Goal: Task Accomplishment & Management: Manage account settings

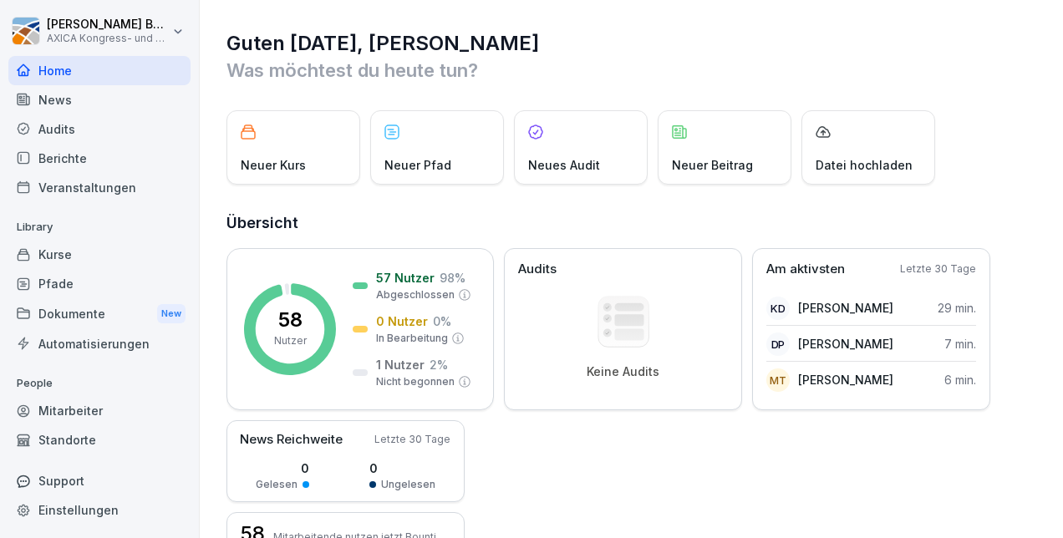
click at [107, 251] on div "Kurse" at bounding box center [99, 254] width 182 height 29
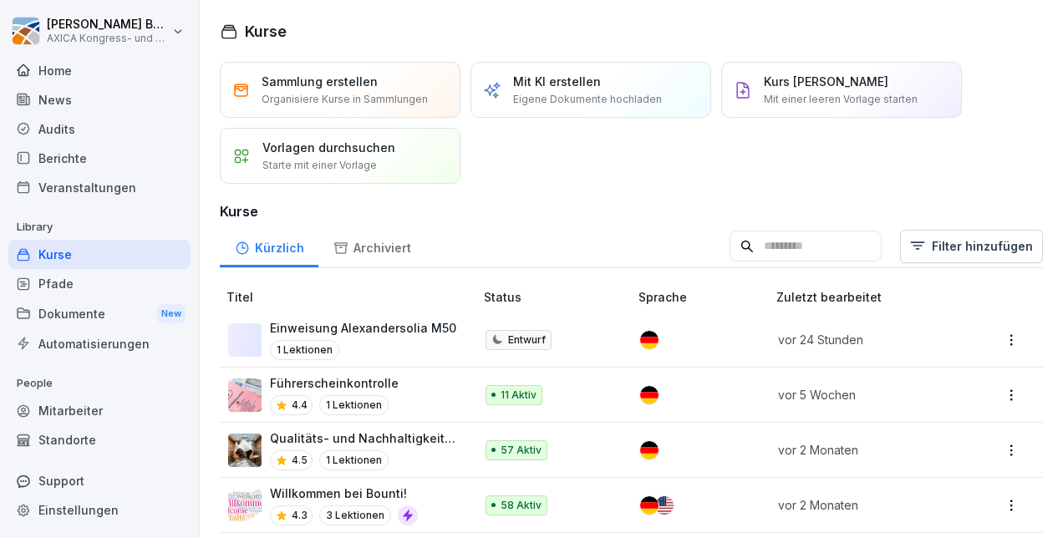
click at [395, 329] on p "Einweisung Alexandersolia M50" at bounding box center [363, 328] width 186 height 18
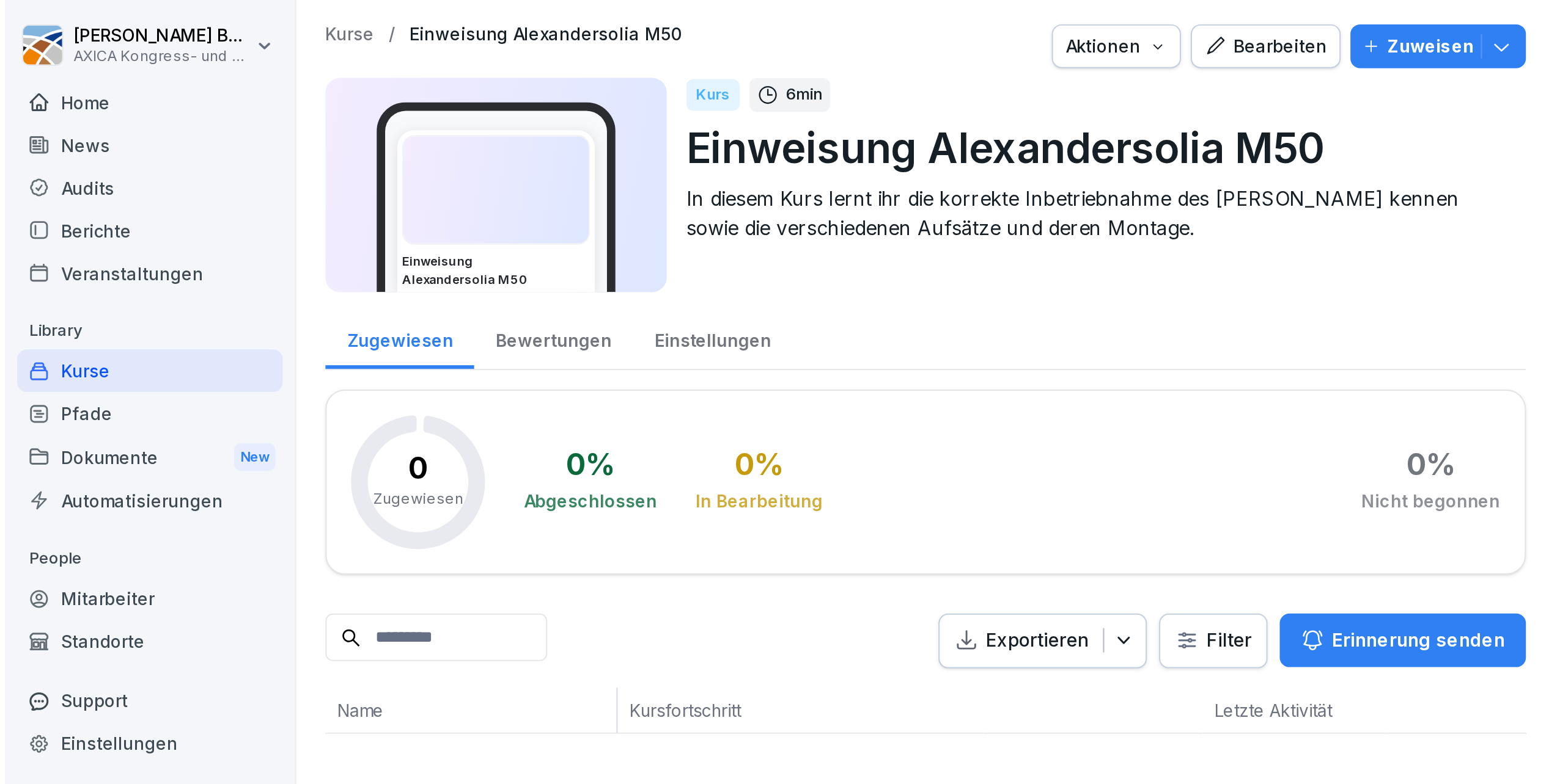
scroll to position [4, 0]
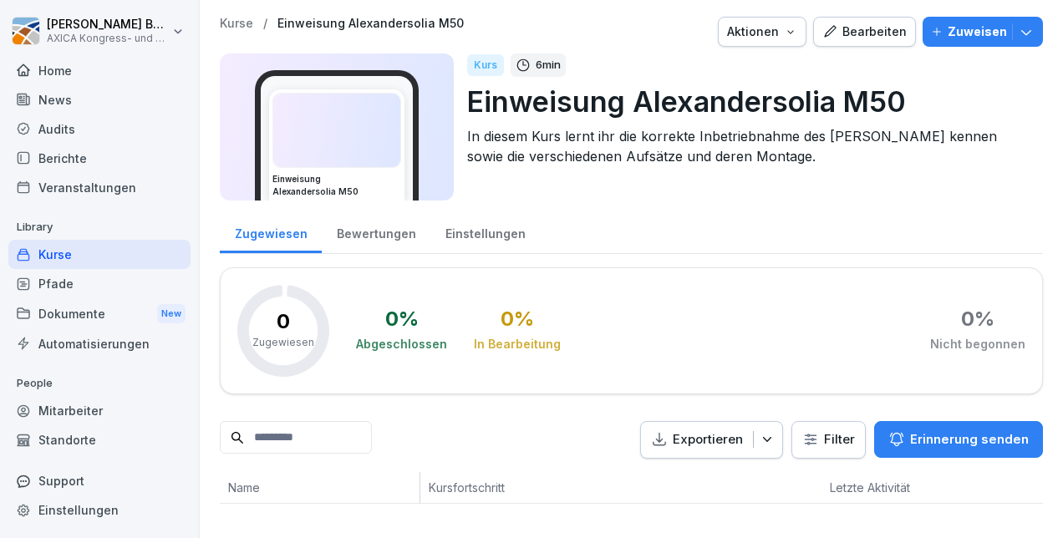
click at [878, 201] on div "Kurse / Einweisung Alexandersolia M50 Aktionen Bearbeiten Zuweisen Einweisung A…" at bounding box center [632, 114] width 824 height 194
click at [853, 32] on div "Bearbeiten" at bounding box center [865, 32] width 84 height 18
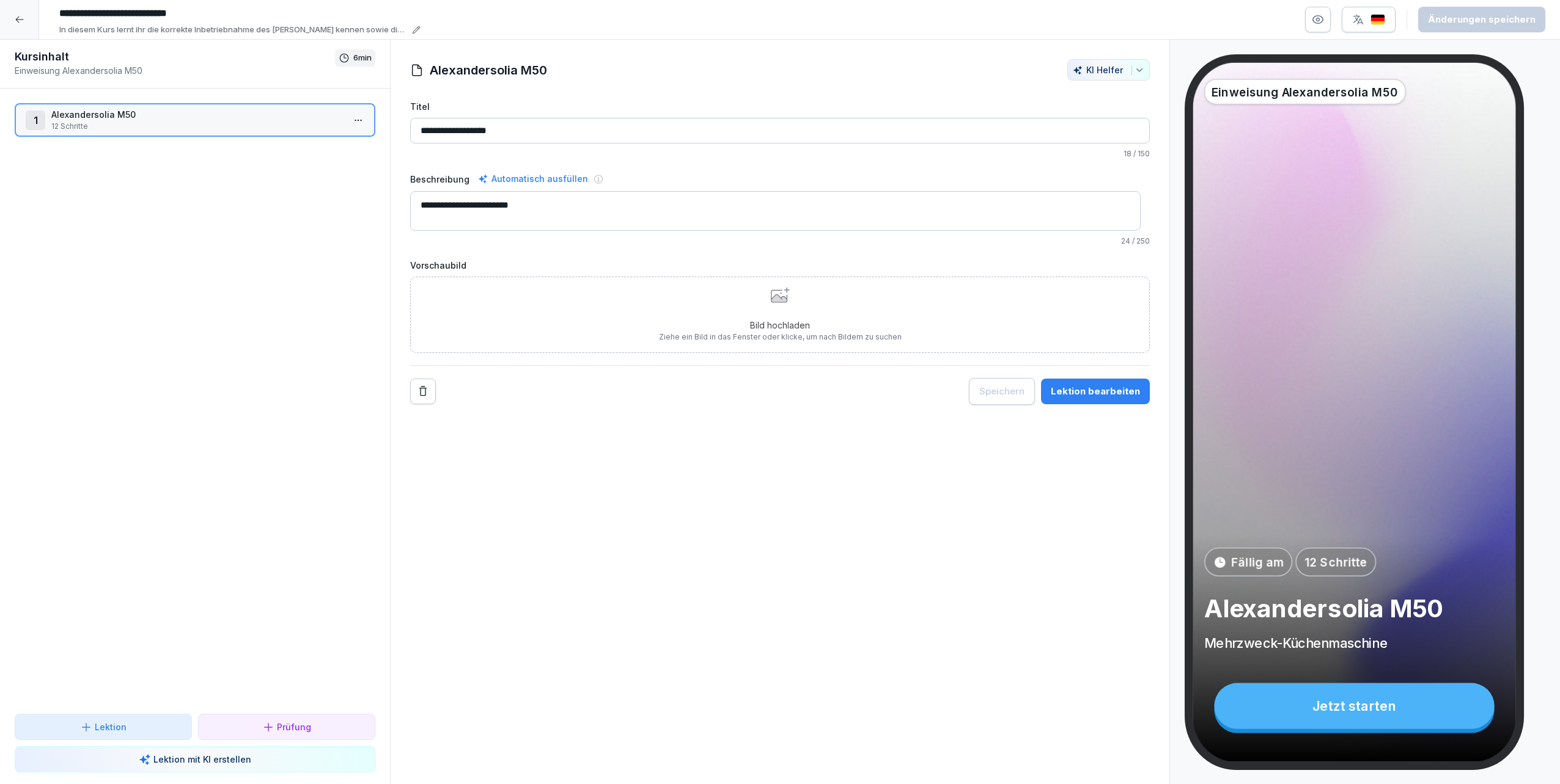
click at [697, 312] on div "Bild hochladen Ziehe ein Bild in das Fenster oder klicke, um nach Bildern zu su…" at bounding box center [780, 315] width 243 height 56
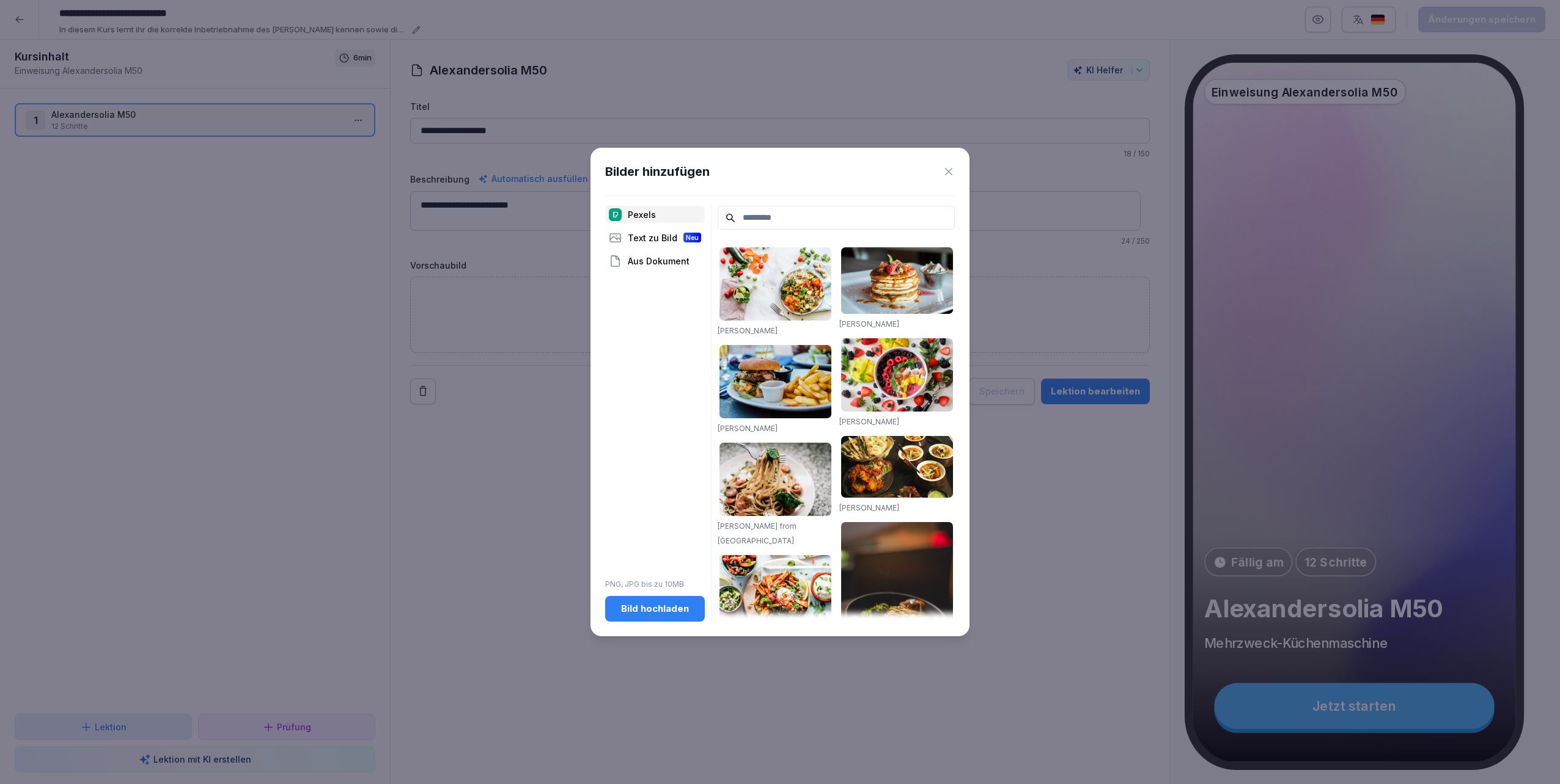
click at [650, 237] on div "Text zu Bild Neu" at bounding box center [655, 237] width 99 height 17
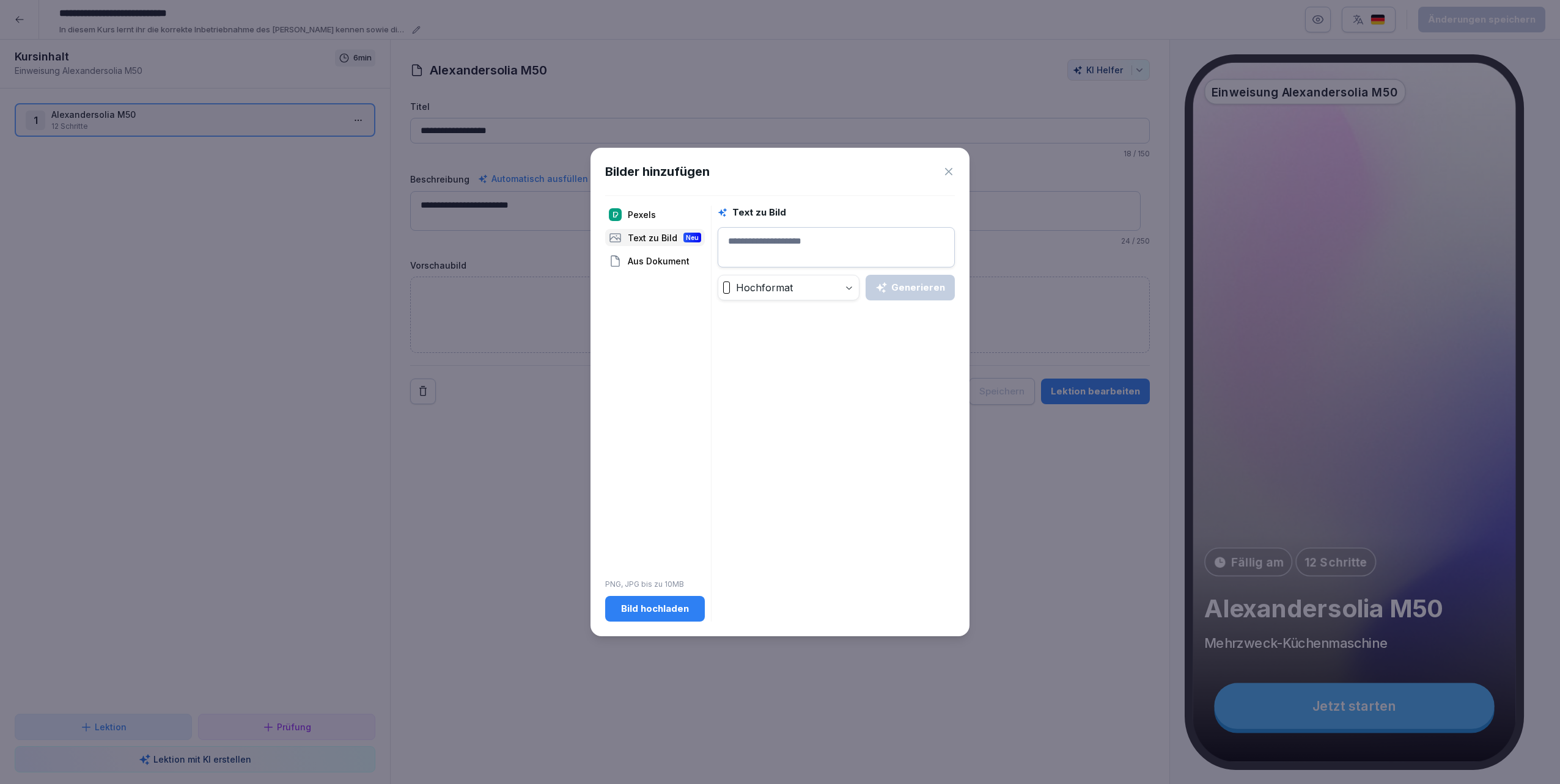
click at [649, 258] on div "Aus Dokument" at bounding box center [655, 260] width 99 height 17
click at [630, 209] on div "Pexels" at bounding box center [655, 214] width 99 height 17
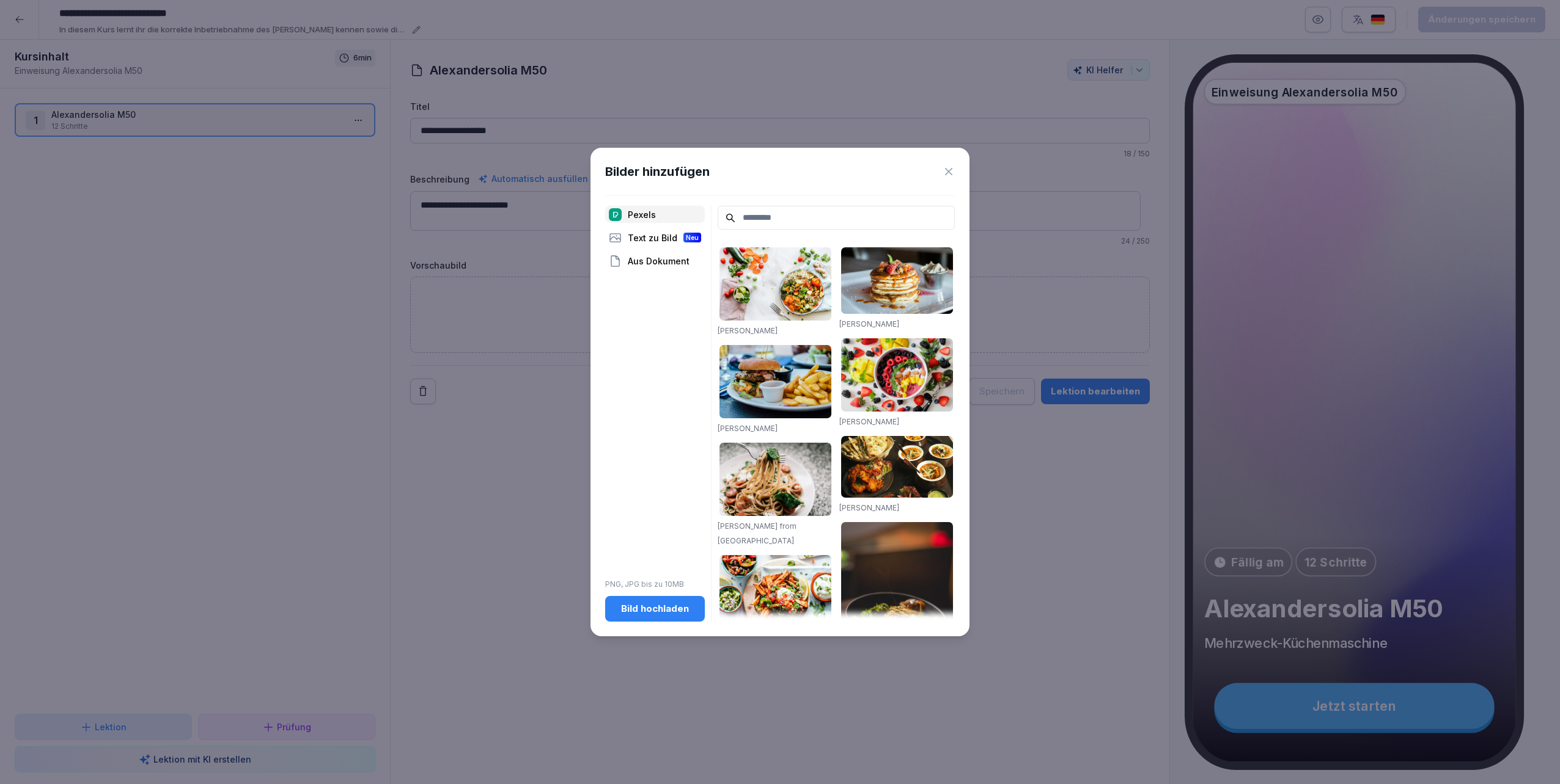
click at [670, 393] on div "Bild hochladen" at bounding box center [655, 609] width 80 height 13
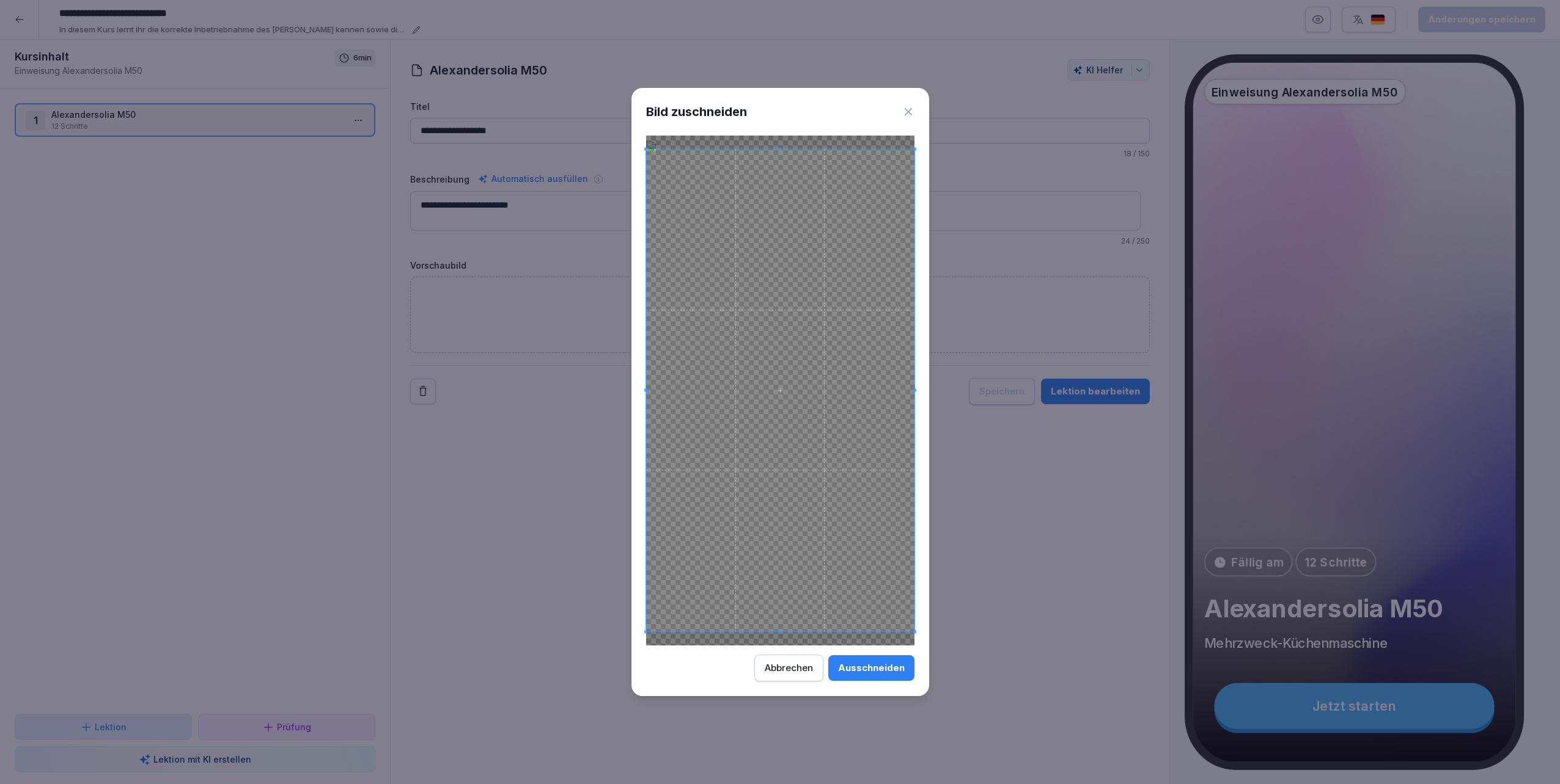
click at [777, 393] on div "Ausschneiden" at bounding box center [871, 668] width 67 height 13
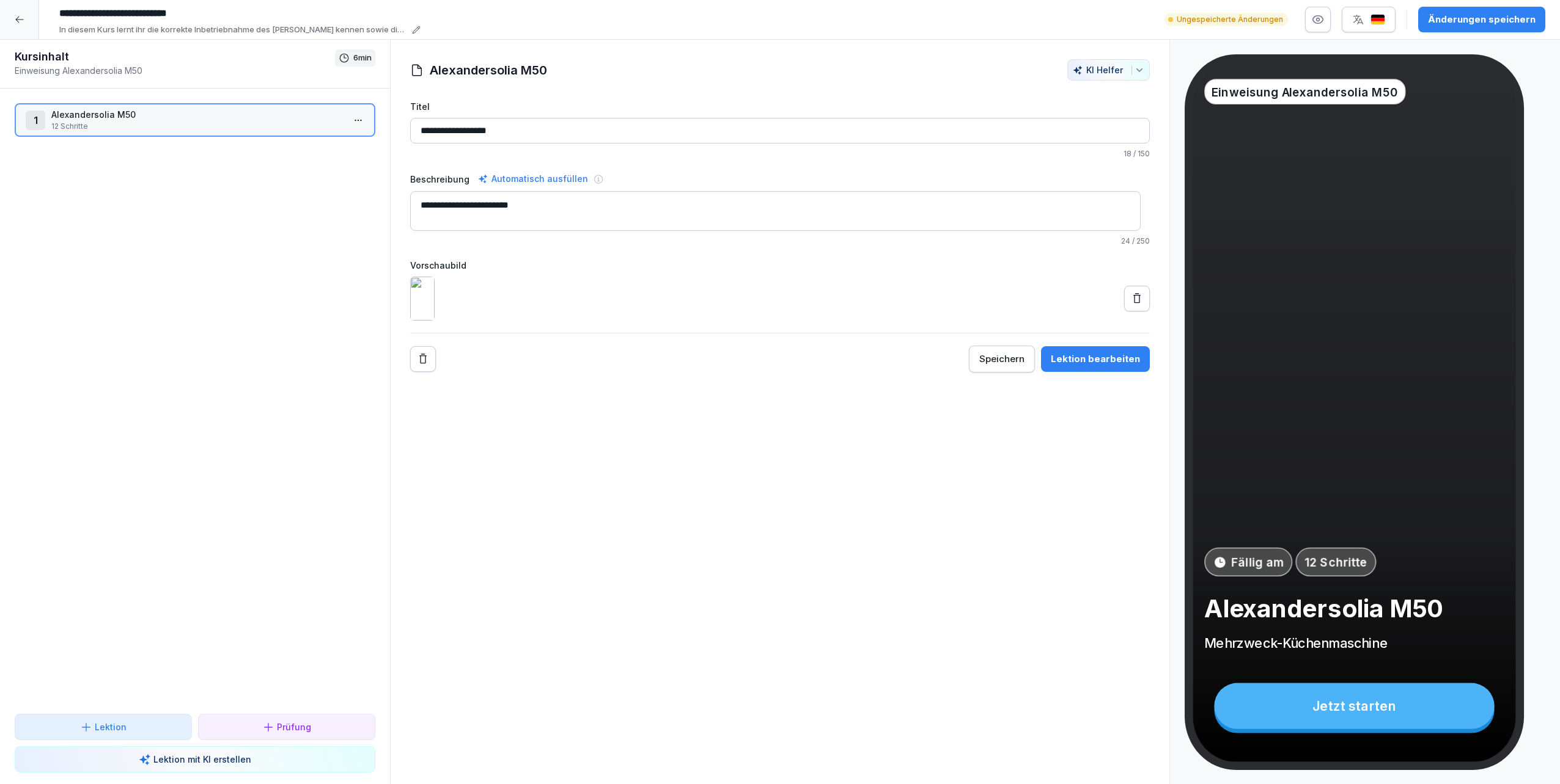
click at [777, 366] on div "Lektion bearbeiten" at bounding box center [1095, 359] width 89 height 13
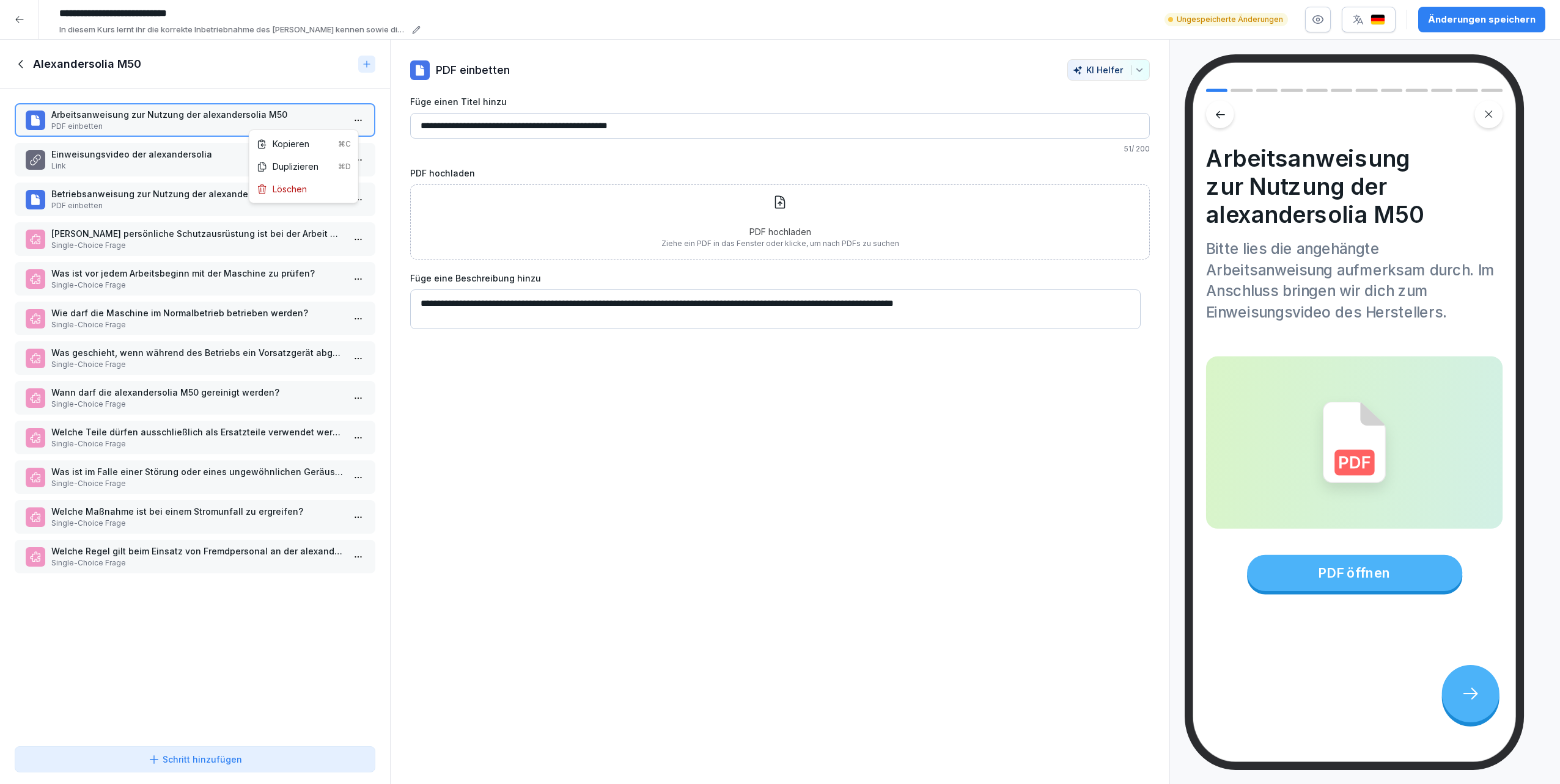
click at [344, 119] on html "**********" at bounding box center [780, 392] width 1560 height 784
click at [317, 192] on div "Löschen" at bounding box center [303, 189] width 104 height 23
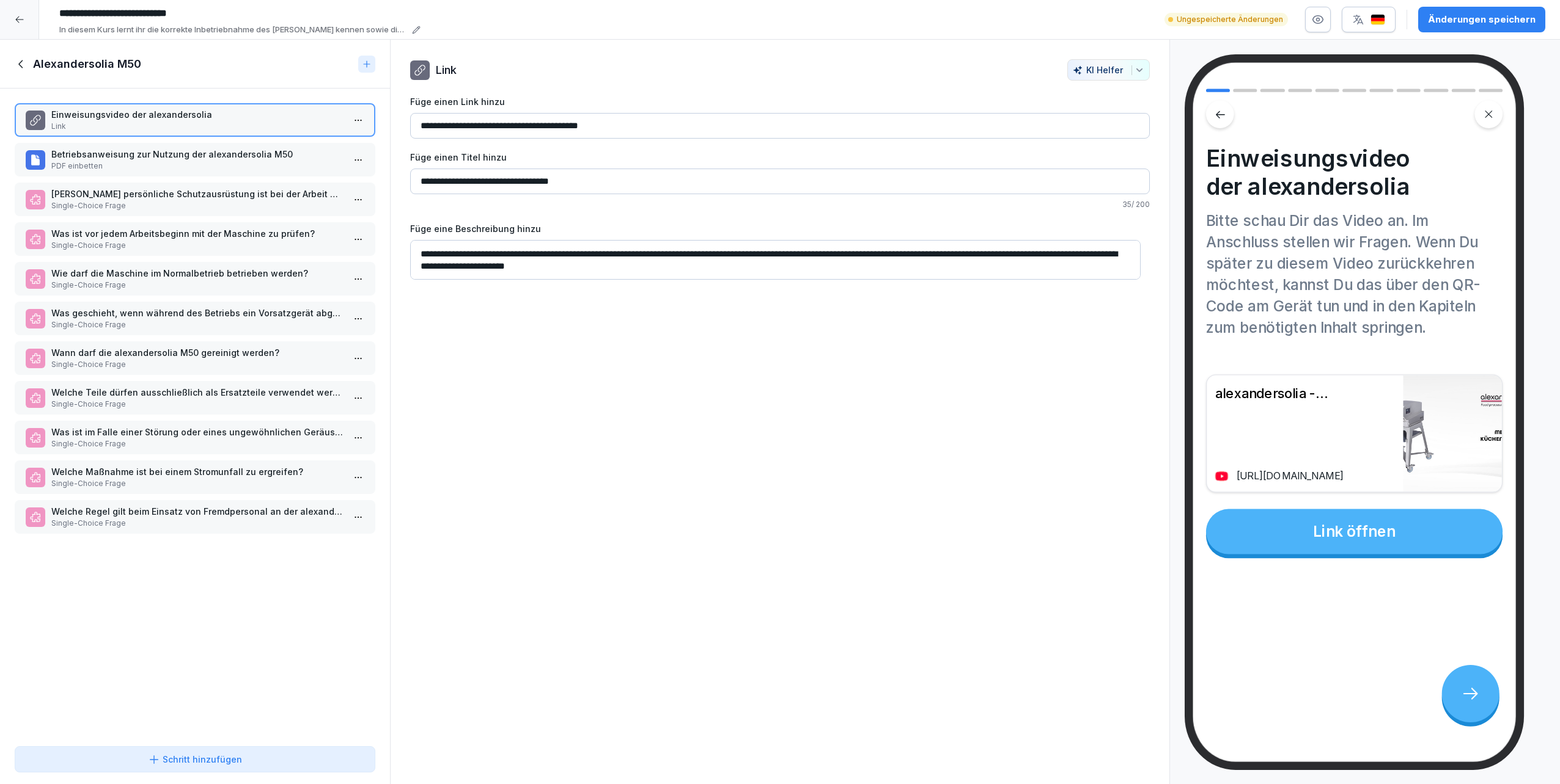
click at [420, 251] on textarea "**********" at bounding box center [775, 260] width 730 height 39
click at [177, 156] on p "Betriebsanweisung zur Nutzung der alexandersolia M50" at bounding box center [197, 154] width 292 height 13
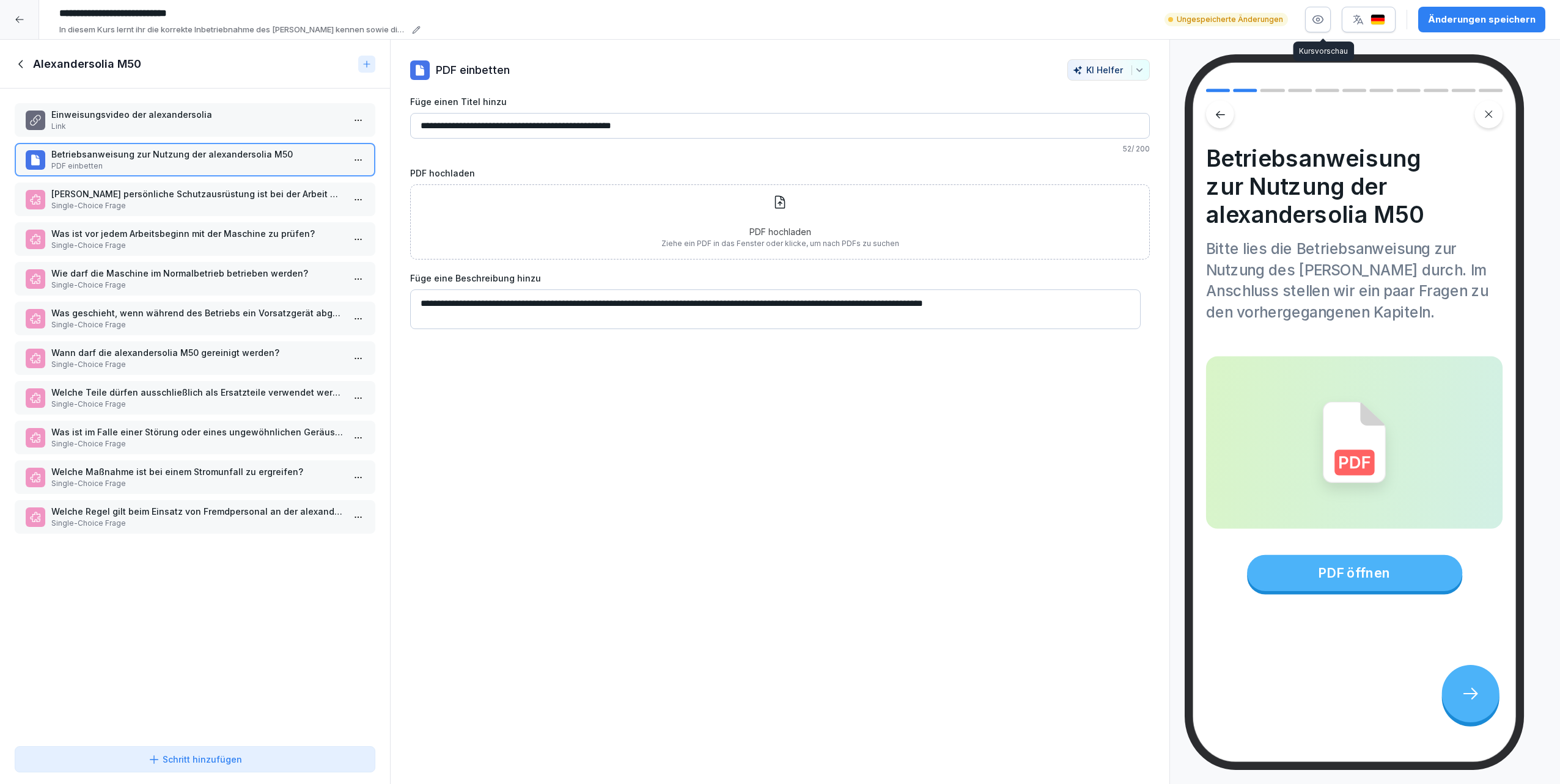
click at [777, 20] on icon "button" at bounding box center [1317, 19] width 12 height 12
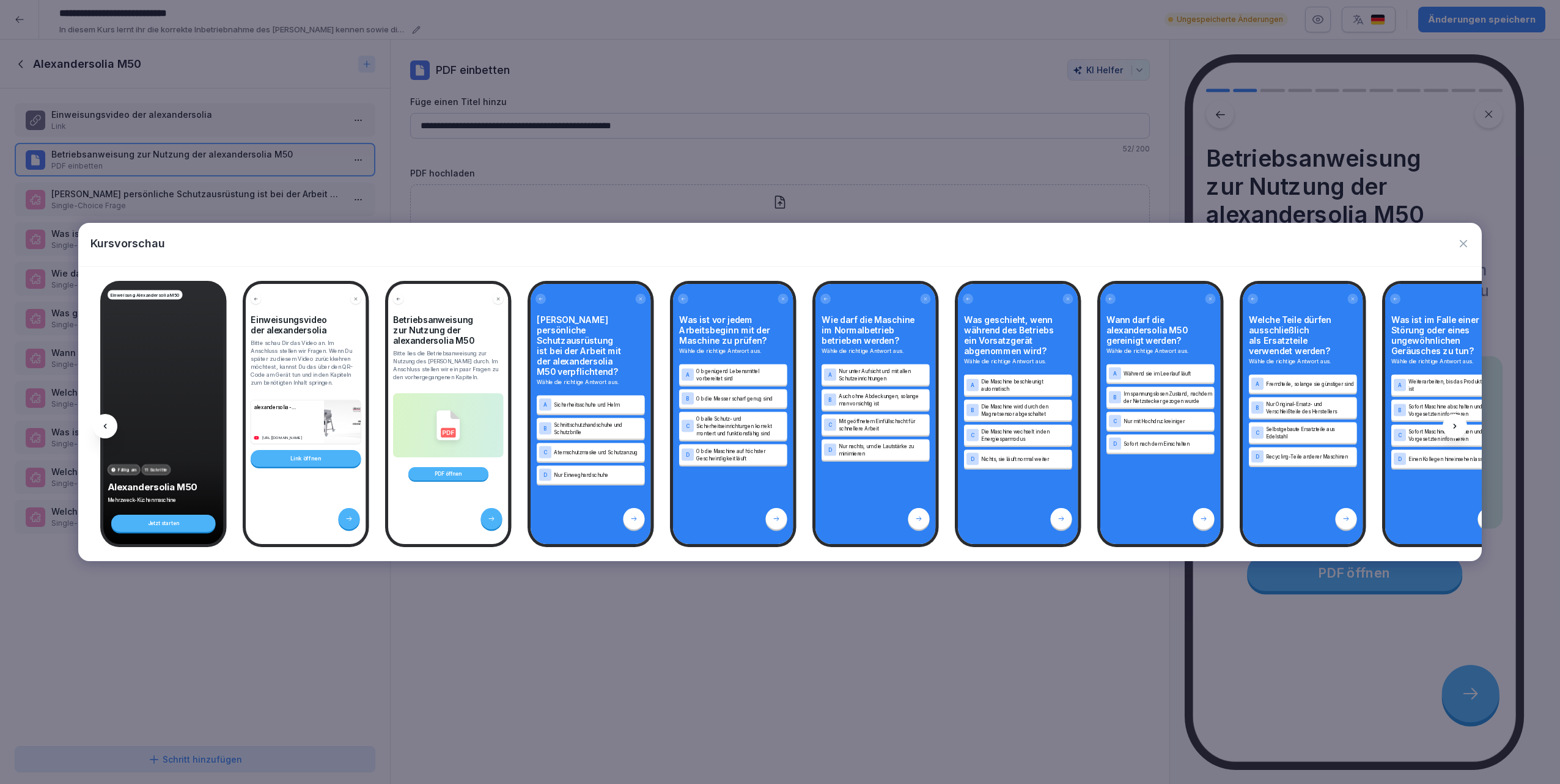
click at [164, 384] on div "Einweisung Alexandersolia M50 Fällig am 11 Schritte Alexandersolia M50 Mehrzwec…" at bounding box center [163, 414] width 121 height 260
click at [311, 363] on p "Bitte schau Dir das Video an. Im Anschluss stellen wir Fragen. Wenn Du später z…" at bounding box center [306, 362] width 110 height 47
click at [431, 357] on p "Bitte lies die Betriebsanweisung zur Nutzung des Geräts durch. Im Anschluss ste…" at bounding box center [448, 365] width 110 height 31
click at [777, 246] on icon "button" at bounding box center [1463, 244] width 7 height 7
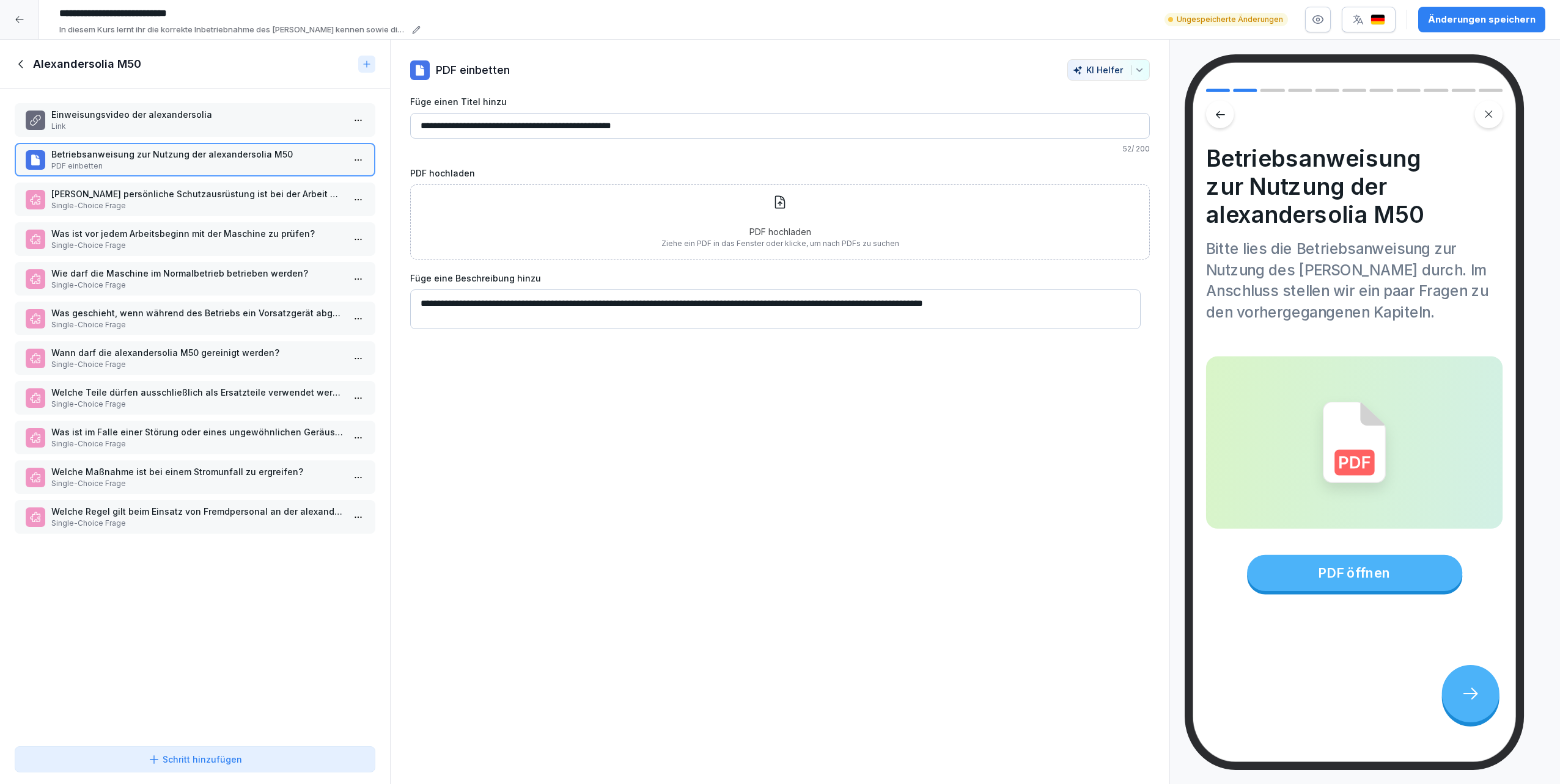
click at [154, 204] on p "Single-Choice Frage" at bounding box center [197, 205] width 292 height 11
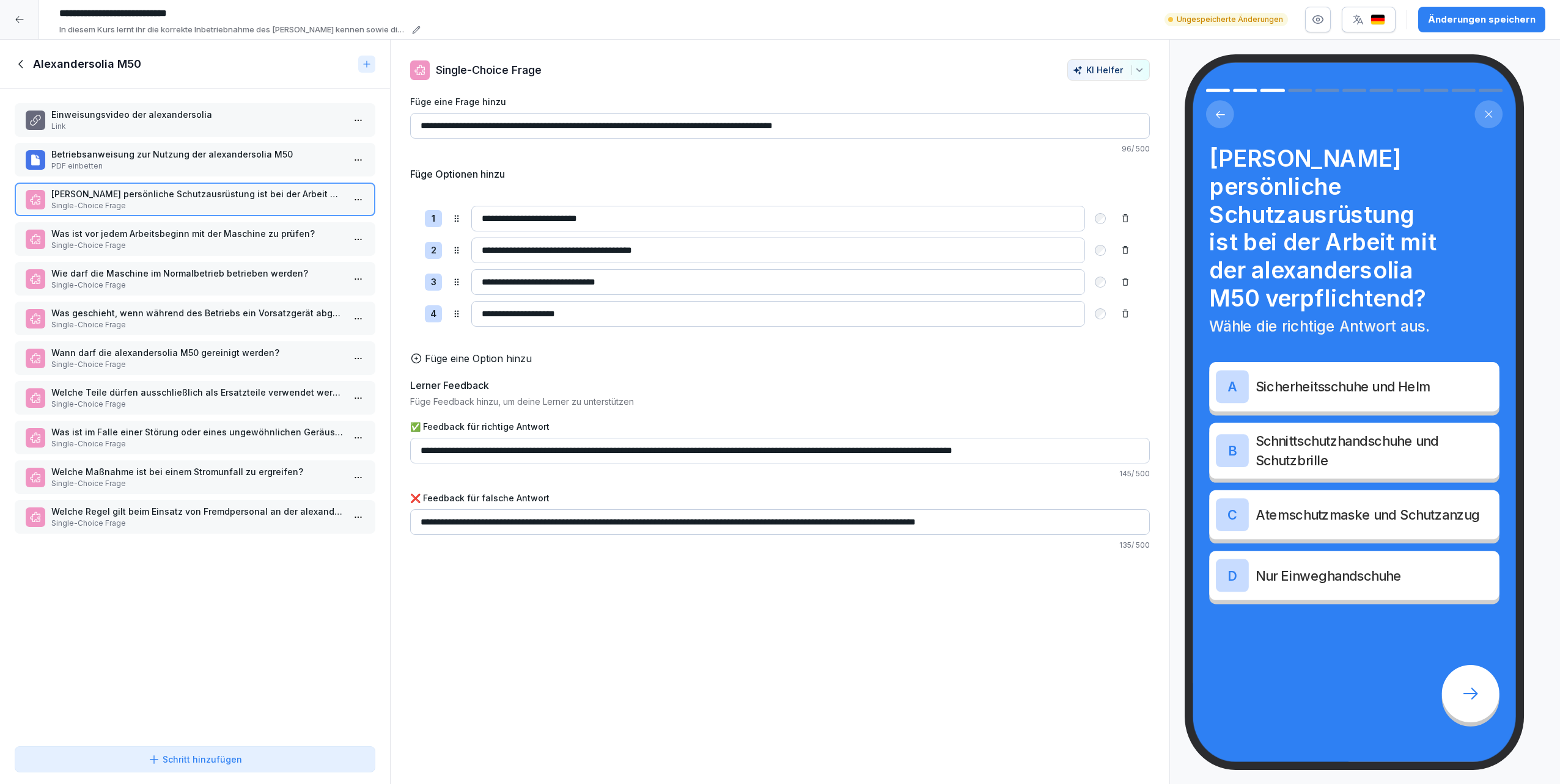
drag, startPoint x: 1474, startPoint y: 213, endPoint x: 731, endPoint y: 760, distance: 922.6
click at [731, 393] on div "**********" at bounding box center [779, 412] width 780 height 745
click at [121, 242] on p "Single-Choice Frage" at bounding box center [197, 246] width 292 height 11
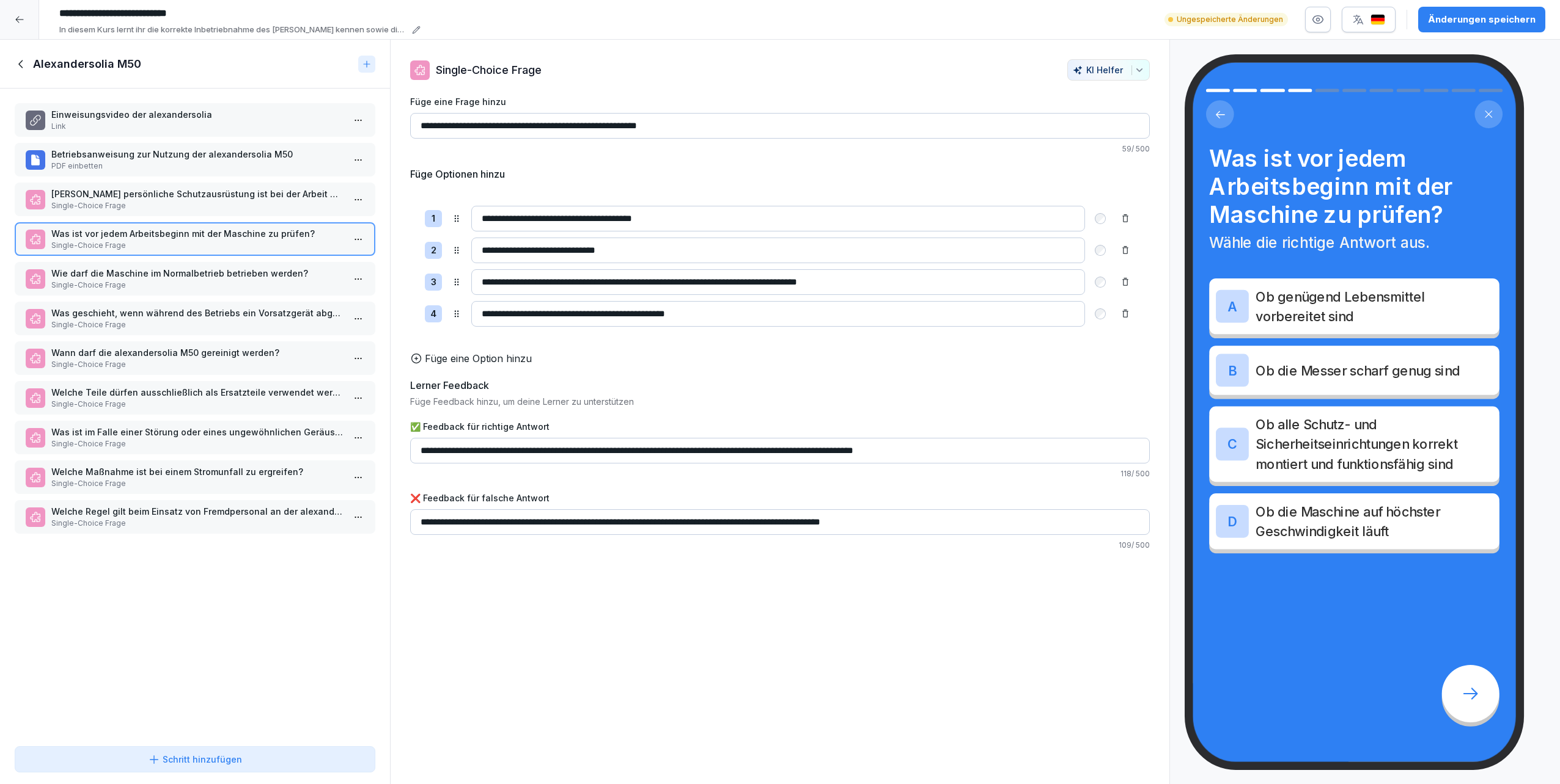
click at [121, 267] on p "Wie darf die Maschine im Normalbetrieb betrieben werden?" at bounding box center [197, 273] width 292 height 13
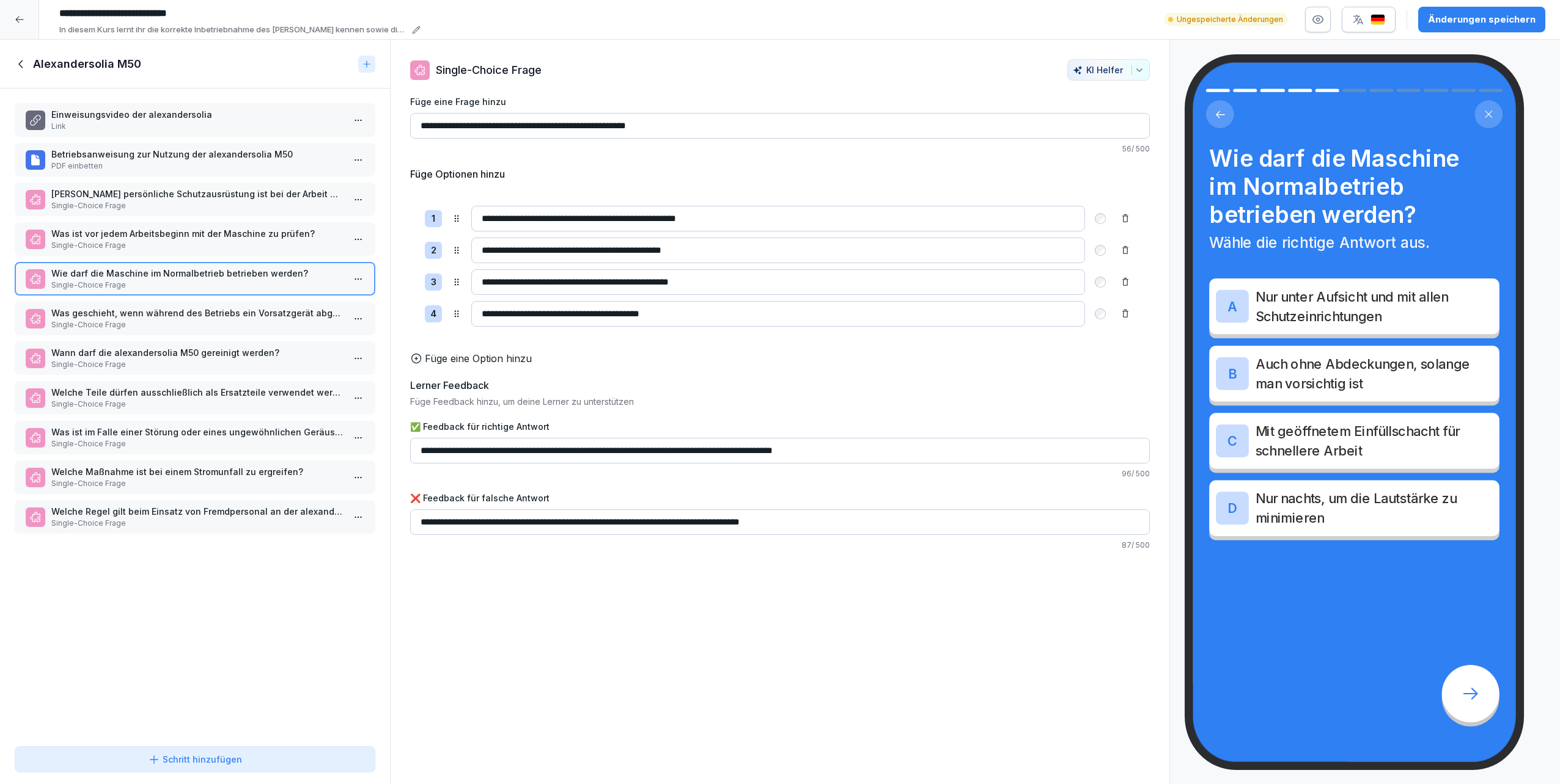
click at [124, 311] on p "Was geschieht, wenn während des Betriebs ein Vorsatzgerät abgenommen wird?" at bounding box center [197, 313] width 292 height 13
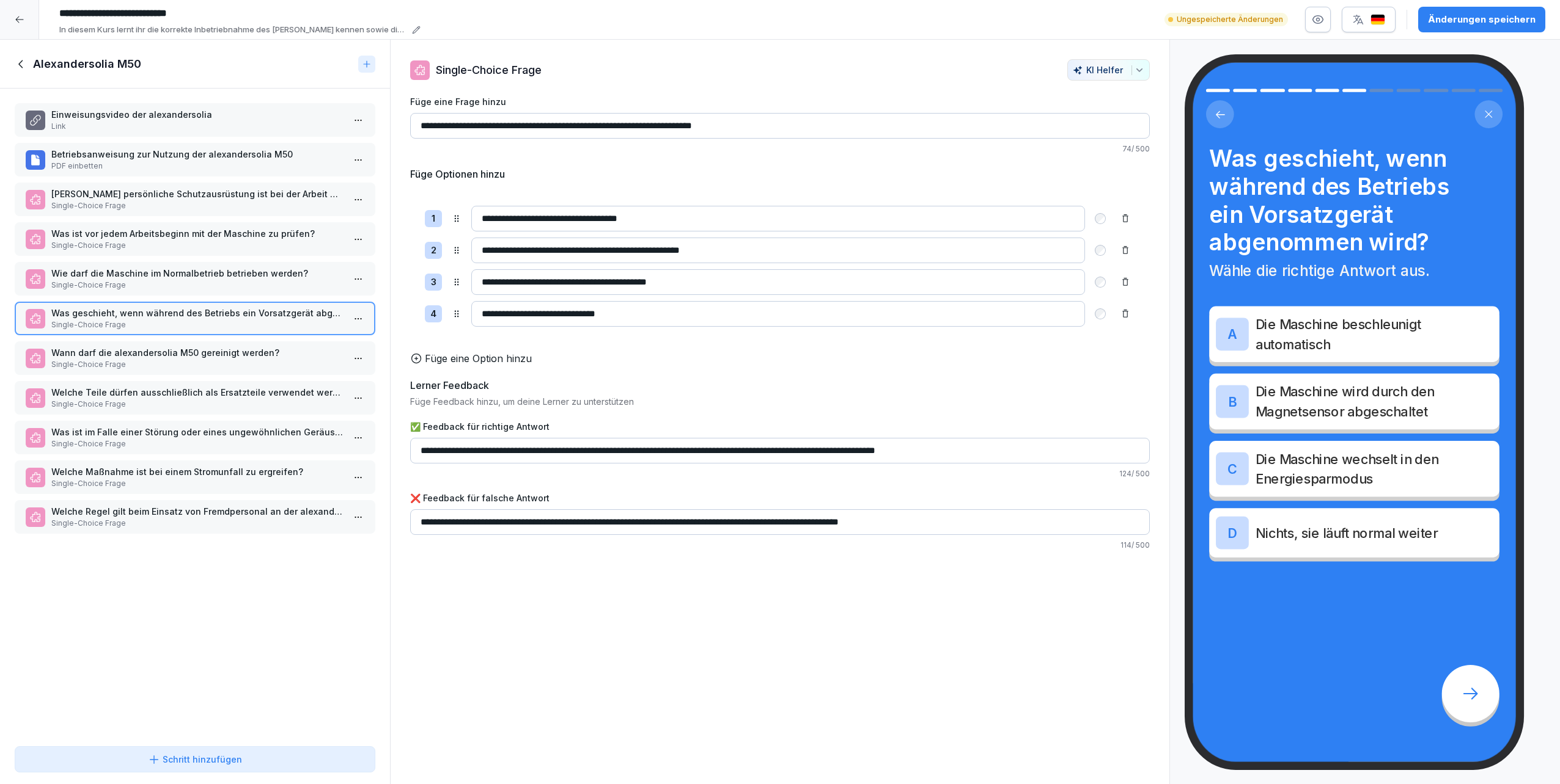
click at [173, 129] on p "Link" at bounding box center [197, 126] width 292 height 11
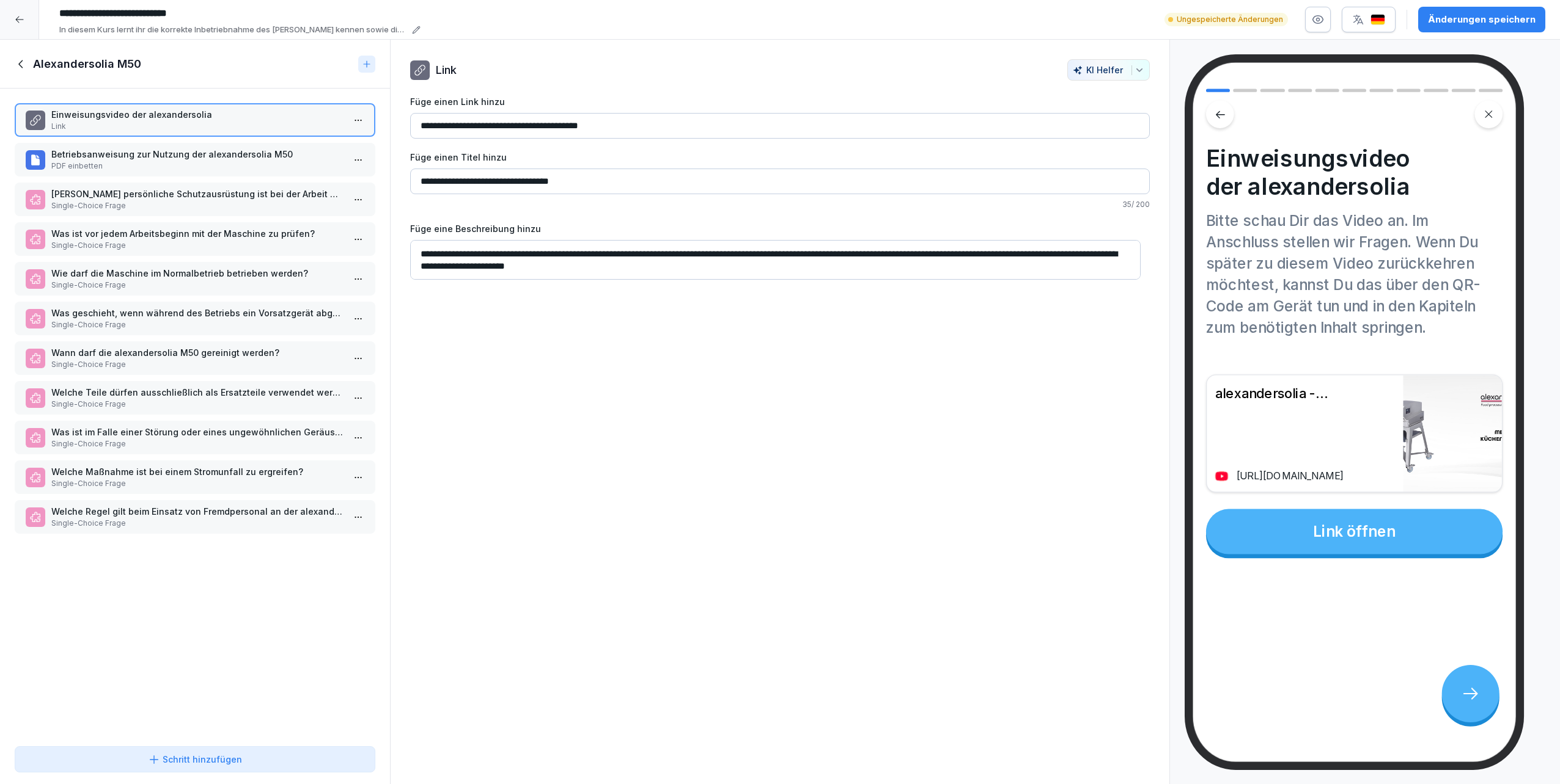
click at [777, 20] on icon "button" at bounding box center [1318, 20] width 10 height 8
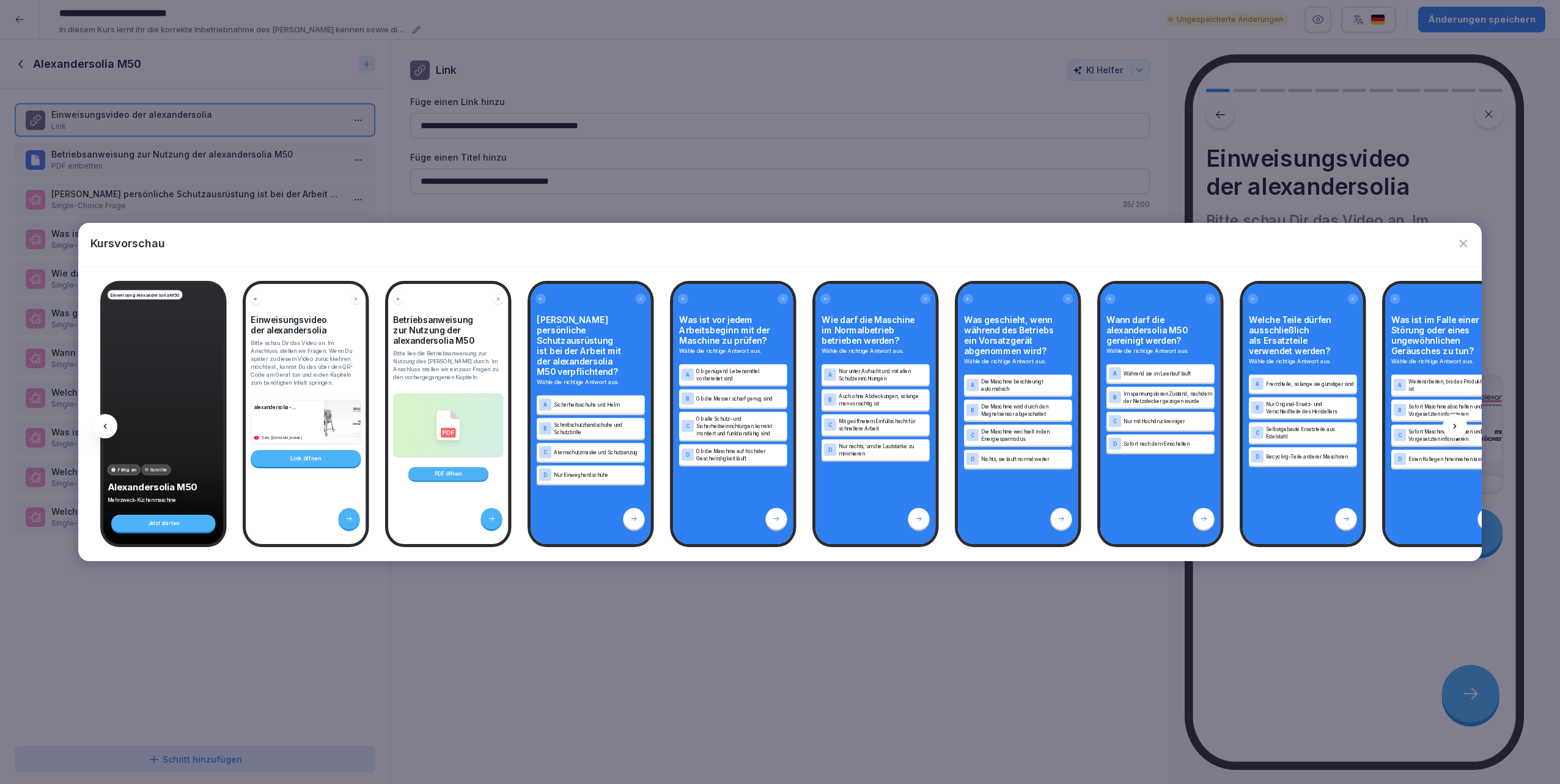
click at [777, 243] on icon "button" at bounding box center [1463, 244] width 7 height 7
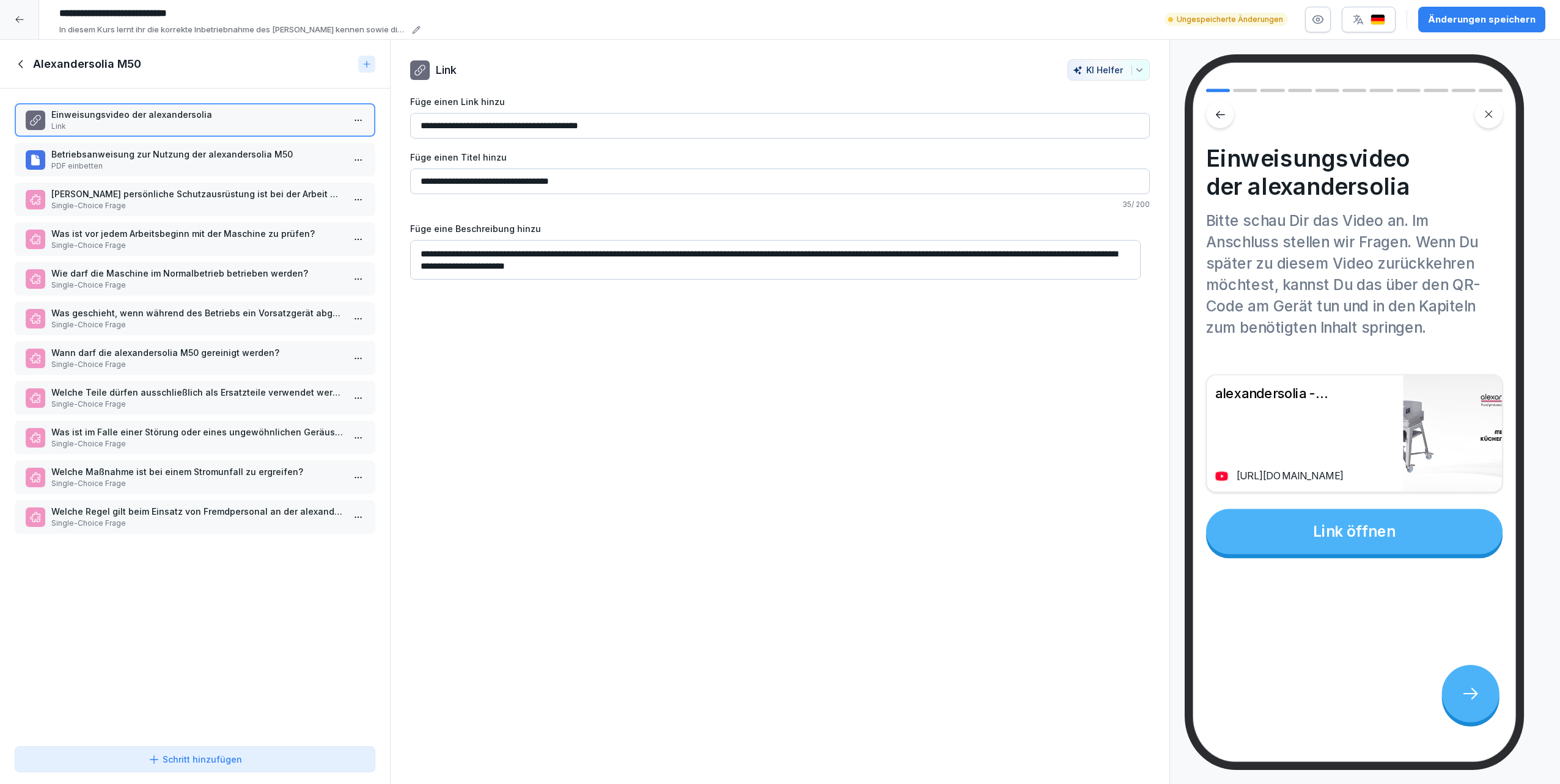
click at [540, 393] on div "**********" at bounding box center [779, 412] width 780 height 745
click at [187, 393] on div "Schritt hinzufügen" at bounding box center [194, 760] width 94 height 13
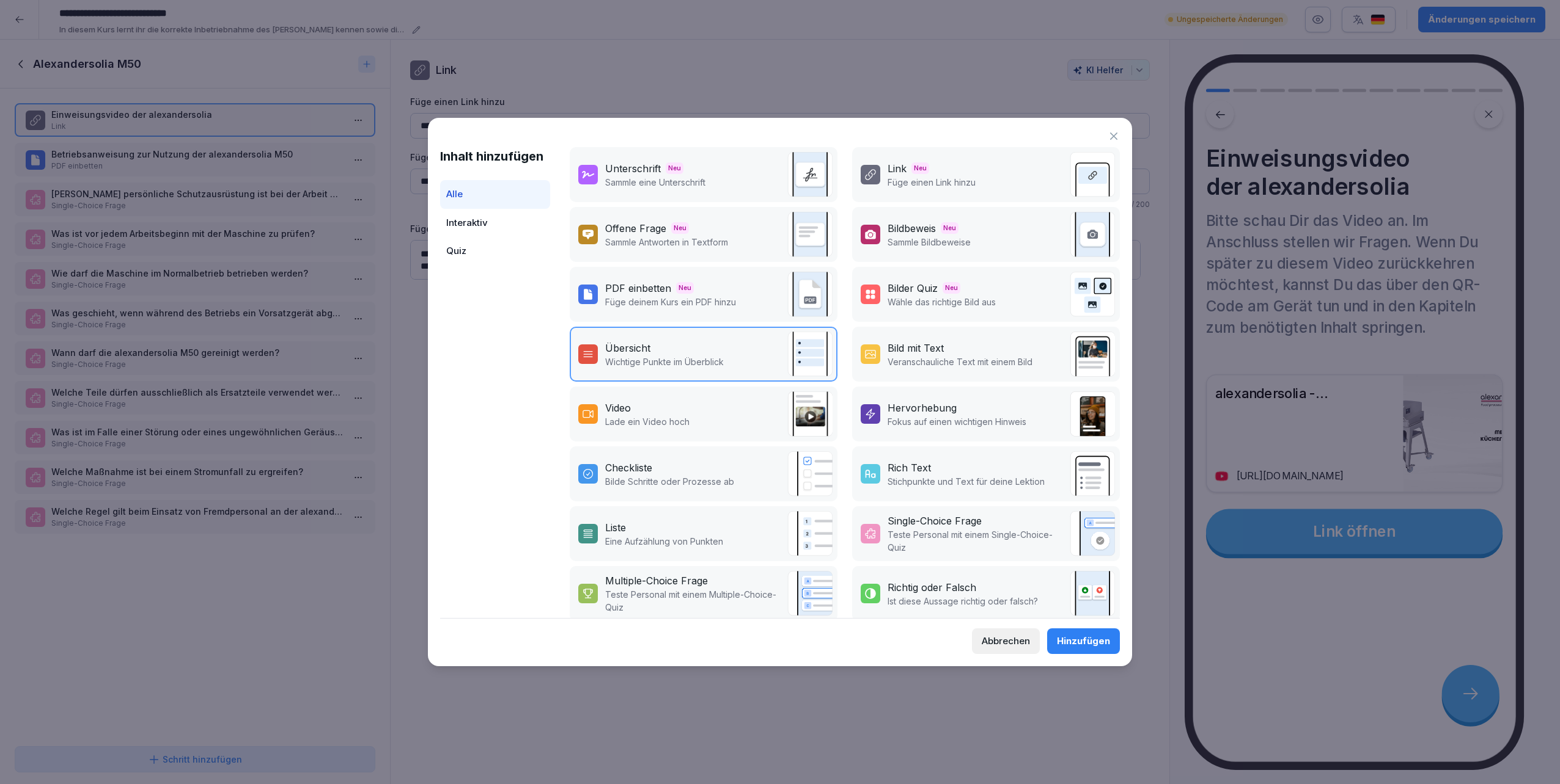
click at [664, 292] on div "PDF einbetten" at bounding box center [638, 289] width 66 height 15
click at [777, 393] on div "Hinzufügen" at bounding box center [1083, 642] width 53 height 13
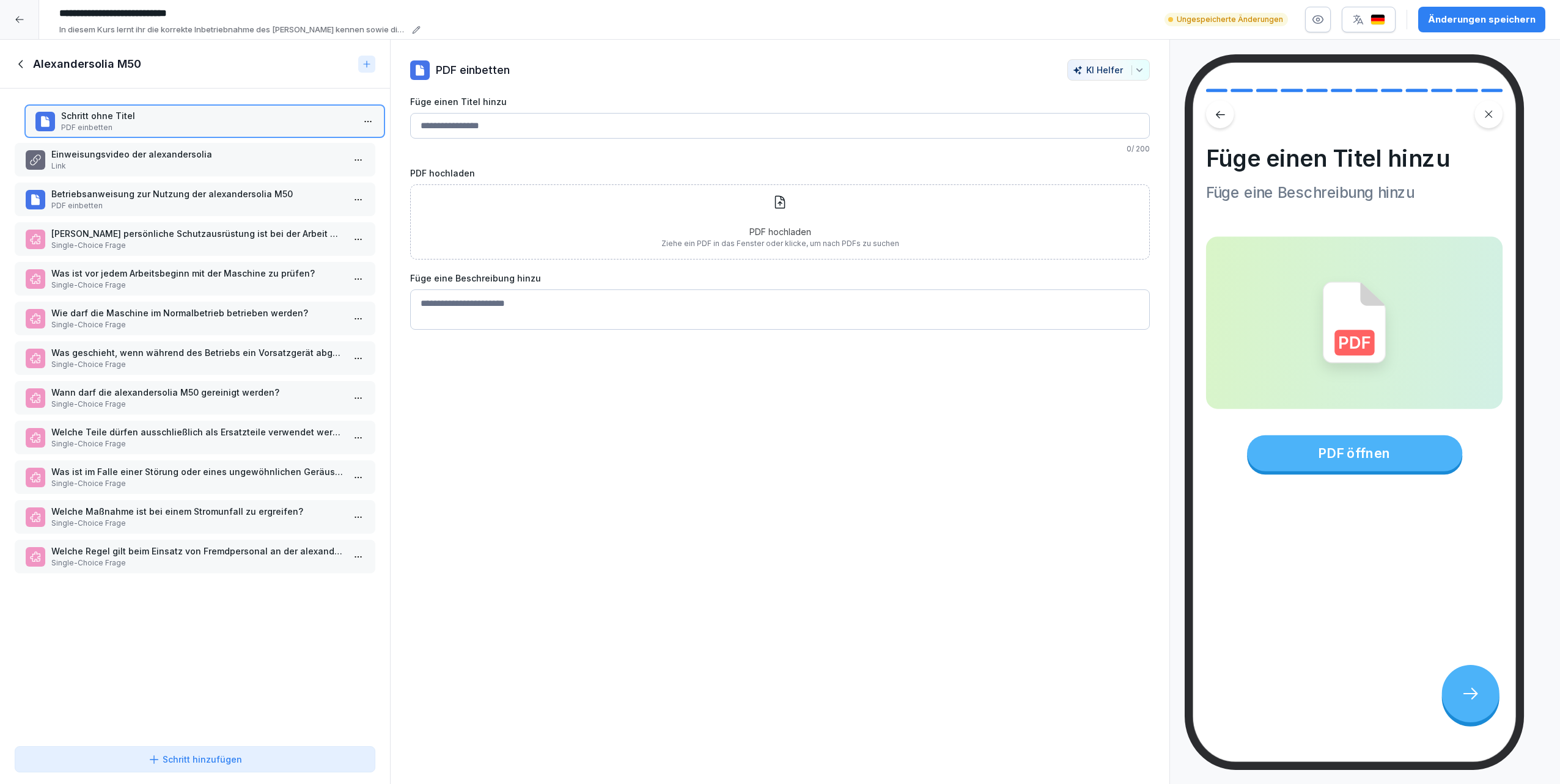
drag, startPoint x: 102, startPoint y: 553, endPoint x: 111, endPoint y: 118, distance: 435.1
click at [111, 118] on p "Schritt ohne Titel" at bounding box center [208, 116] width 292 height 13
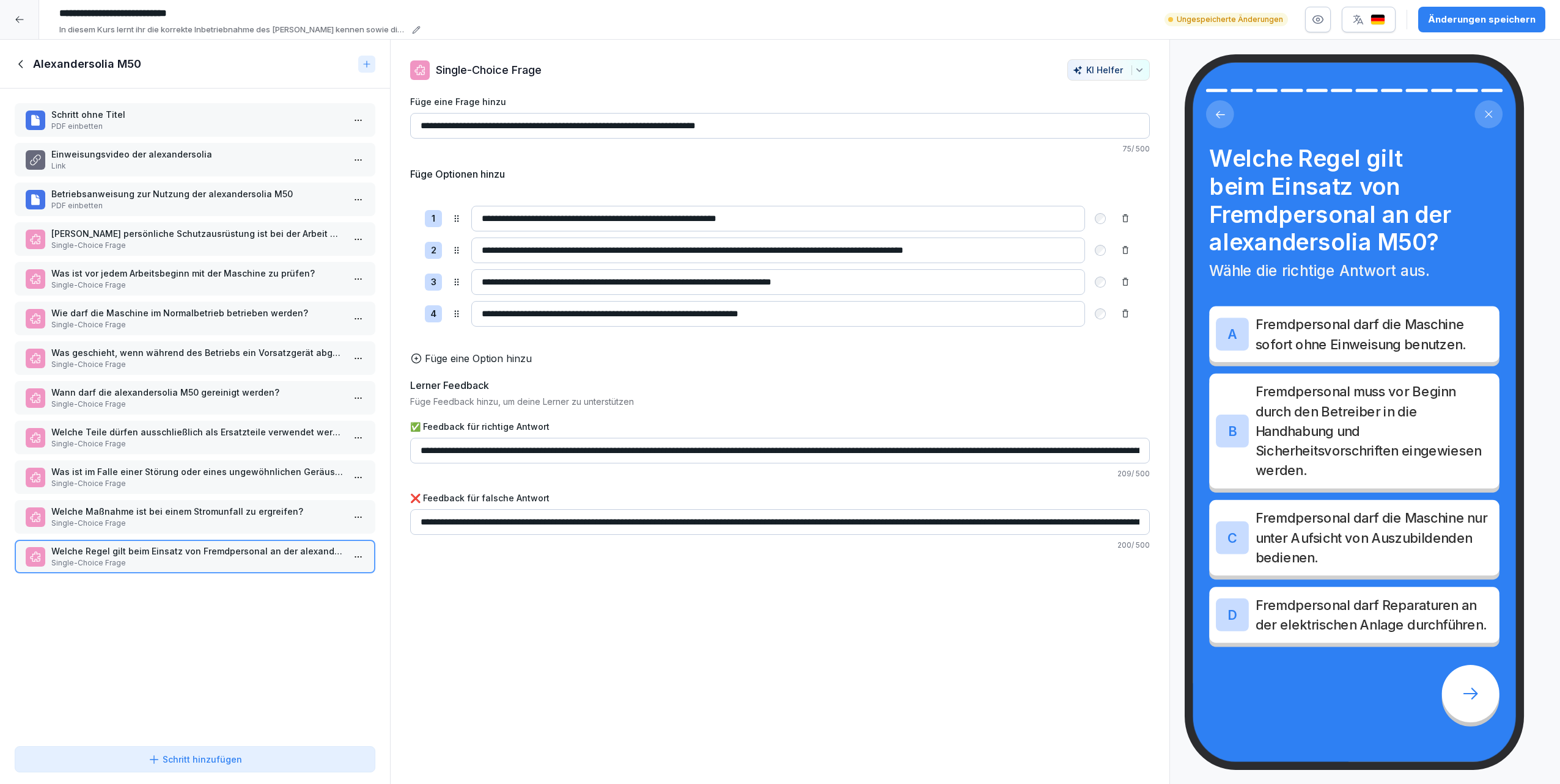
click at [124, 120] on p "Schritt ohne Titel" at bounding box center [197, 115] width 292 height 13
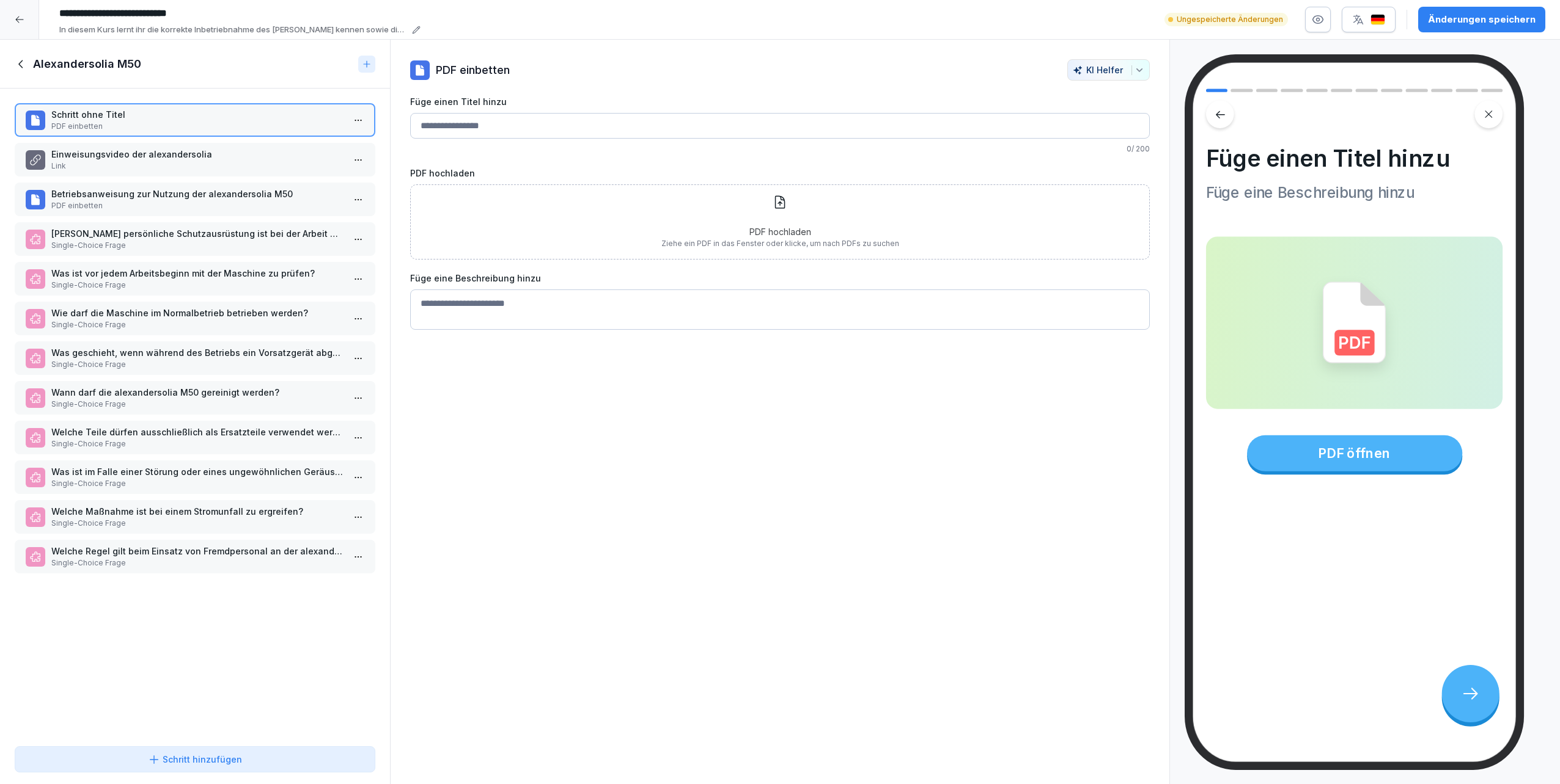
click at [476, 129] on input "Füge einen Titel hinzu" at bounding box center [780, 126] width 740 height 26
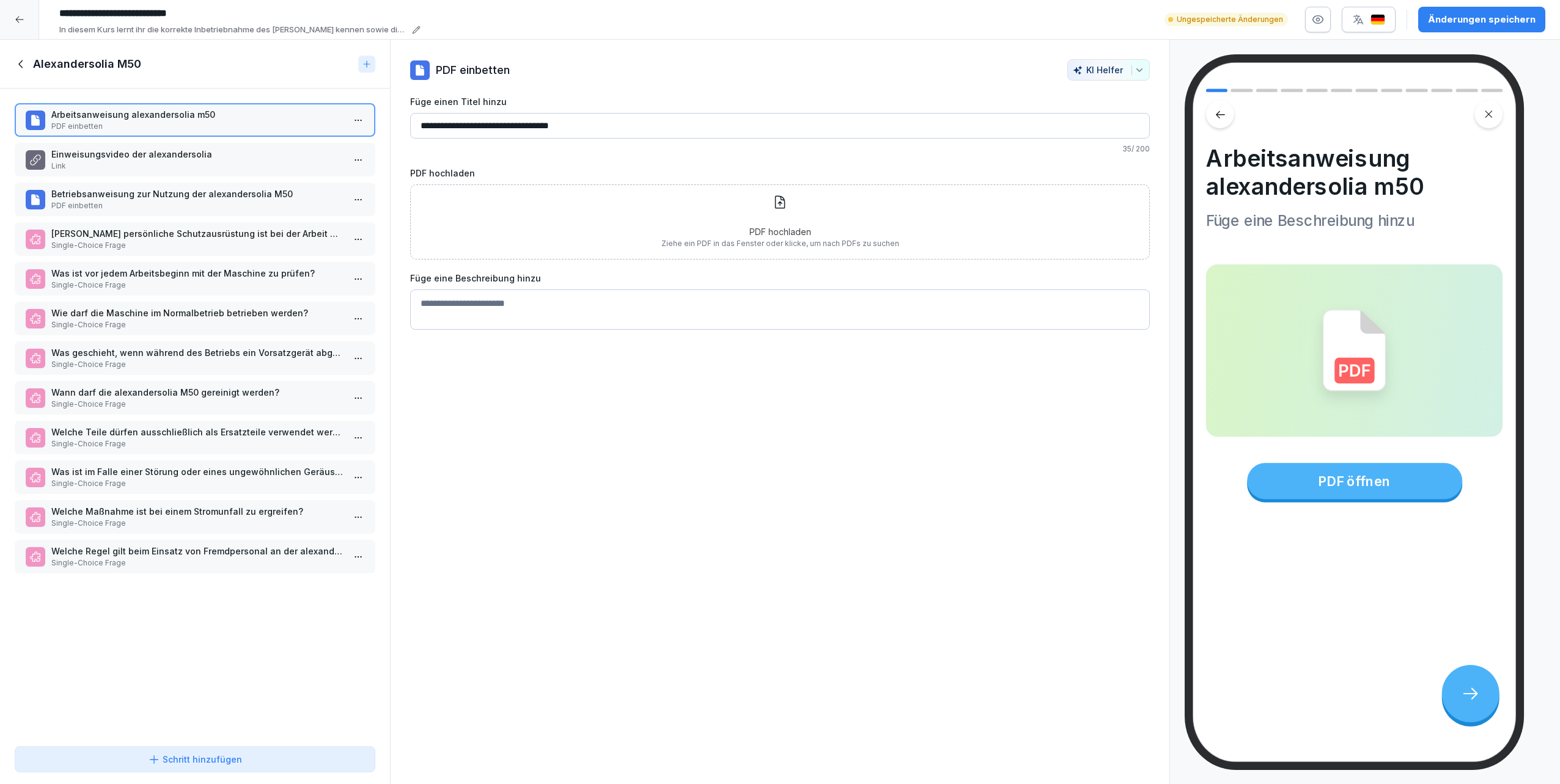
type input "**********"
click at [504, 223] on div "PDF hochladen Ziehe ein PDF in das Fenster oder klicke, um nach PDFs zu suchen" at bounding box center [780, 221] width 740 height 75
click at [530, 216] on div "PDF hochladen Ziehe ein PDF in das Fenster oder klicke, um nach PDFs zu suchen" at bounding box center [780, 221] width 740 height 75
click at [615, 278] on textarea "Füge eine Beschreibung hinzu" at bounding box center [780, 275] width 740 height 40
type textarea "*"
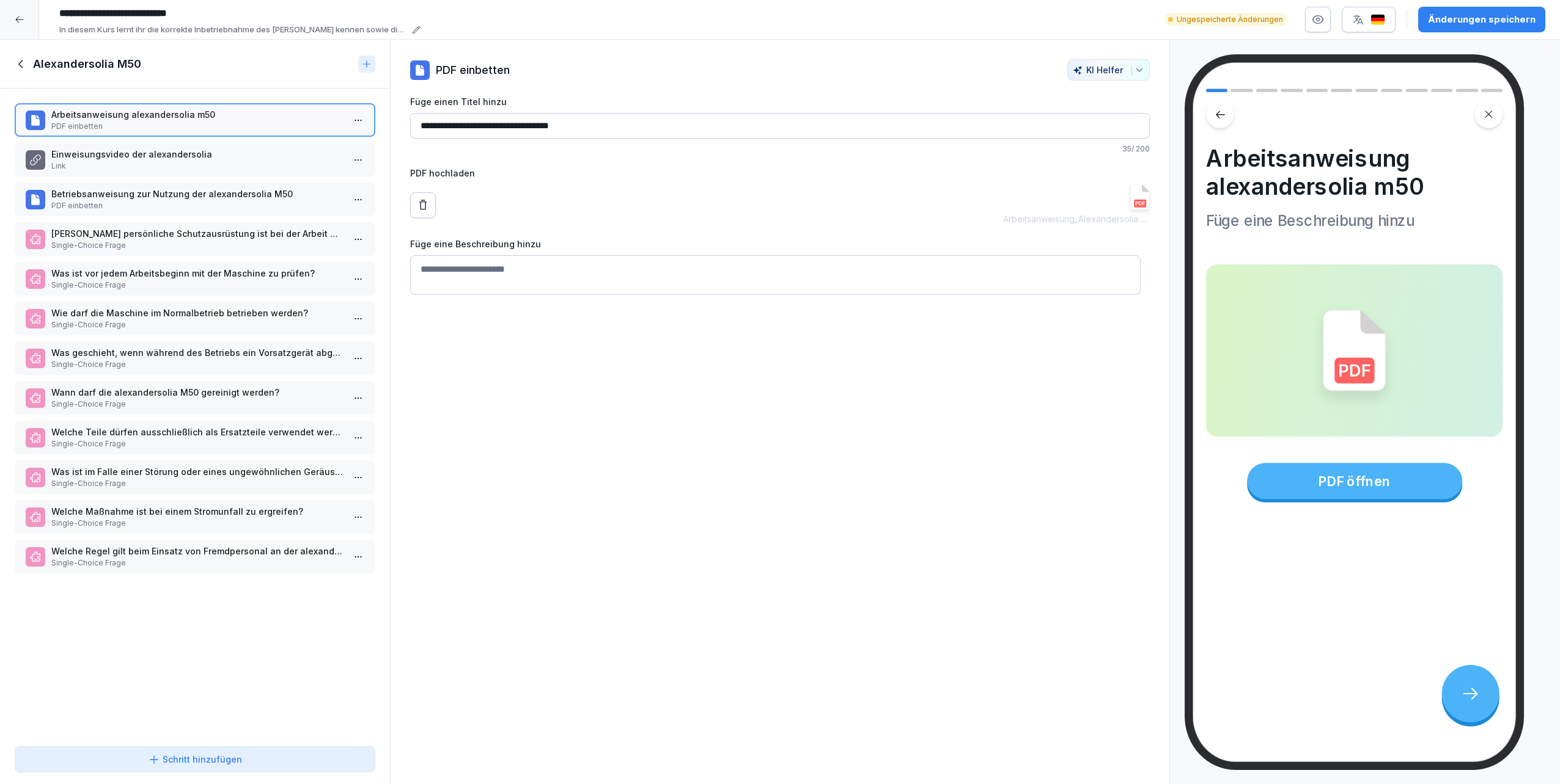
type textarea "*"
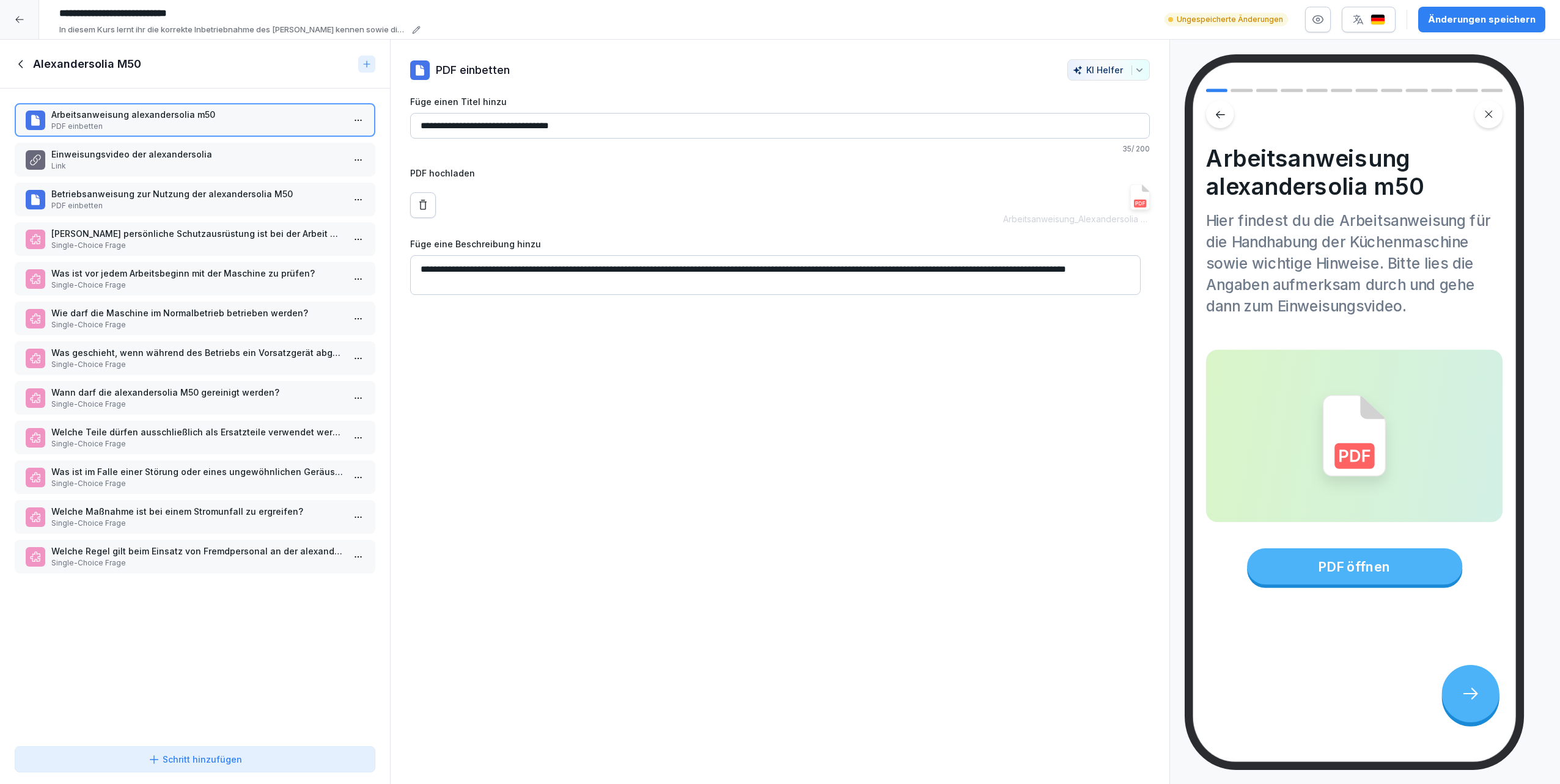
type textarea "**********"
click at [104, 159] on p "Einweisungsvideo der alexandersolia" at bounding box center [197, 154] width 292 height 13
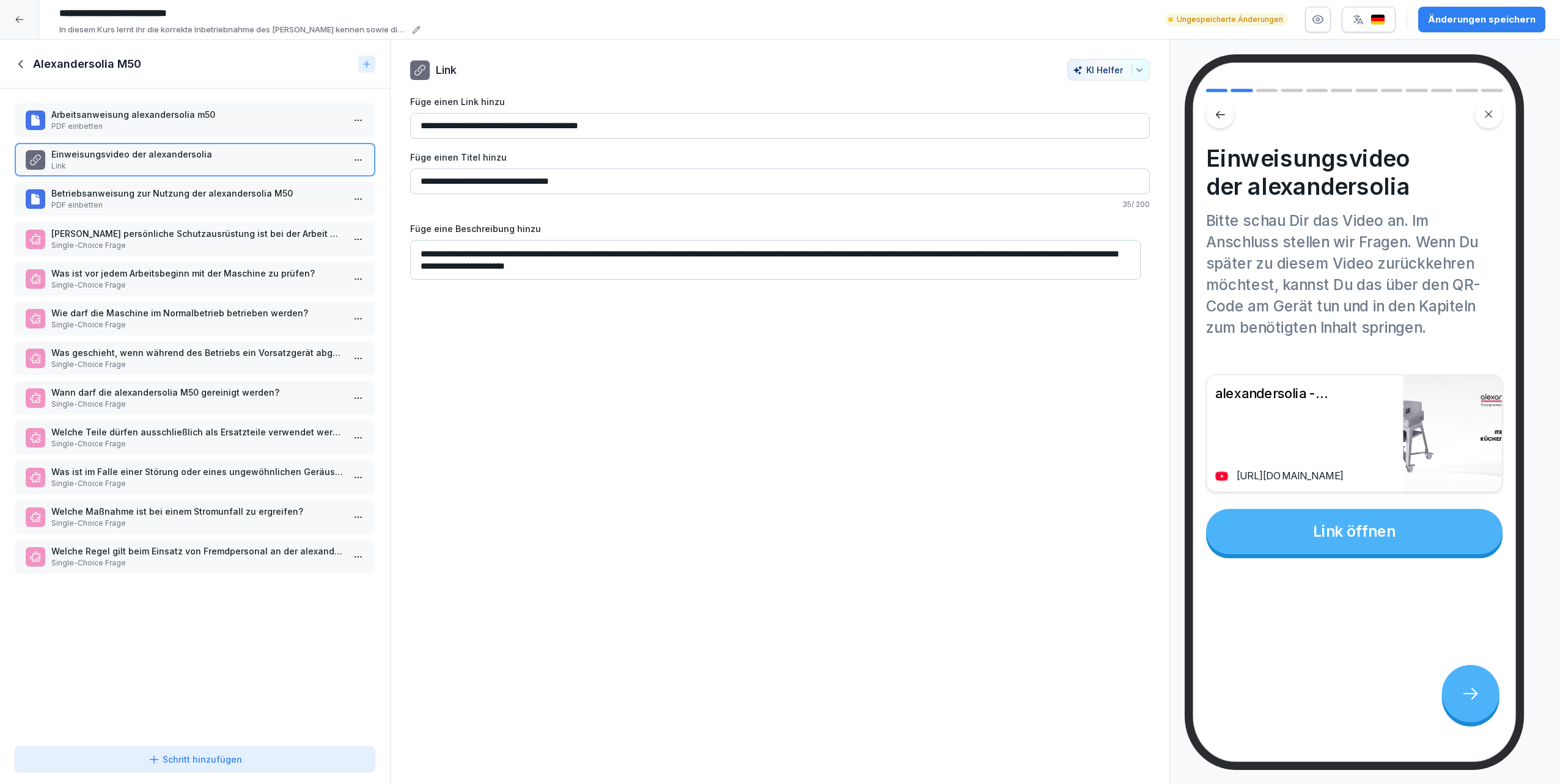
click at [106, 196] on p "Betriebsanweisung zur Nutzung der alexandersolia M50" at bounding box center [197, 194] width 292 height 13
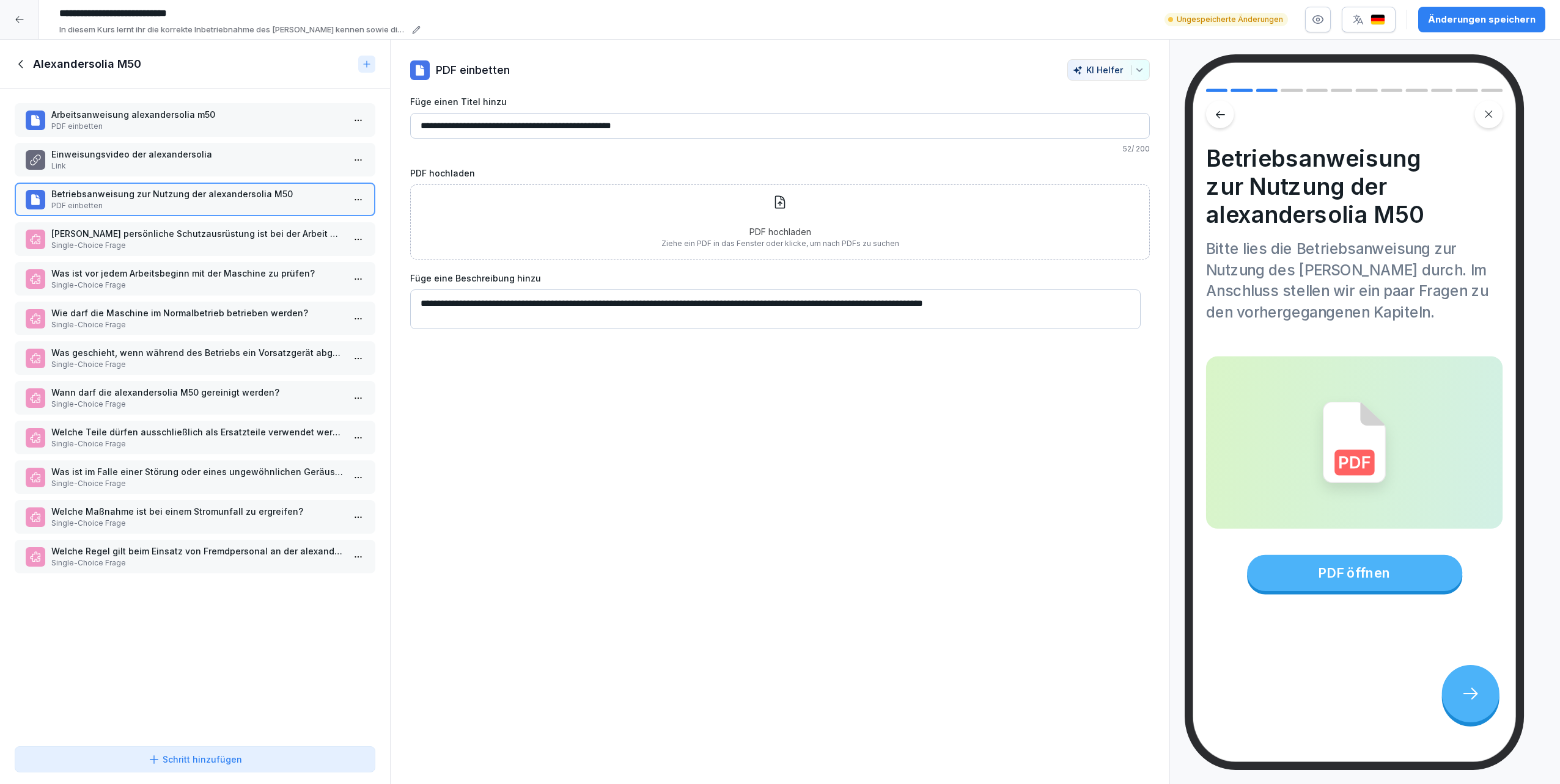
click at [170, 242] on p "Single-Choice Frage" at bounding box center [197, 246] width 292 height 11
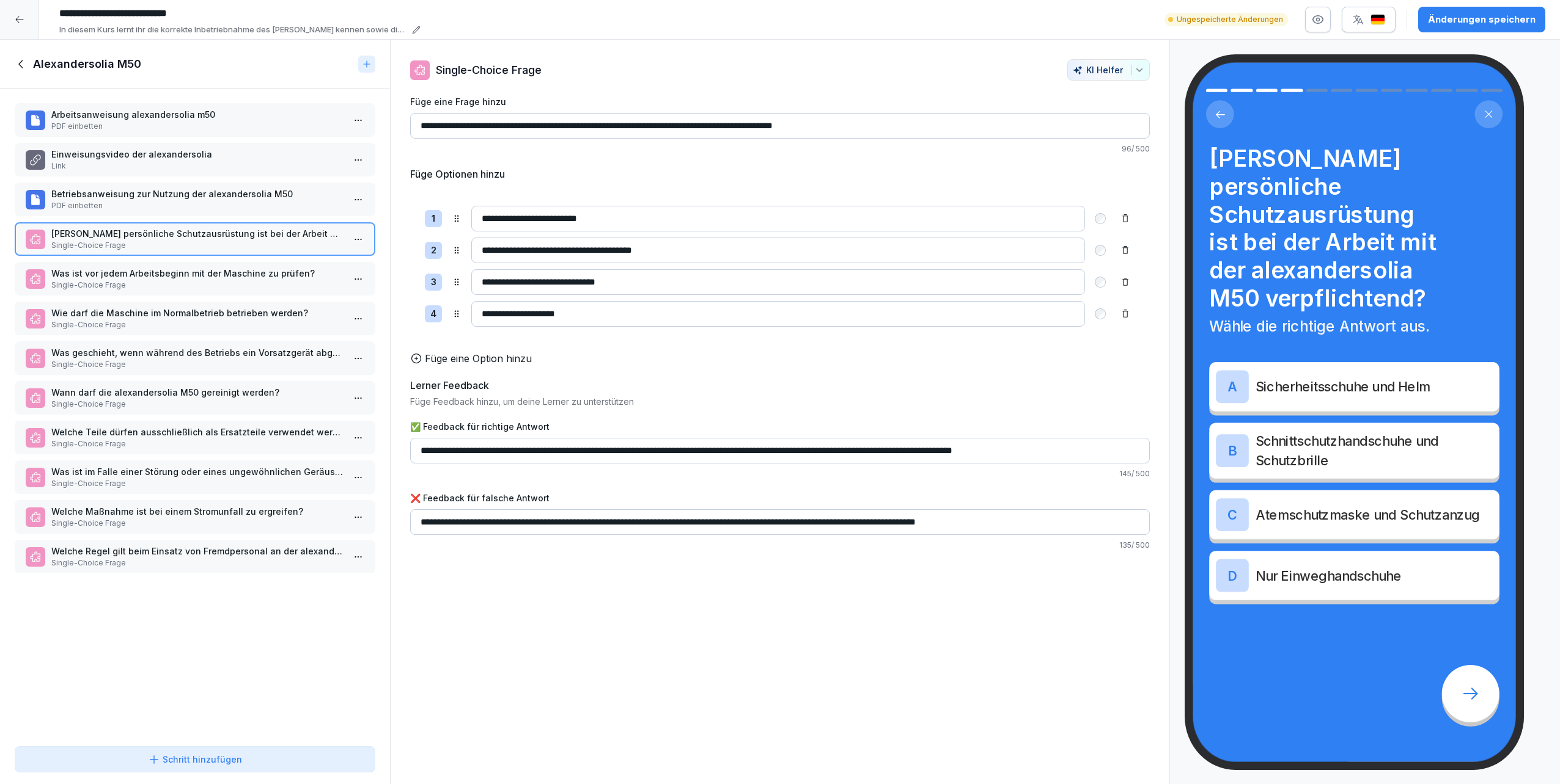
click at [156, 199] on p "Betriebsanweisung zur Nutzung der alexandersolia M50" at bounding box center [197, 194] width 292 height 13
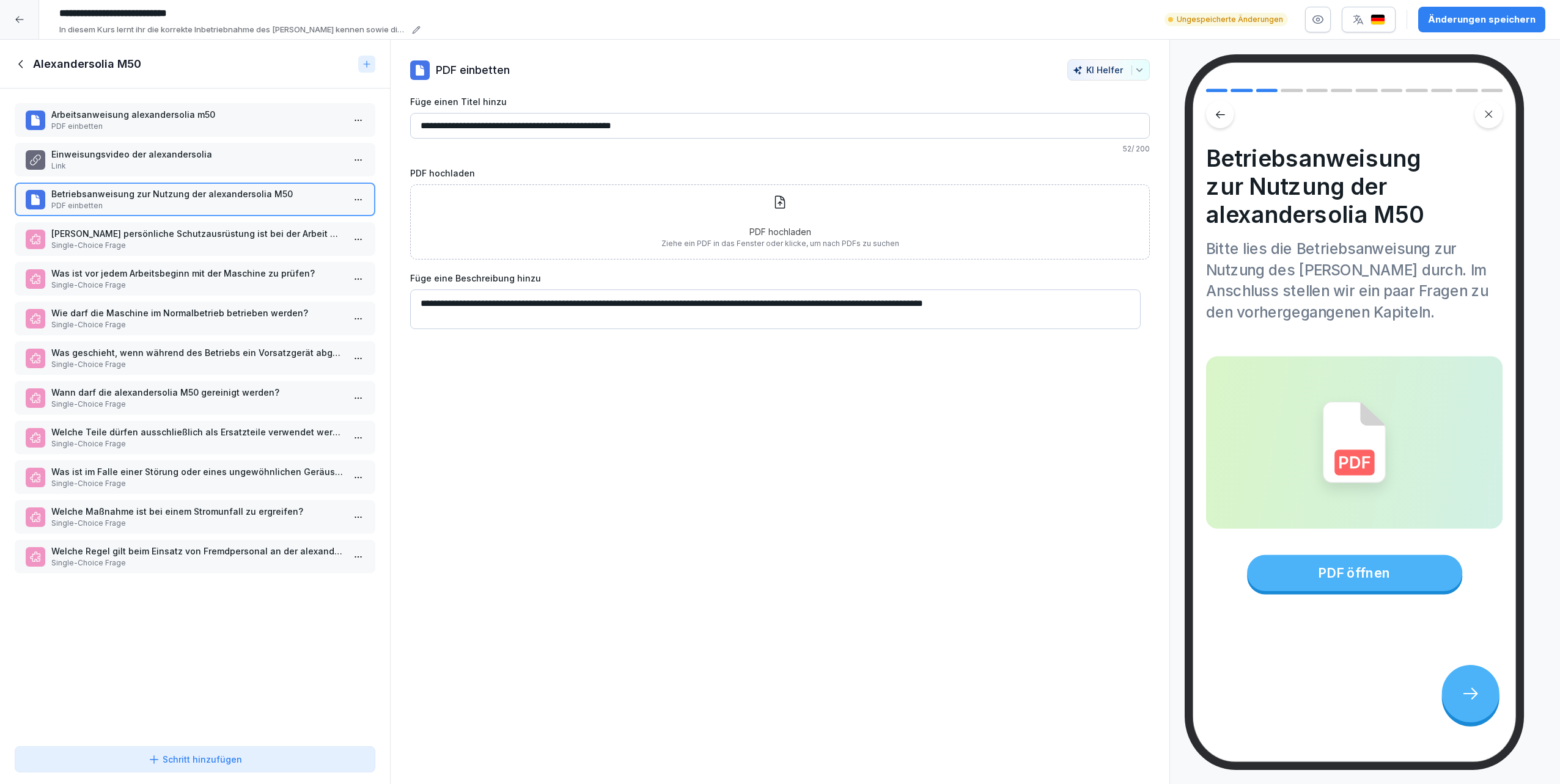
click at [751, 229] on p "PDF hochladen" at bounding box center [780, 232] width 238 height 13
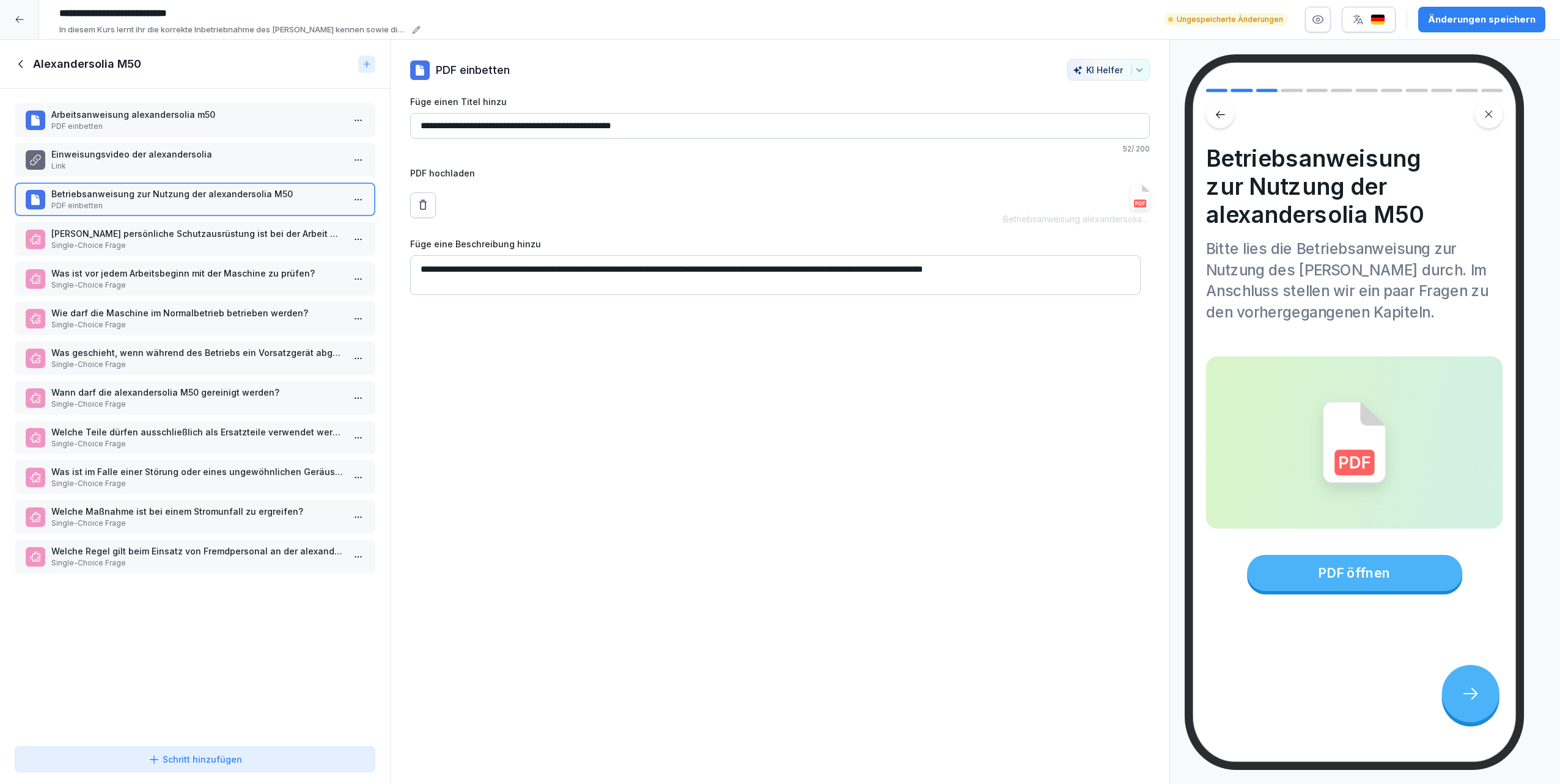
click at [777, 197] on img at bounding box center [1140, 197] width 20 height 26
click at [132, 118] on p "Arbeitsanweisung alexandersolia m50" at bounding box center [197, 115] width 292 height 13
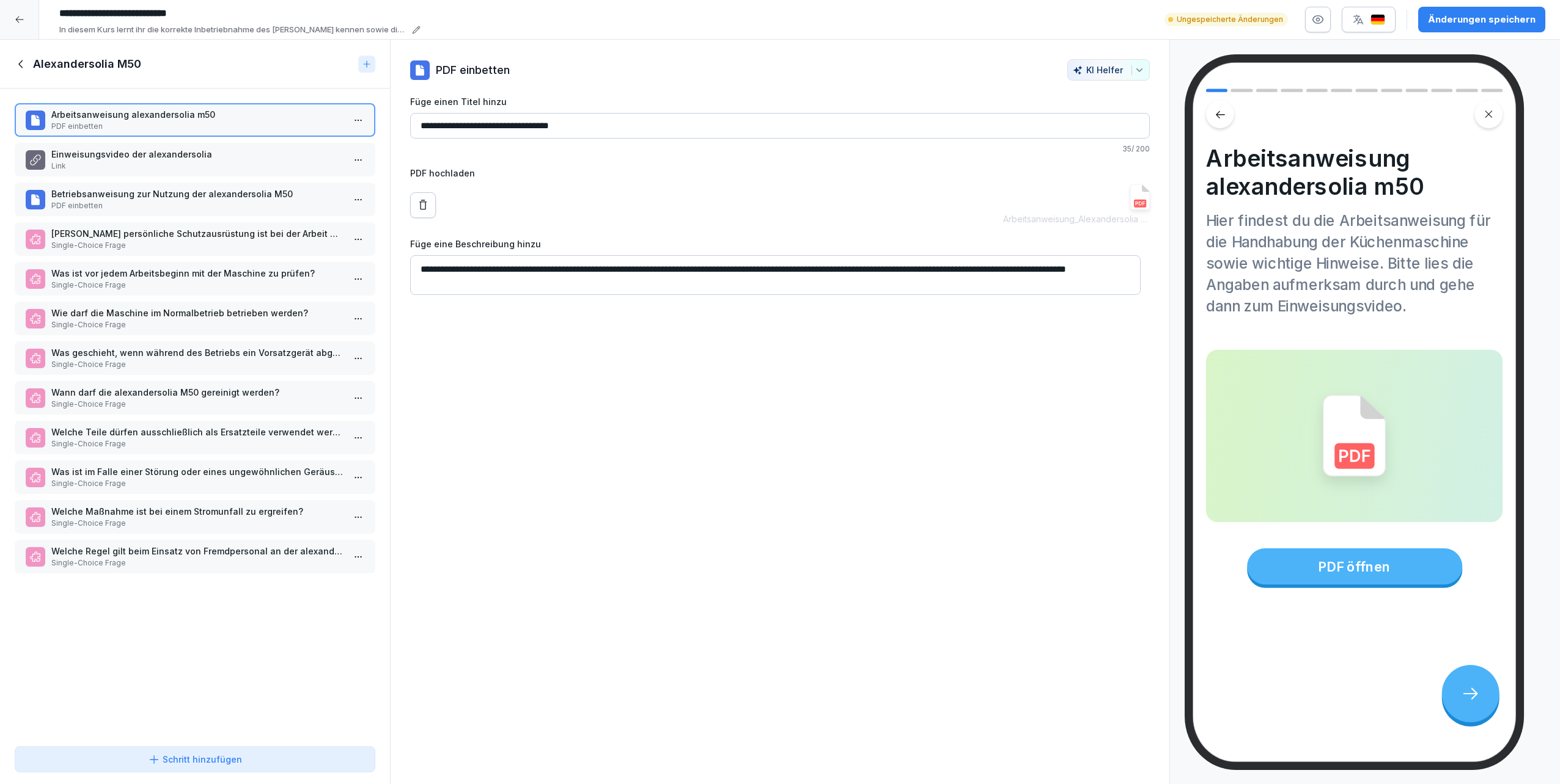
click at [135, 155] on p "Einweisungsvideo der alexandersolia" at bounding box center [197, 154] width 292 height 13
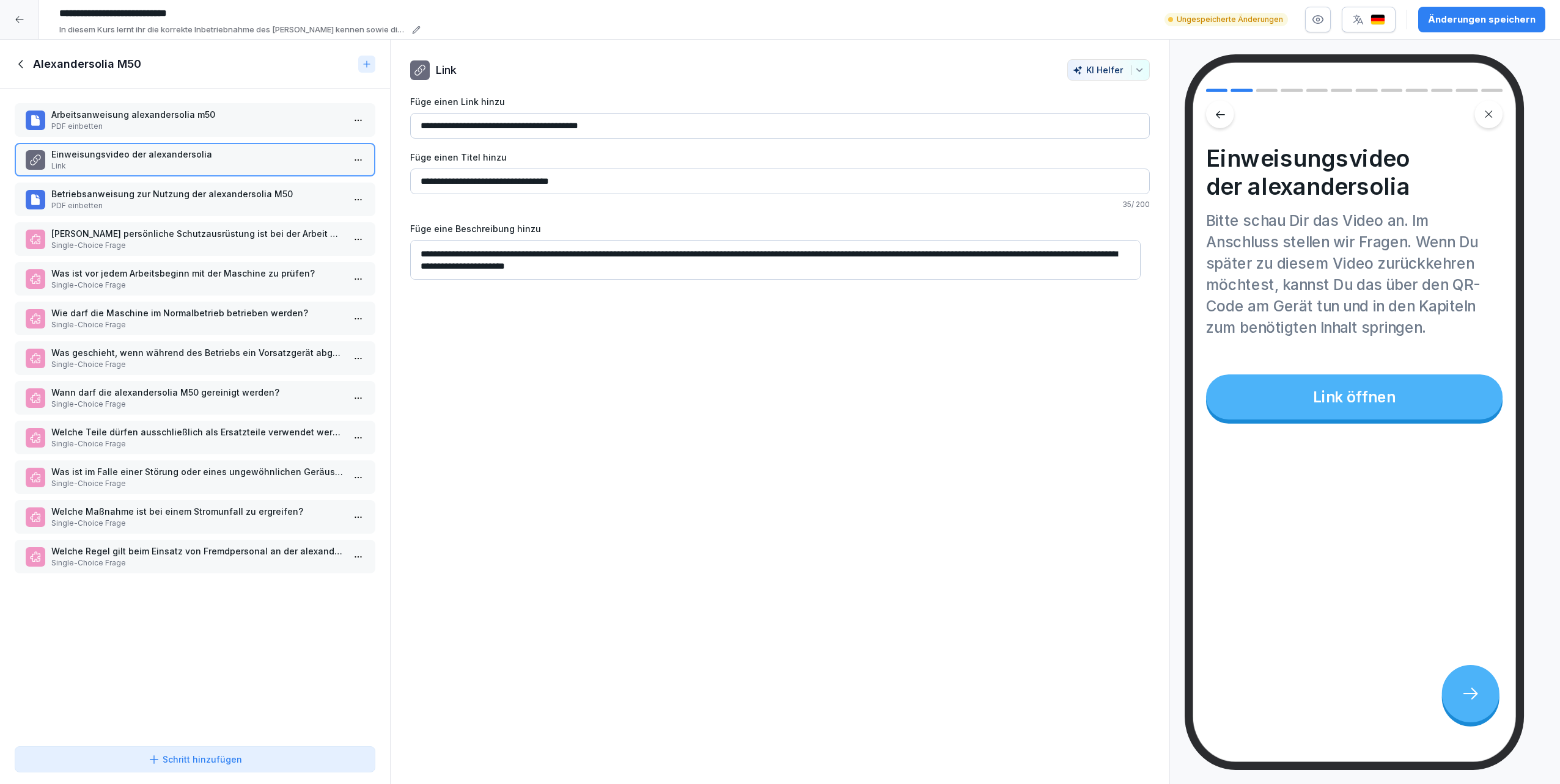
click at [148, 203] on p "PDF einbetten" at bounding box center [197, 205] width 292 height 11
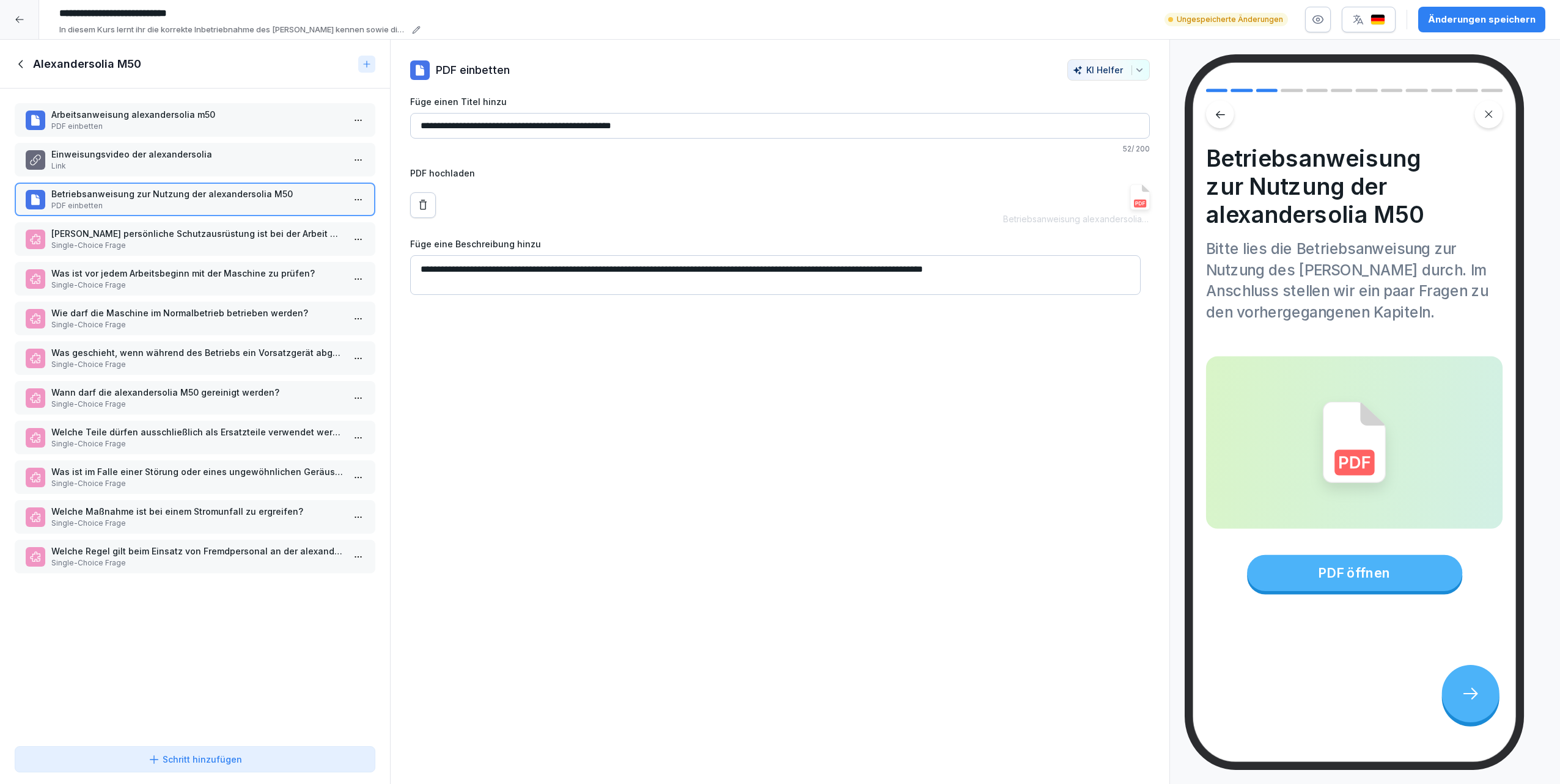
click at [136, 131] on p "PDF einbetten" at bounding box center [197, 126] width 292 height 11
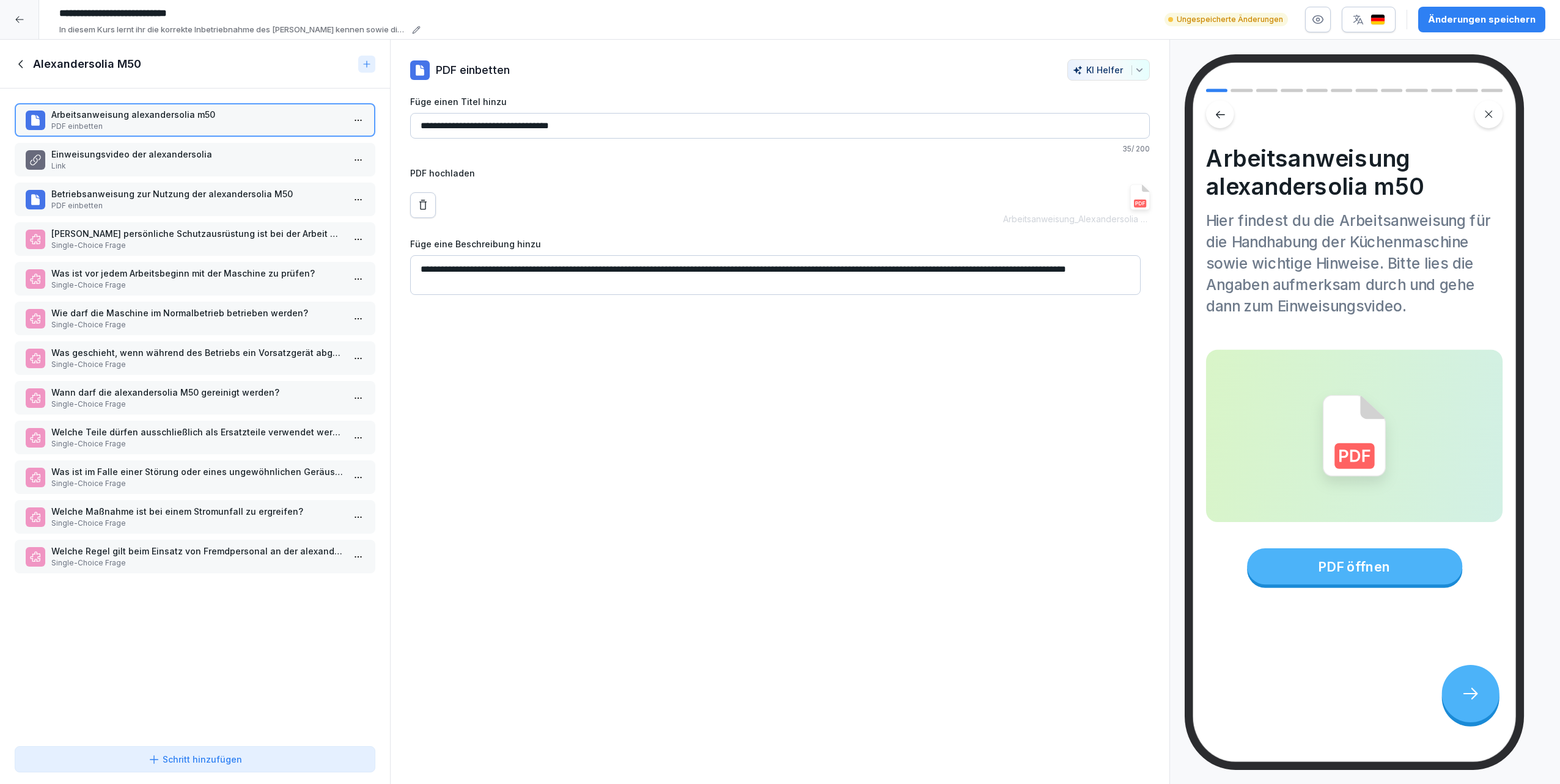
click at [777, 20] on div "Änderungen speichern" at bounding box center [1481, 20] width 107 height 13
click at [18, 23] on icon at bounding box center [19, 19] width 10 height 9
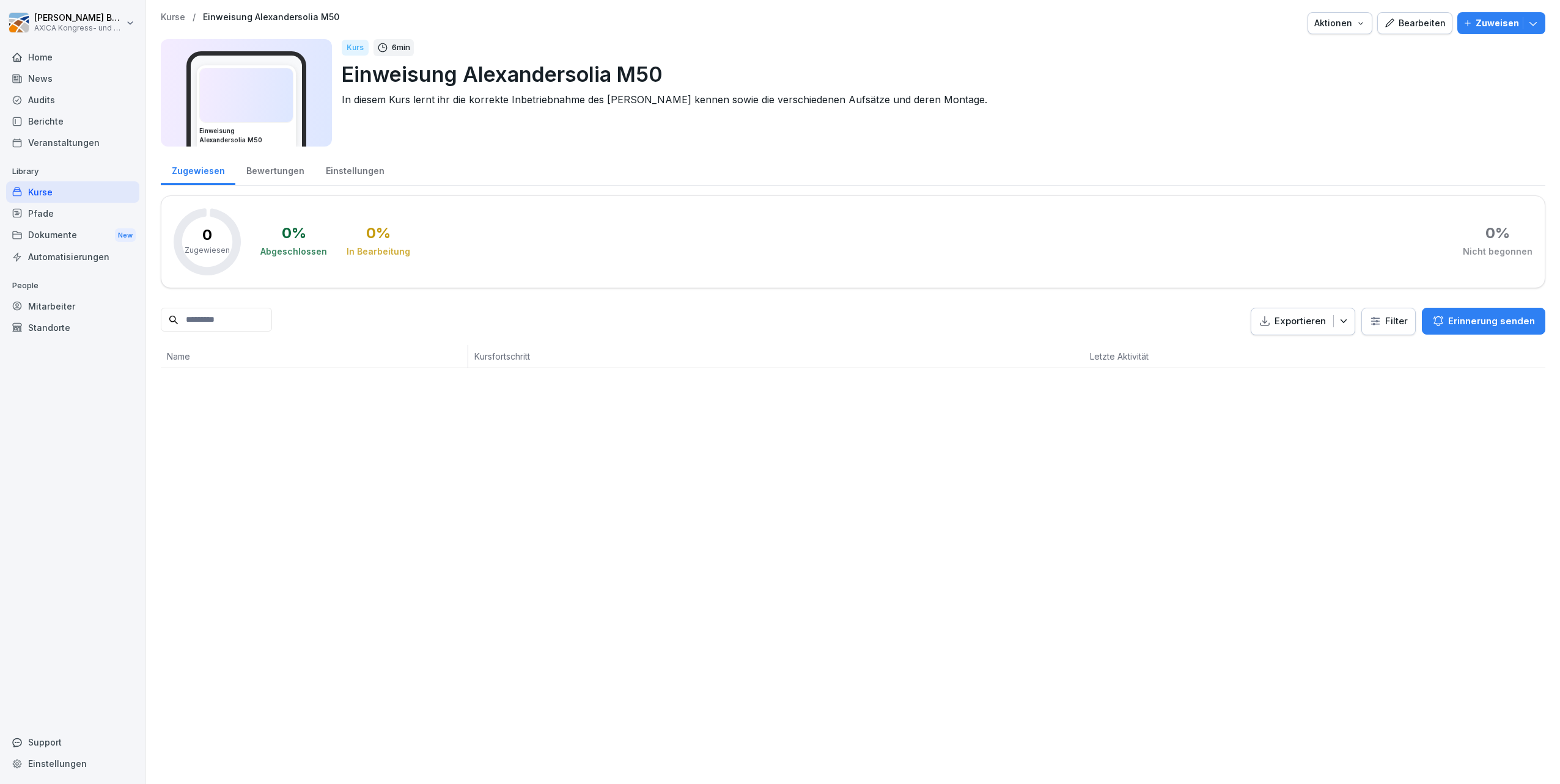
click at [777, 26] on icon "button" at bounding box center [1532, 23] width 12 height 12
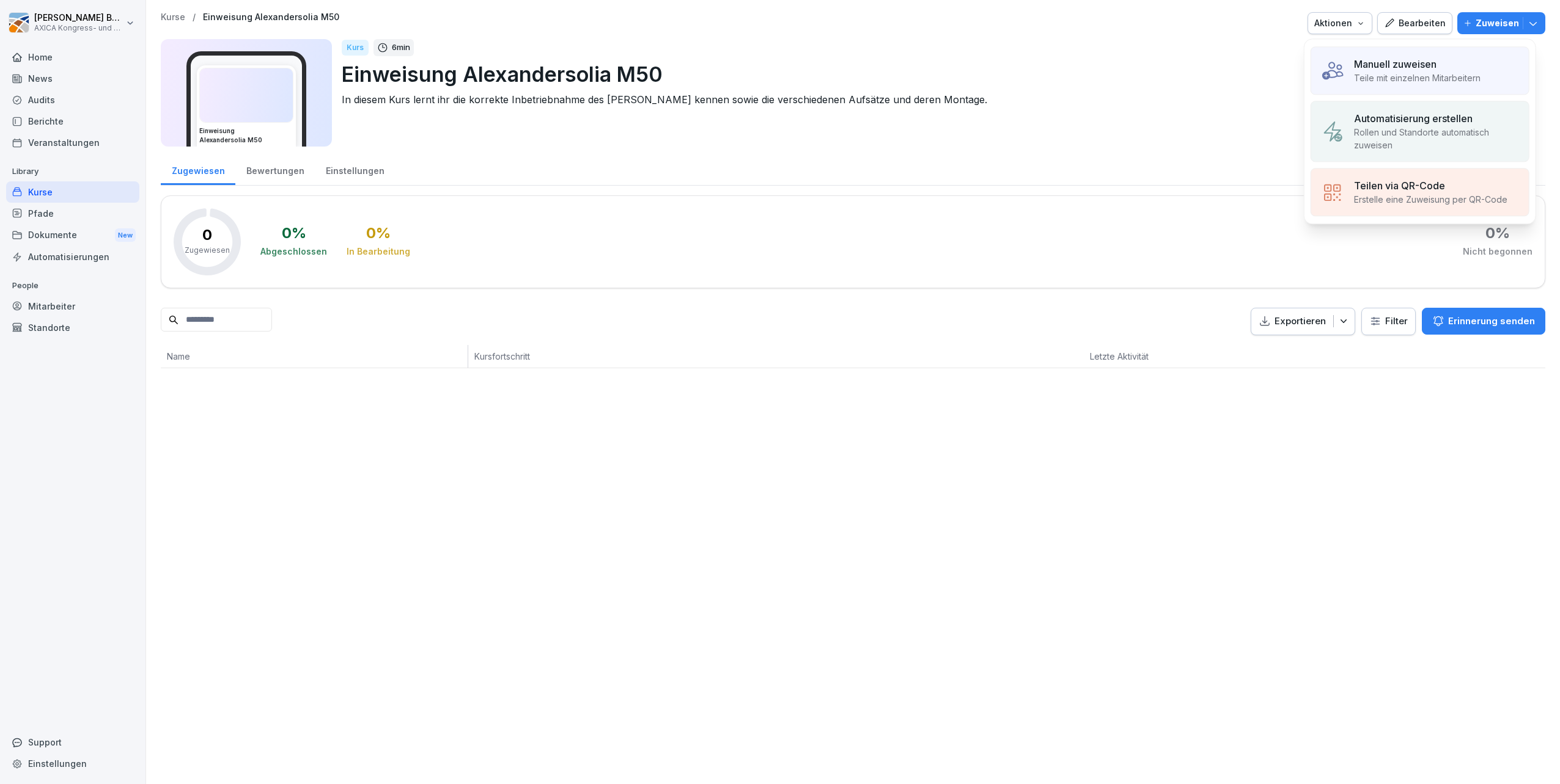
click at [777, 65] on p "Manuell zuweisen" at bounding box center [1395, 64] width 83 height 15
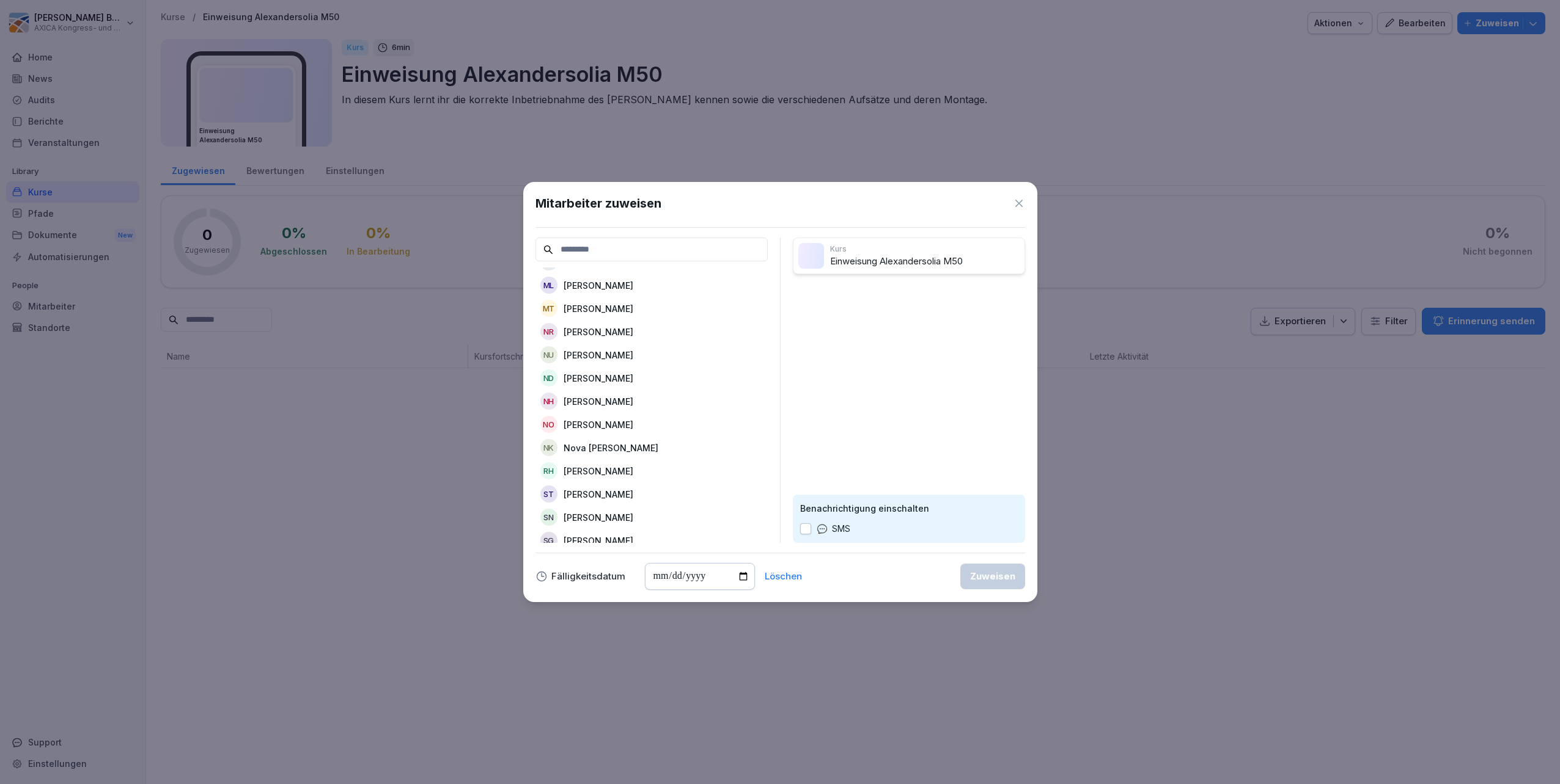
scroll to position [1222, 0]
click at [627, 393] on div "SG Sebastian Görmar" at bounding box center [651, 427] width 232 height 22
click at [777, 204] on icon at bounding box center [1018, 203] width 12 height 12
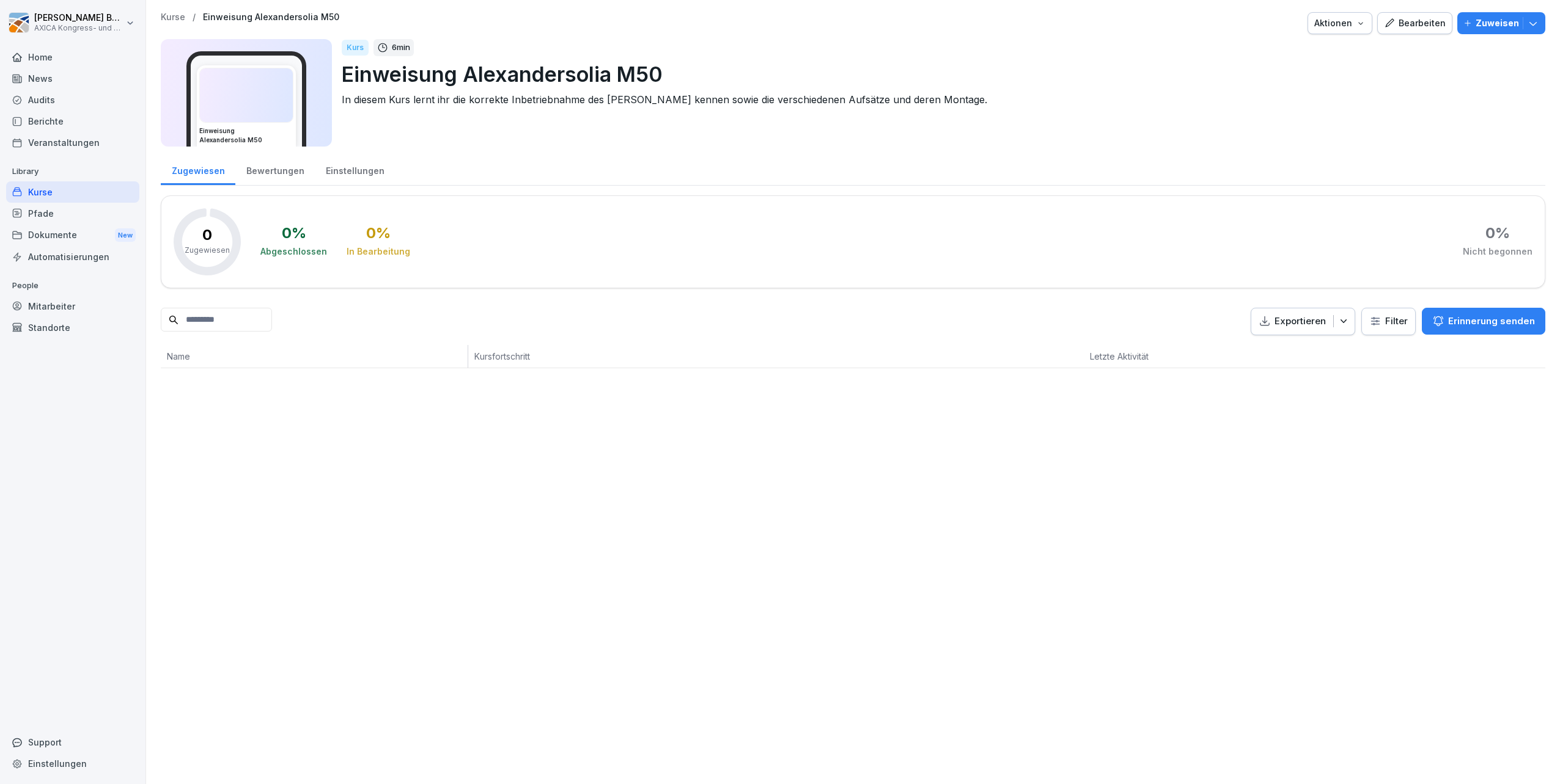
click at [271, 82] on img at bounding box center [246, 96] width 93 height 54
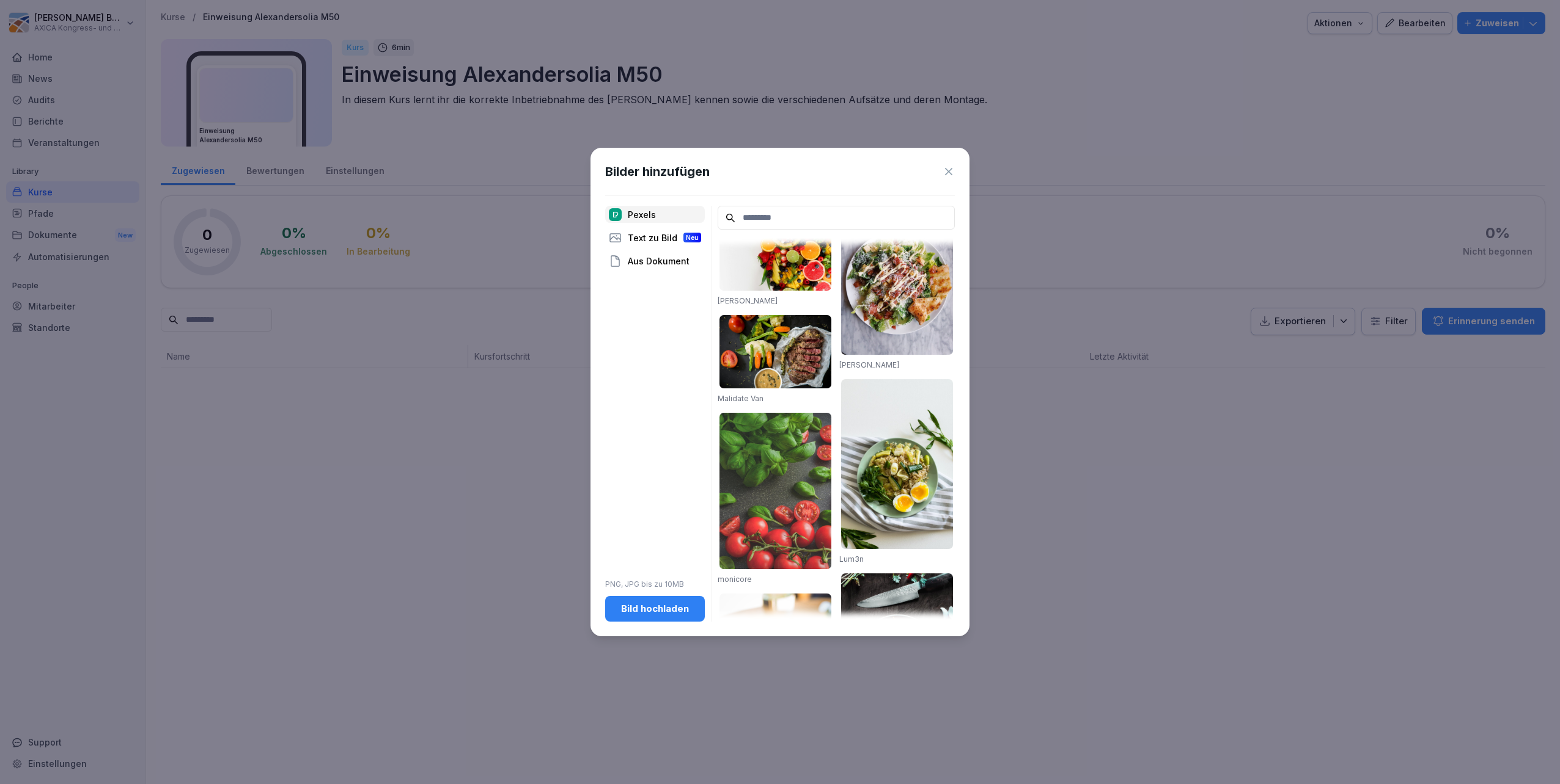
scroll to position [1439, 0]
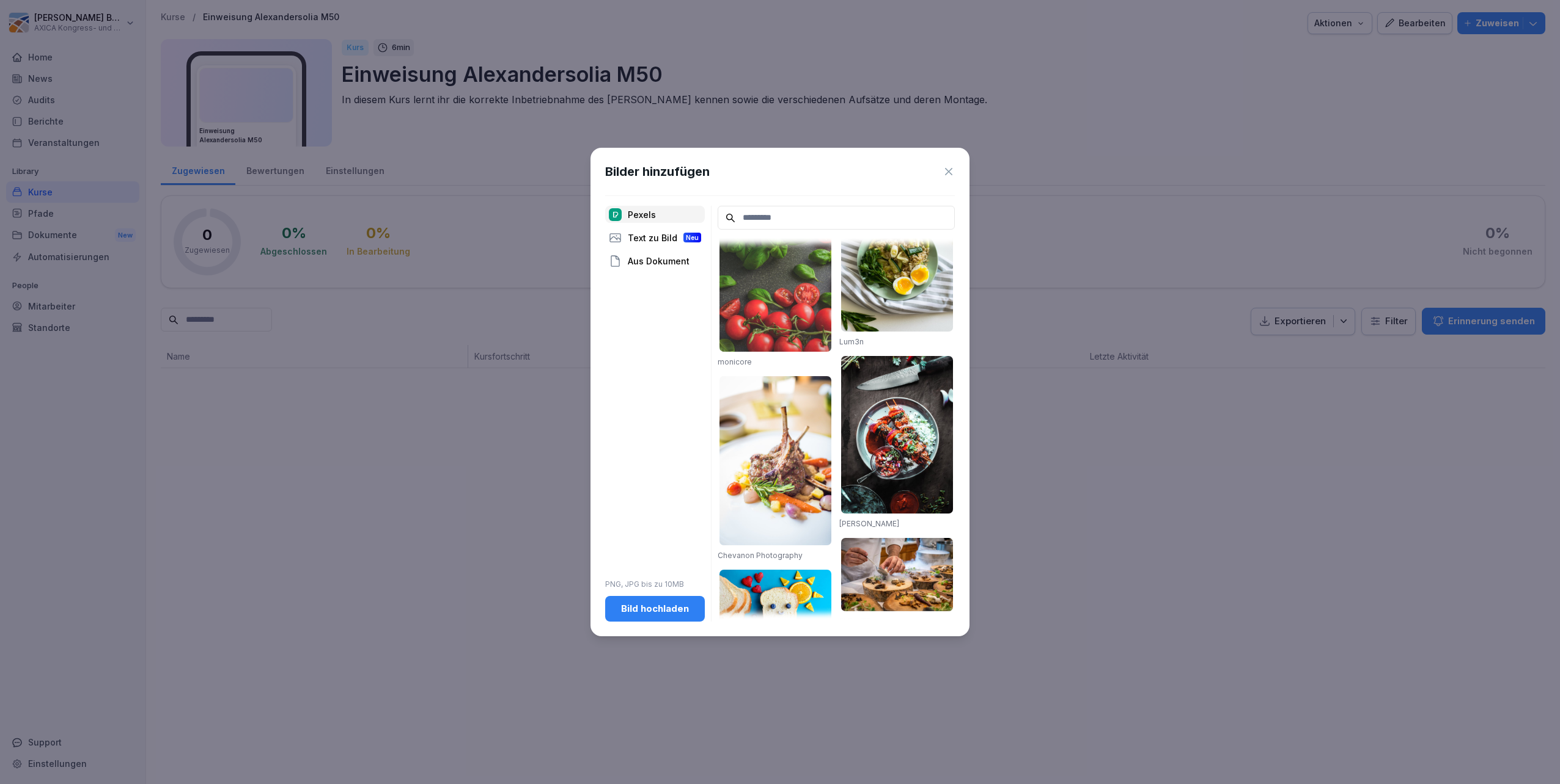
click at [655, 240] on div "Text zu Bild Neu" at bounding box center [655, 237] width 99 height 17
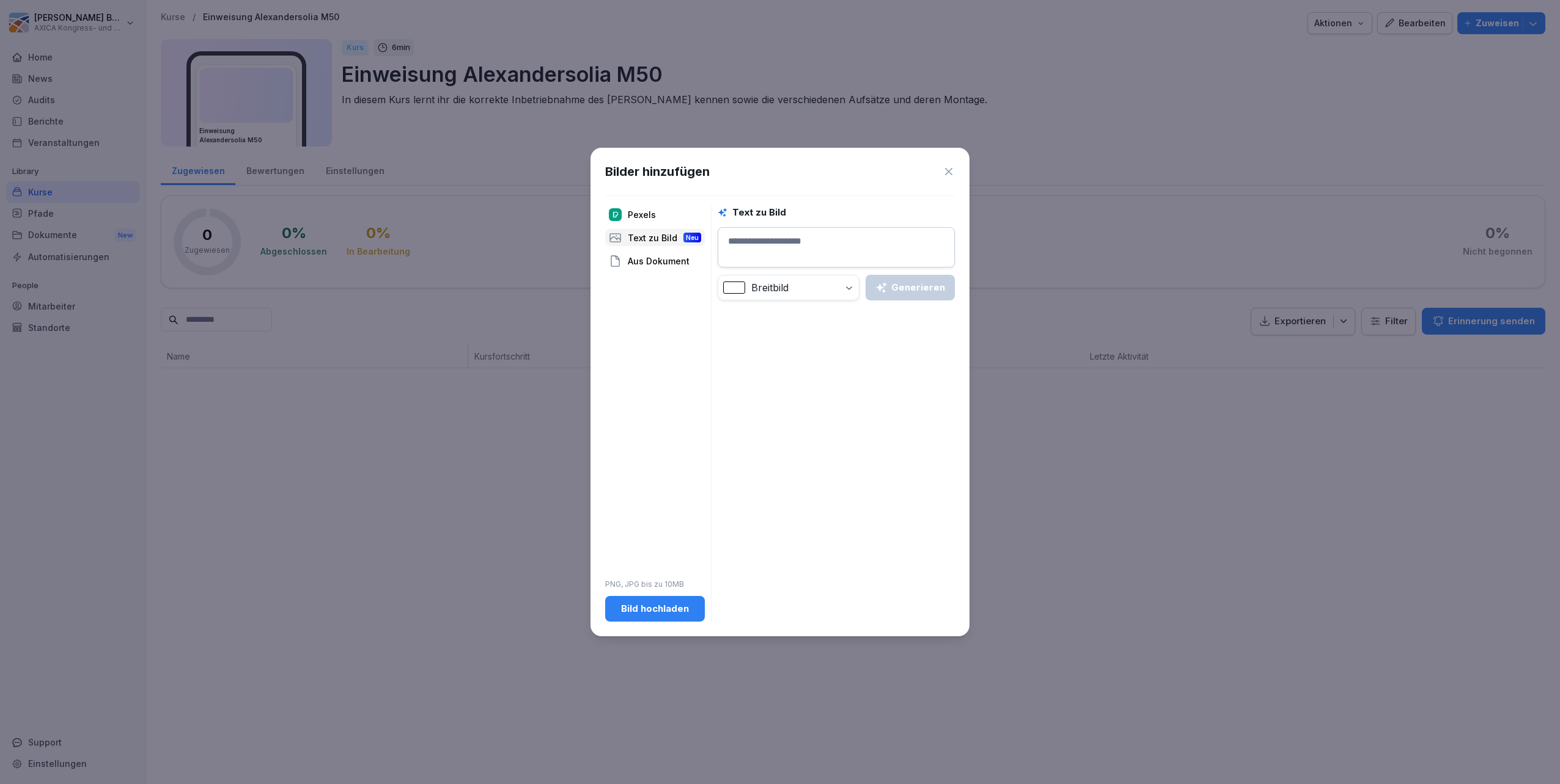
click at [654, 261] on div "Aus Dokument" at bounding box center [655, 260] width 99 height 17
click at [621, 216] on img at bounding box center [616, 215] width 13 height 13
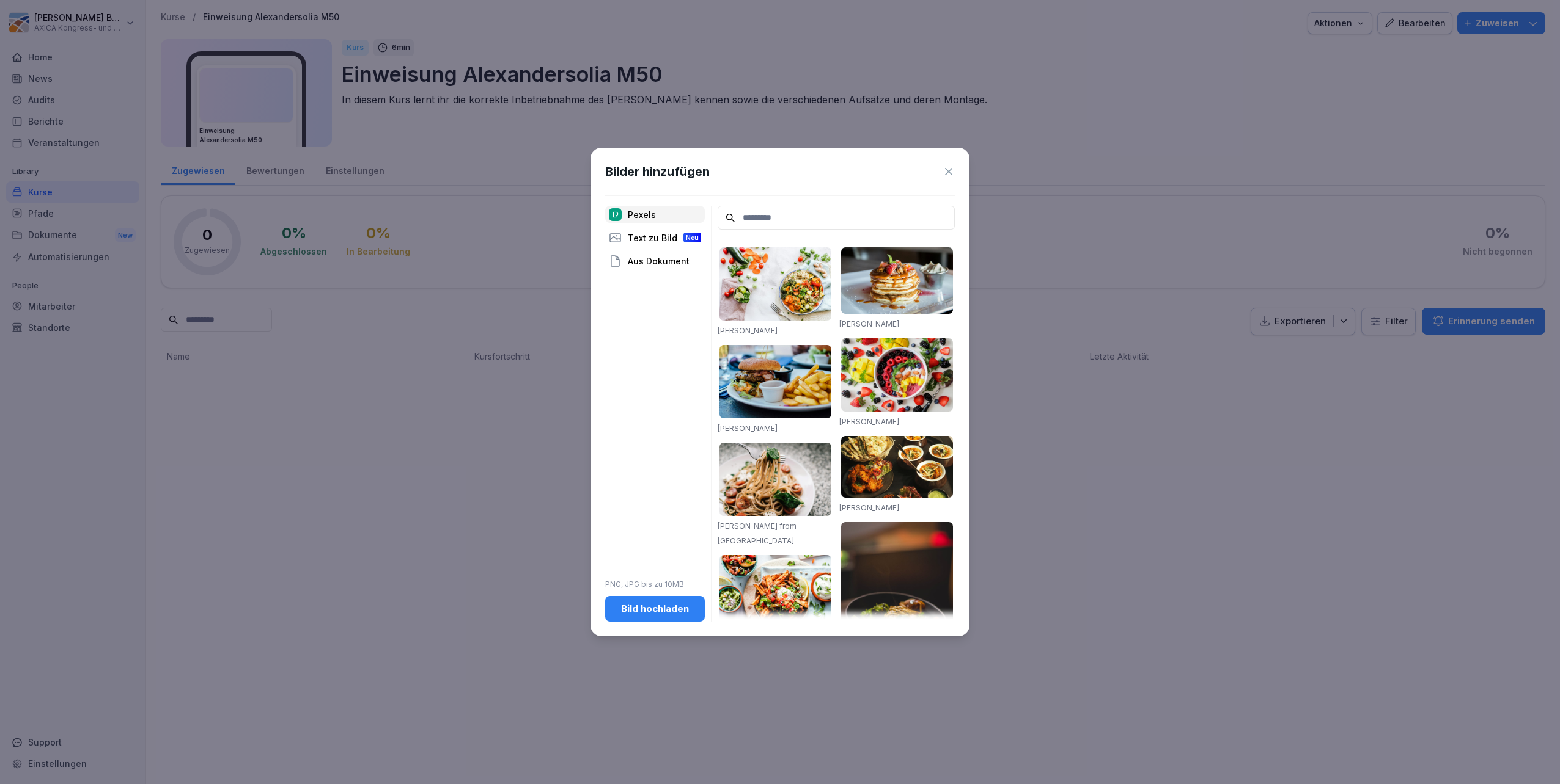
click at [627, 393] on div "Bild hochladen" at bounding box center [655, 609] width 80 height 13
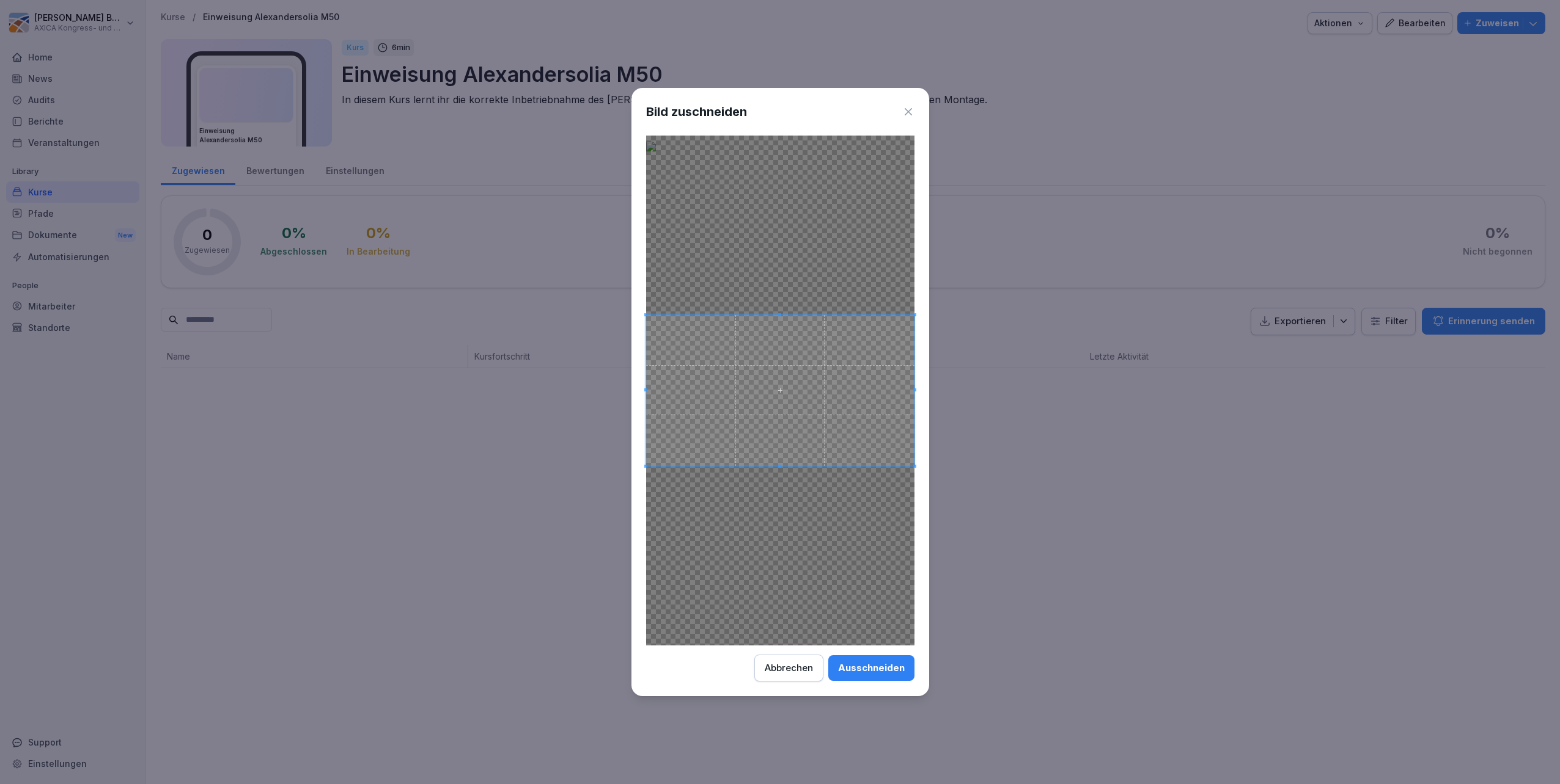
click at [777, 115] on icon at bounding box center [908, 112] width 7 height 7
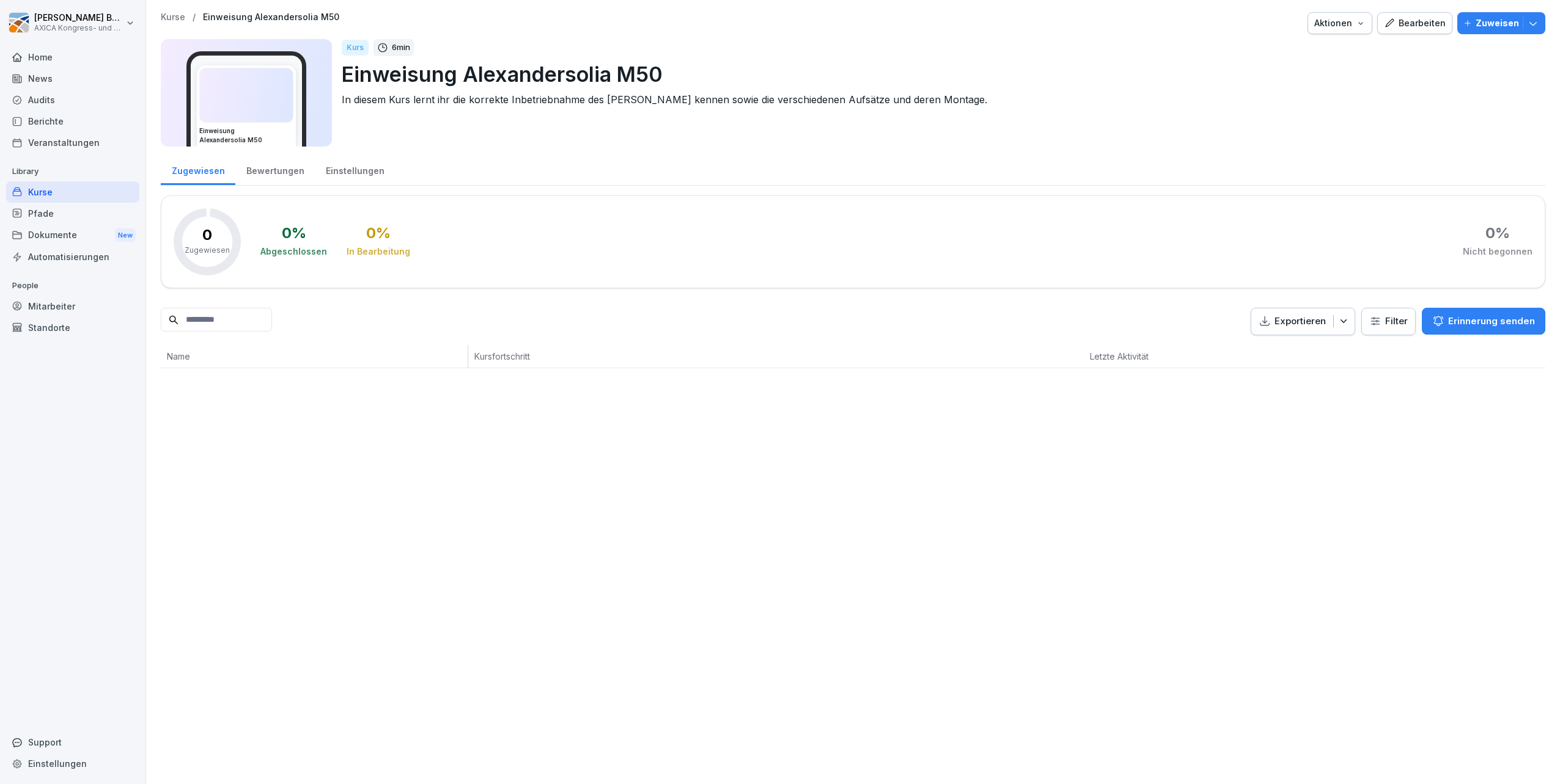
click at [285, 88] on img at bounding box center [246, 96] width 93 height 54
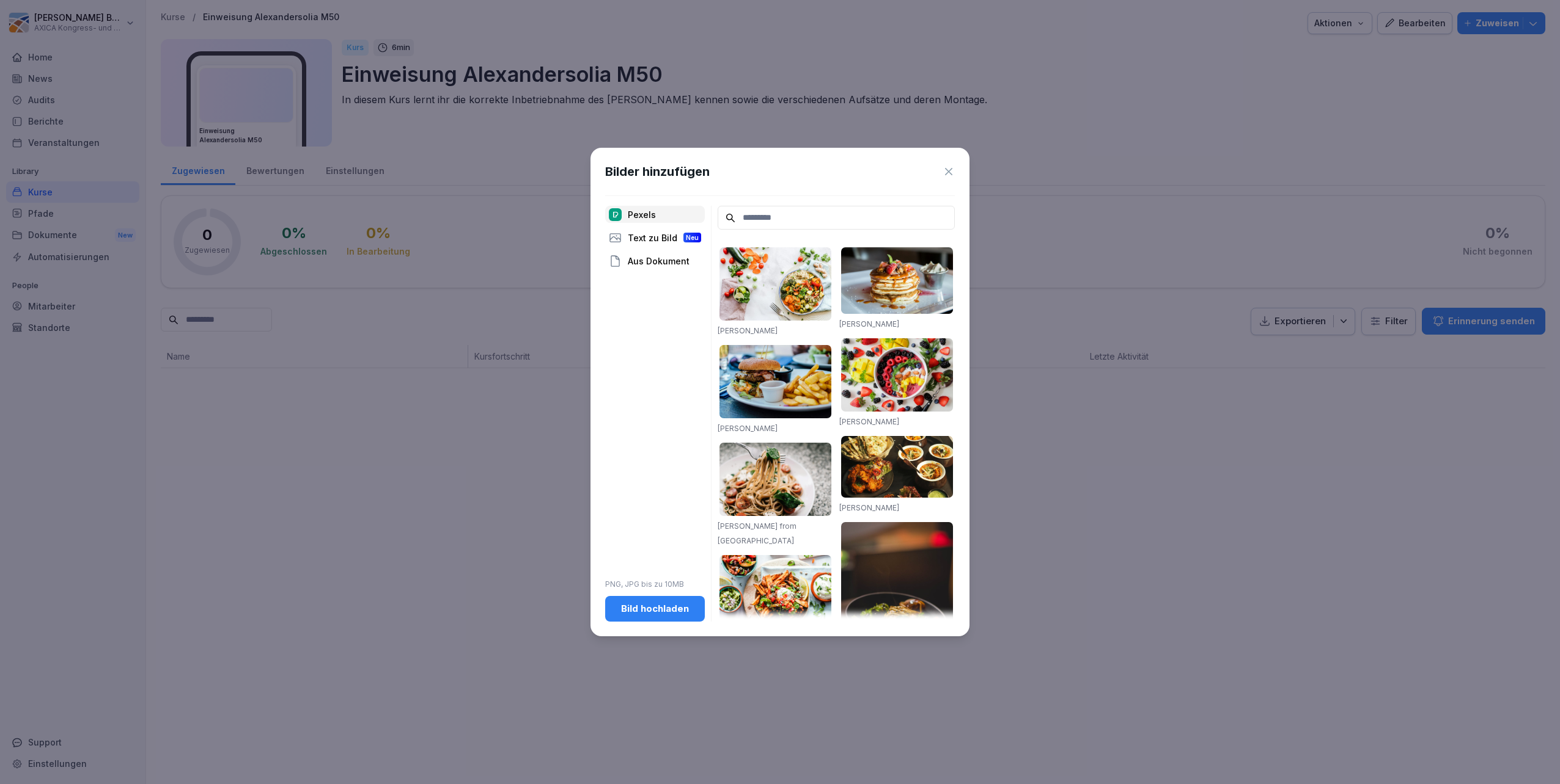
click at [639, 393] on div "Bild hochladen" at bounding box center [655, 609] width 80 height 13
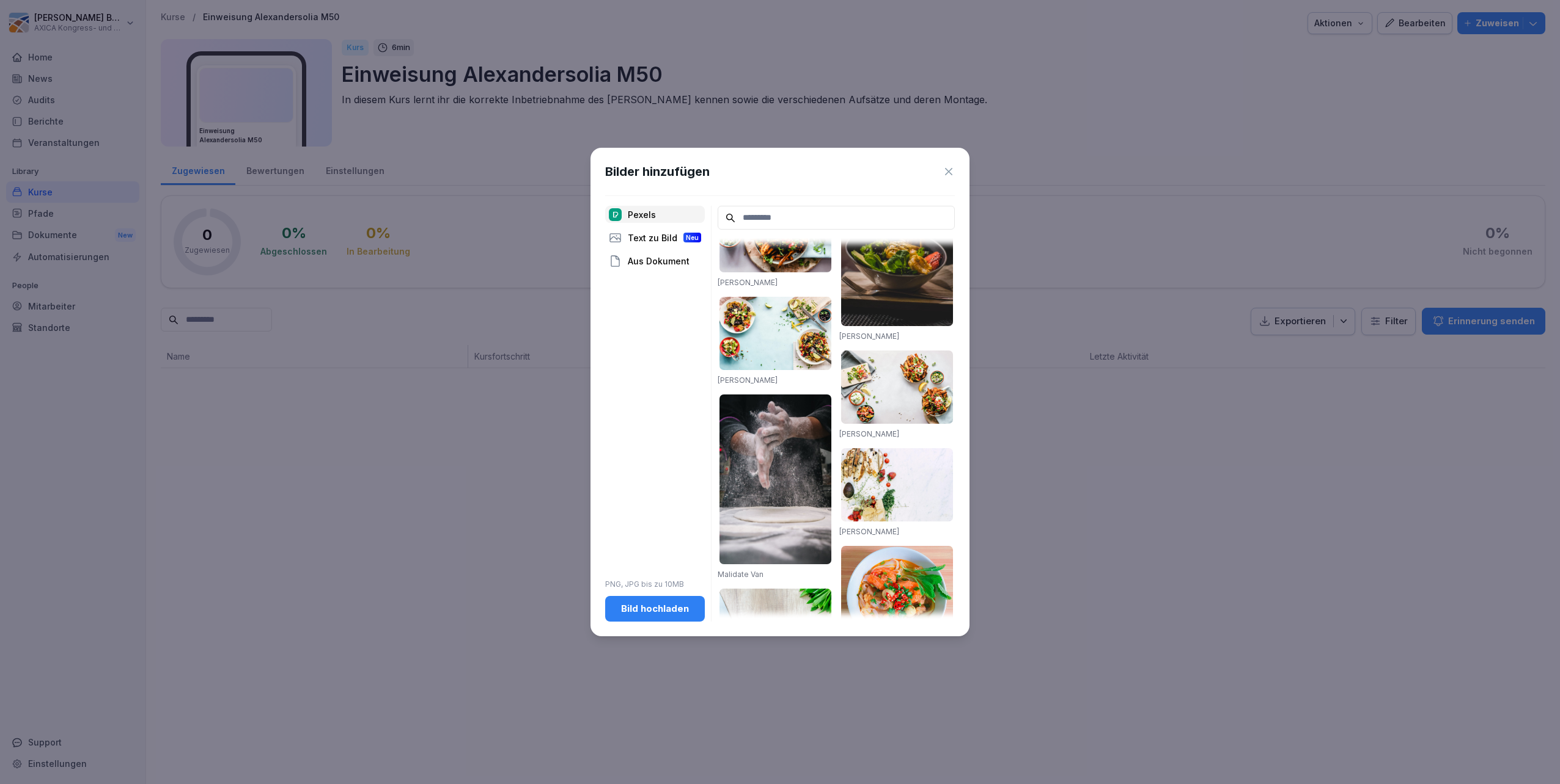
scroll to position [367, 0]
click at [773, 393] on img at bounding box center [775, 478] width 112 height 170
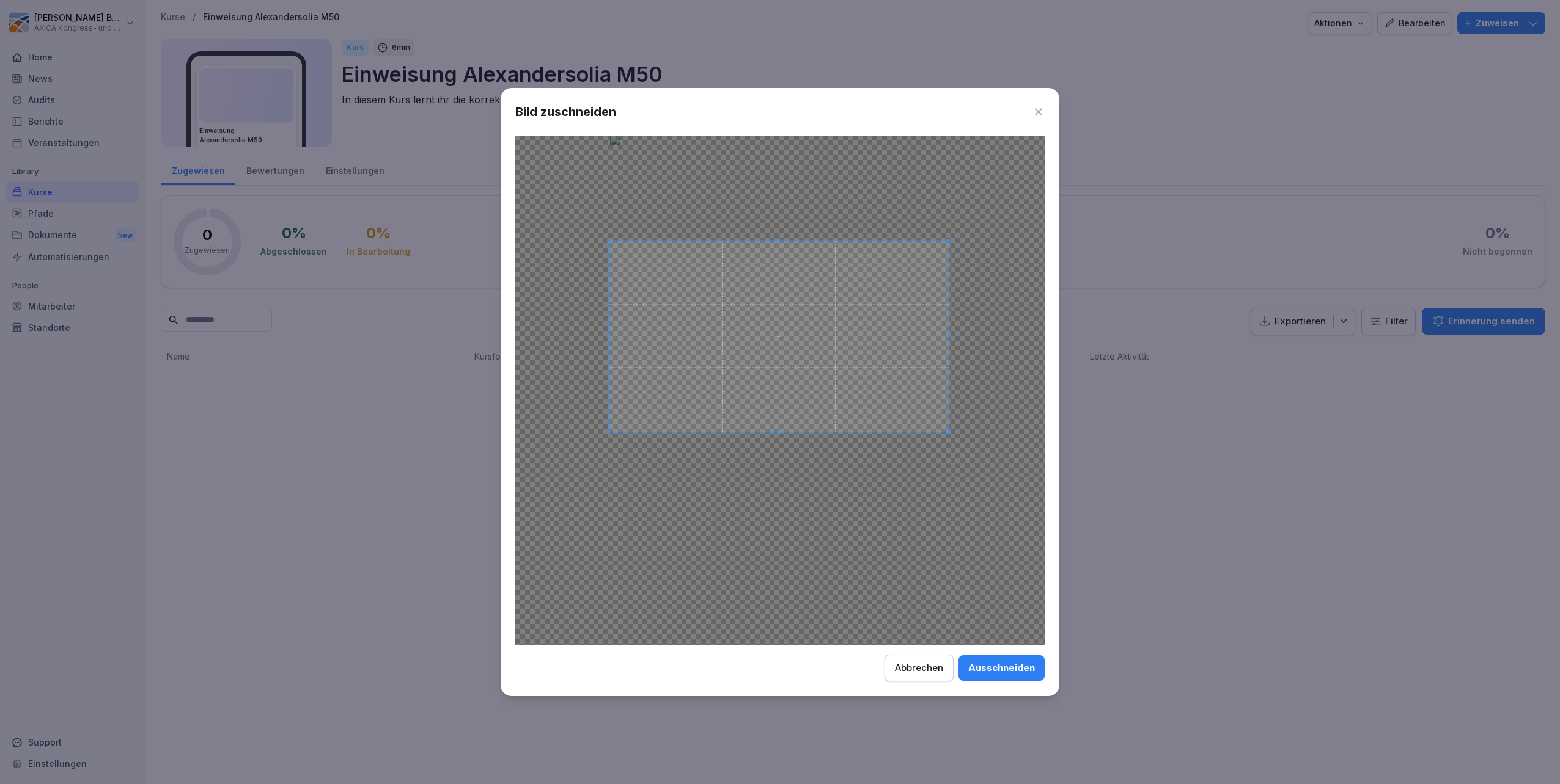
click at [777, 336] on span at bounding box center [779, 336] width 340 height 191
click at [777, 393] on div "Ausschneiden" at bounding box center [1001, 668] width 67 height 13
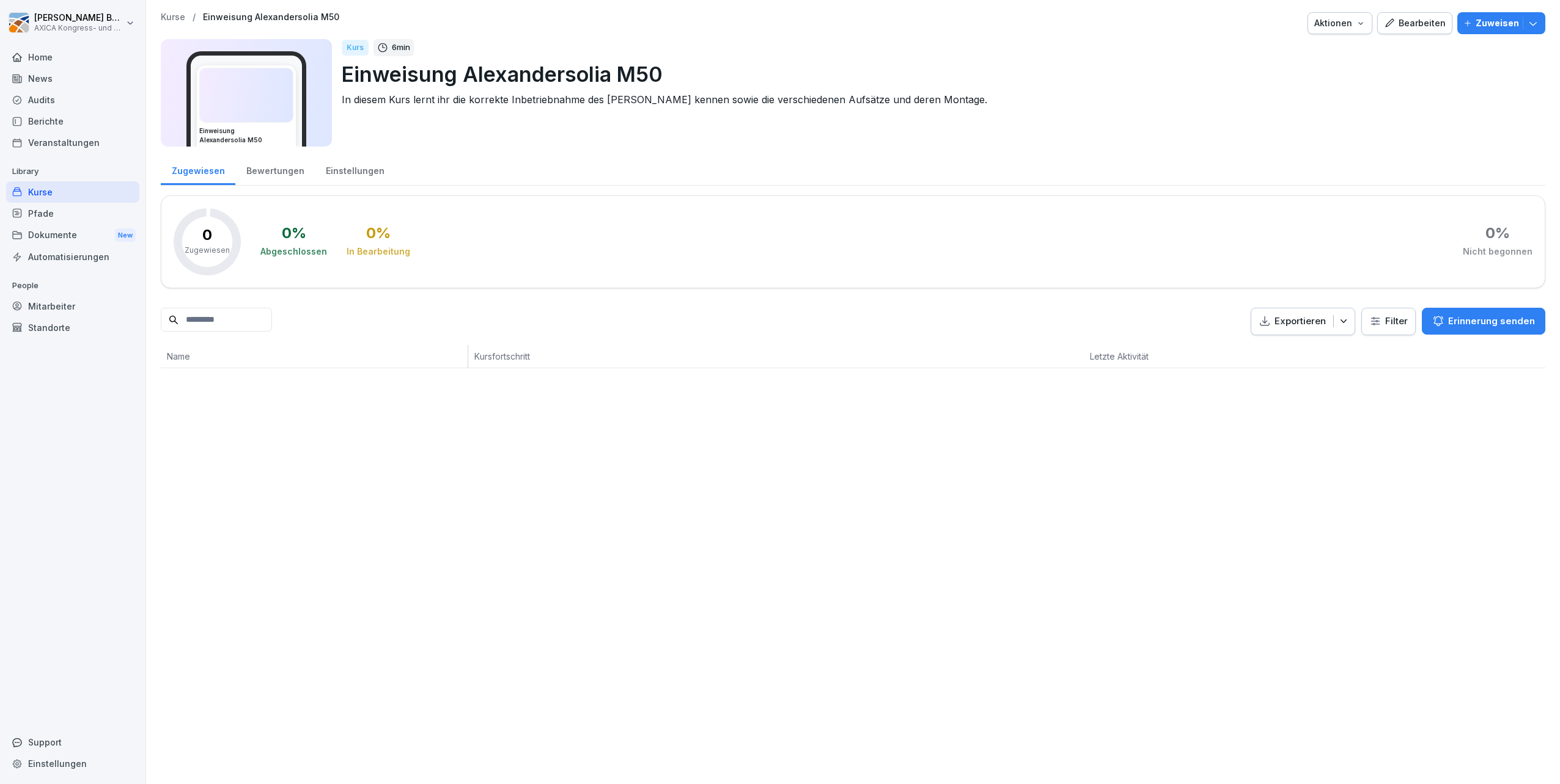
click at [777, 20] on div "Bearbeiten" at bounding box center [1415, 23] width 61 height 13
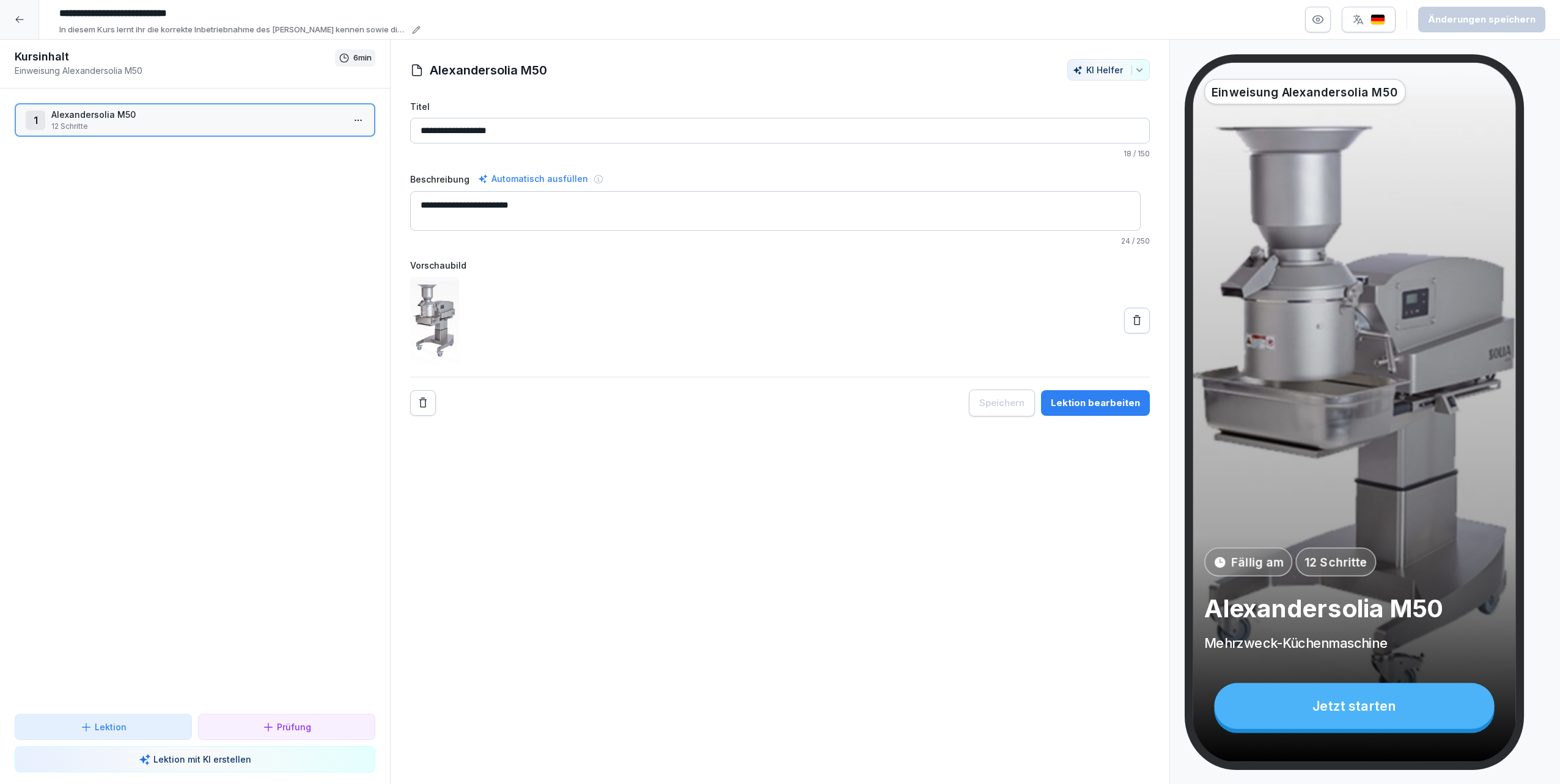
click at [6, 20] on div at bounding box center [20, 20] width 39 height 39
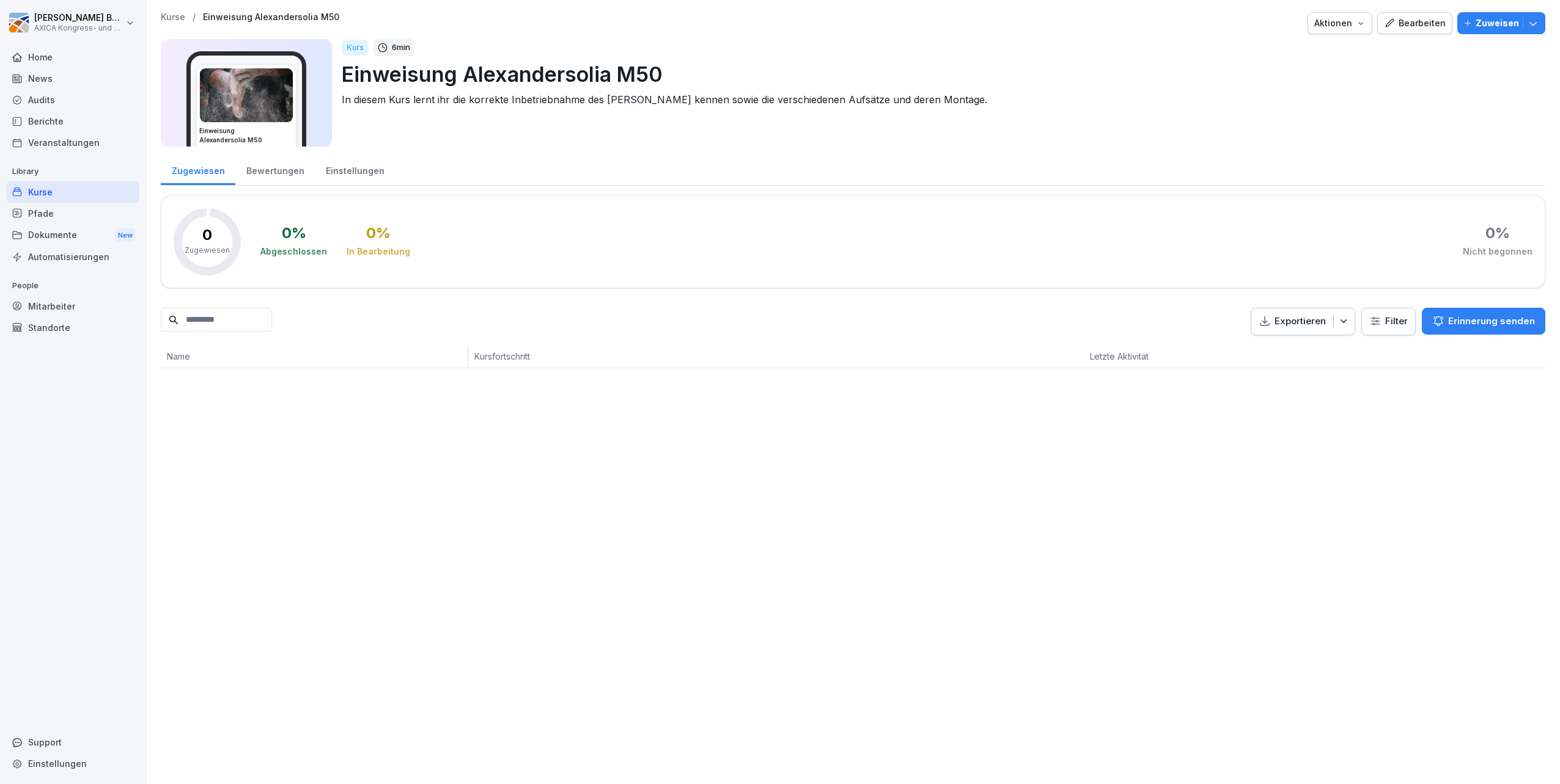
click at [777, 20] on div "Aktionen" at bounding box center [1339, 23] width 51 height 13
click at [777, 151] on html "Alexandra Beck AXICA Kongress- und Tagungszentrum Pariser Platz 3 GmbH Home New…" at bounding box center [780, 392] width 1560 height 784
click at [777, 20] on p "Zuweisen" at bounding box center [1496, 23] width 43 height 13
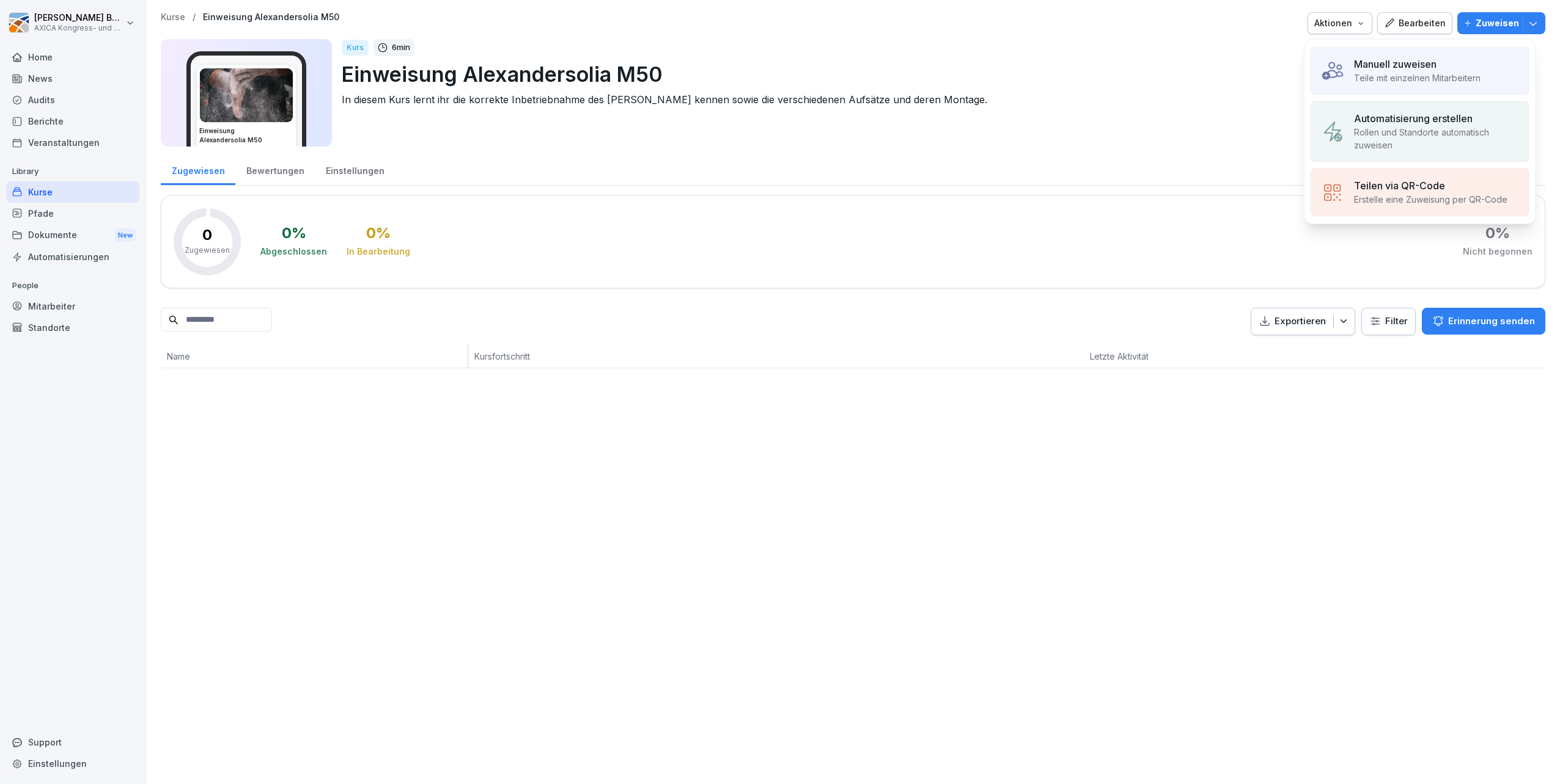
click at [777, 66] on p "Manuell zuweisen" at bounding box center [1395, 64] width 83 height 15
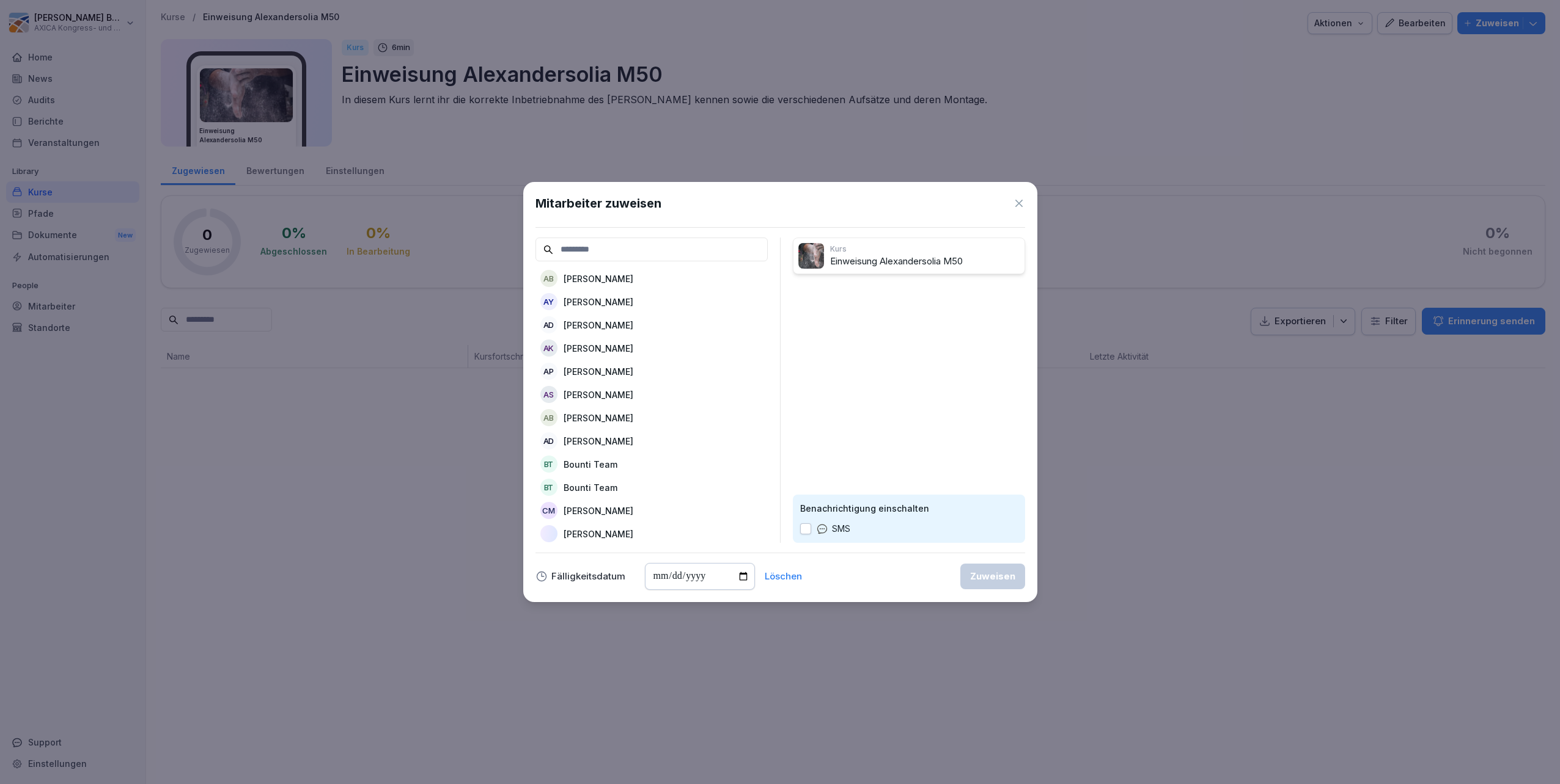
click at [777, 320] on div "Kurs Einweisung Alexandersolia M50 Benachrichtigung einschalten SMS" at bounding box center [909, 390] width 232 height 305
click at [600, 252] on input at bounding box center [651, 249] width 232 height 24
type input "**"
click at [599, 346] on p "Sebastian Görmar" at bounding box center [598, 349] width 69 height 13
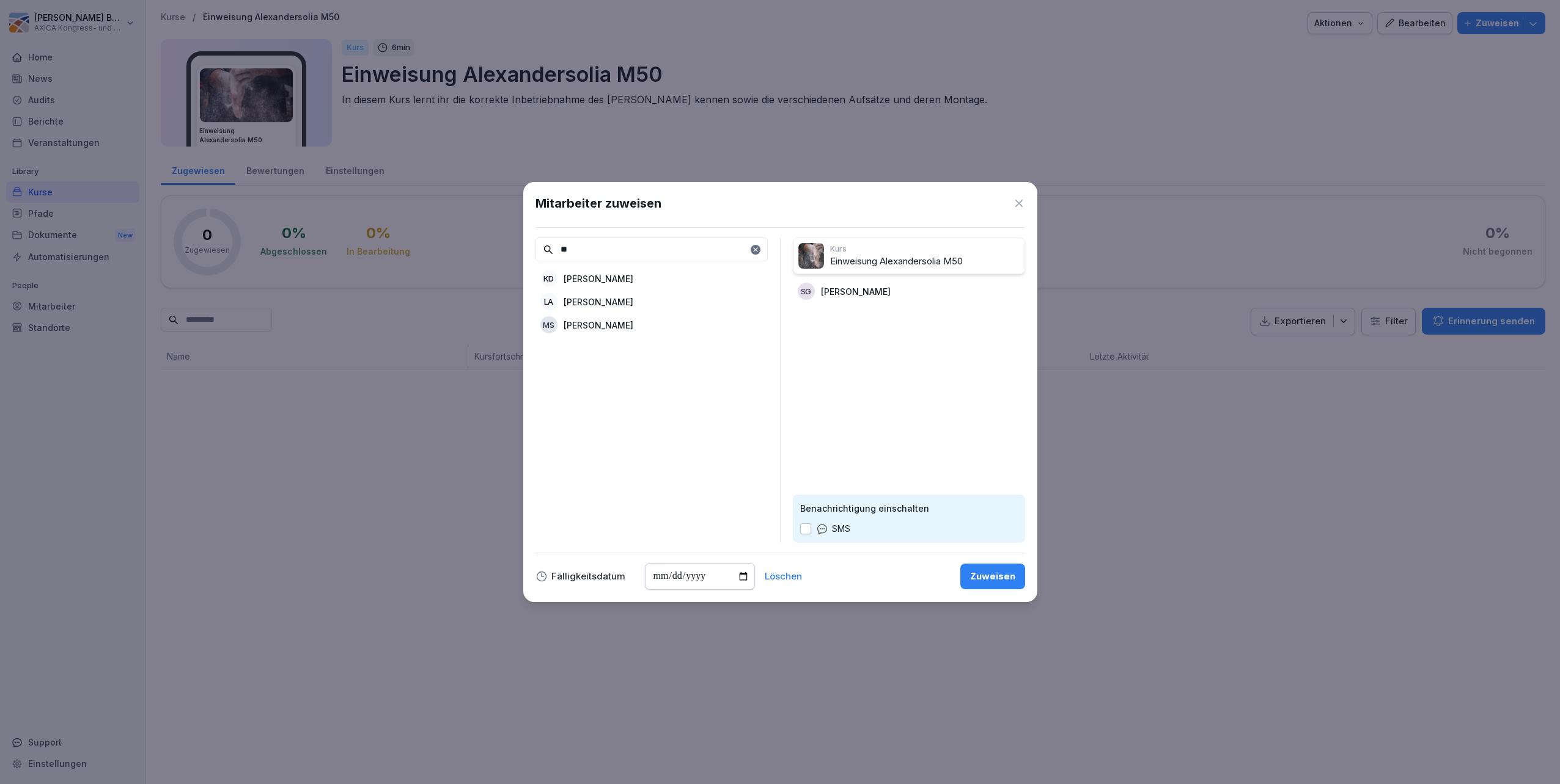
click at [663, 393] on input "date" at bounding box center [700, 576] width 110 height 27
type input "**********"
click at [777, 393] on div "Zuweisen" at bounding box center [993, 576] width 45 height 13
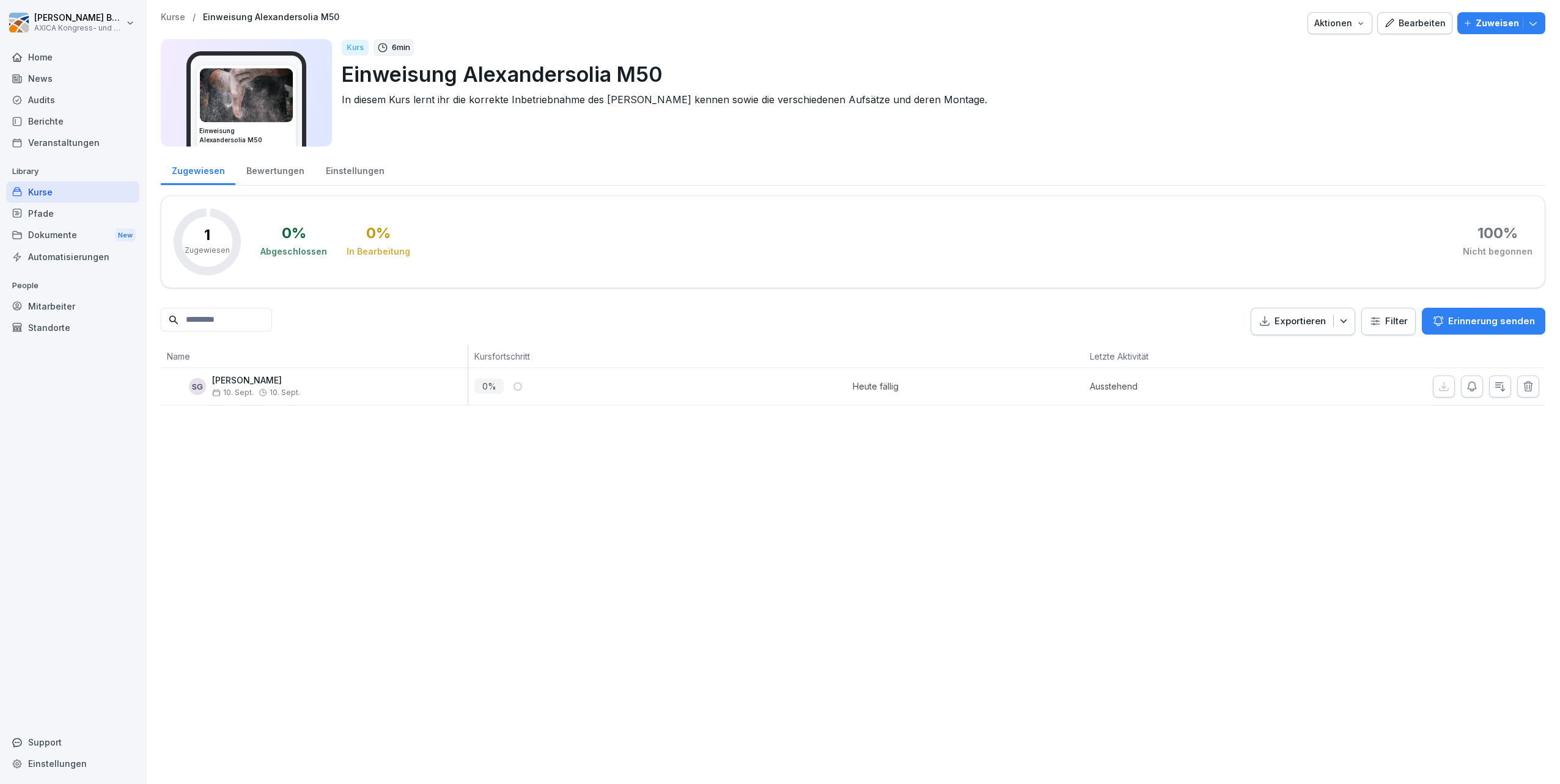
click at [777, 20] on div "Bearbeiten" at bounding box center [1415, 23] width 61 height 13
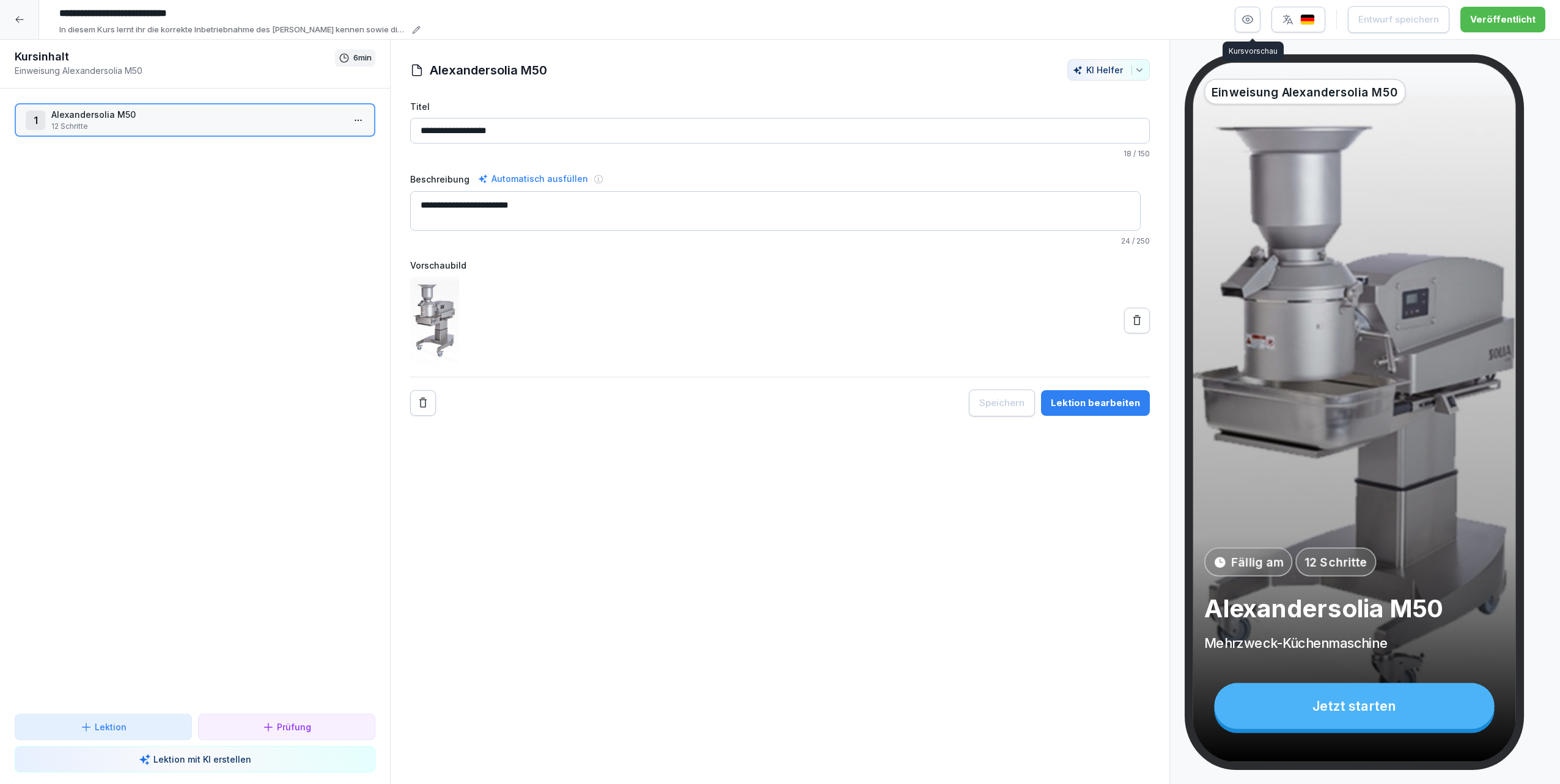
click at [777, 20] on icon "button" at bounding box center [1247, 19] width 12 height 12
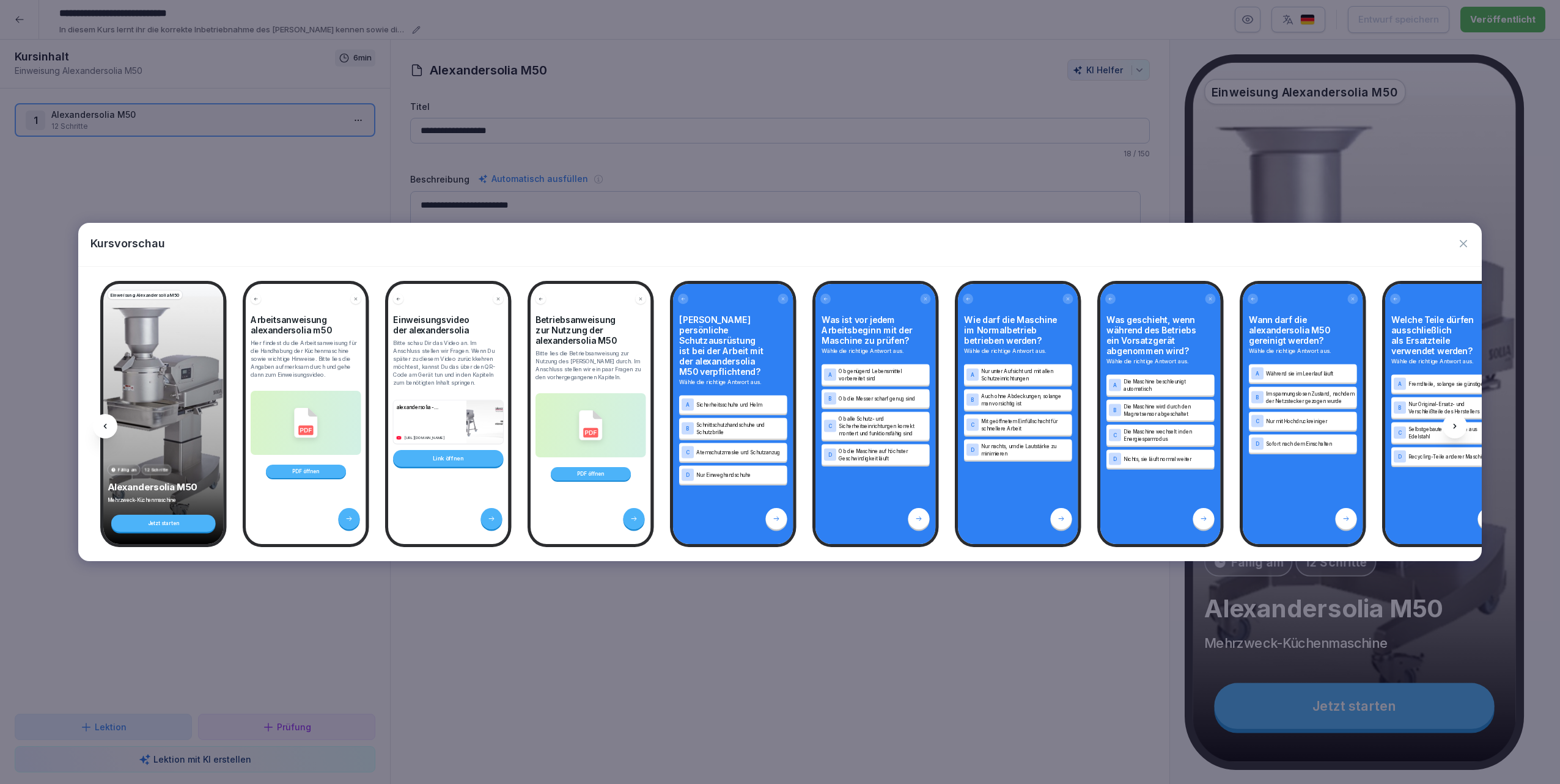
click at [777, 239] on icon "button" at bounding box center [1463, 243] width 12 height 12
